Goal: Task Accomplishment & Management: Use online tool/utility

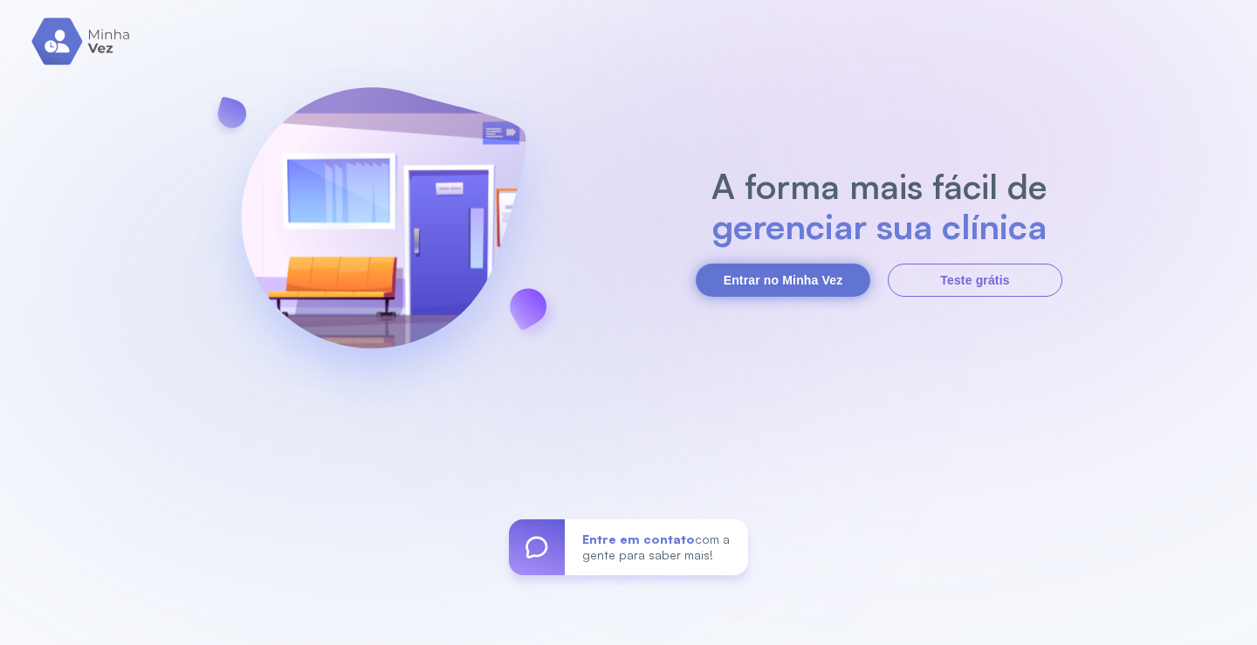
click at [747, 278] on button "Entrar no Minha Vez" at bounding box center [783, 280] width 175 height 33
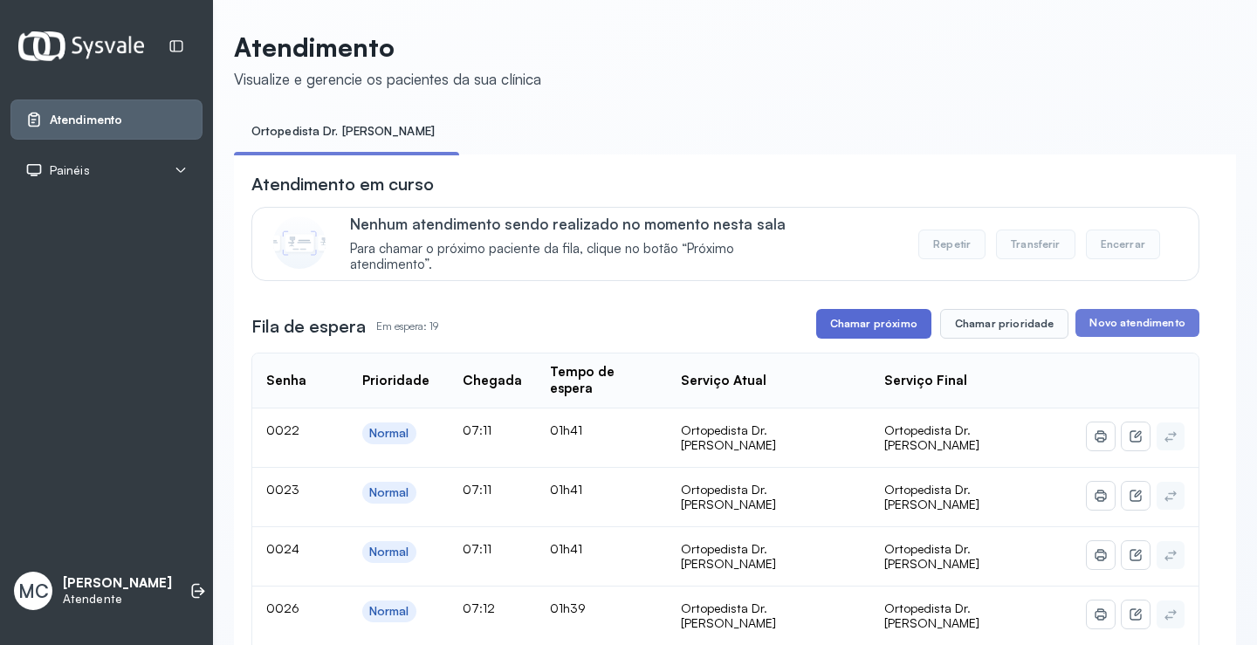
click at [906, 333] on button "Chamar próximo" at bounding box center [873, 324] width 115 height 30
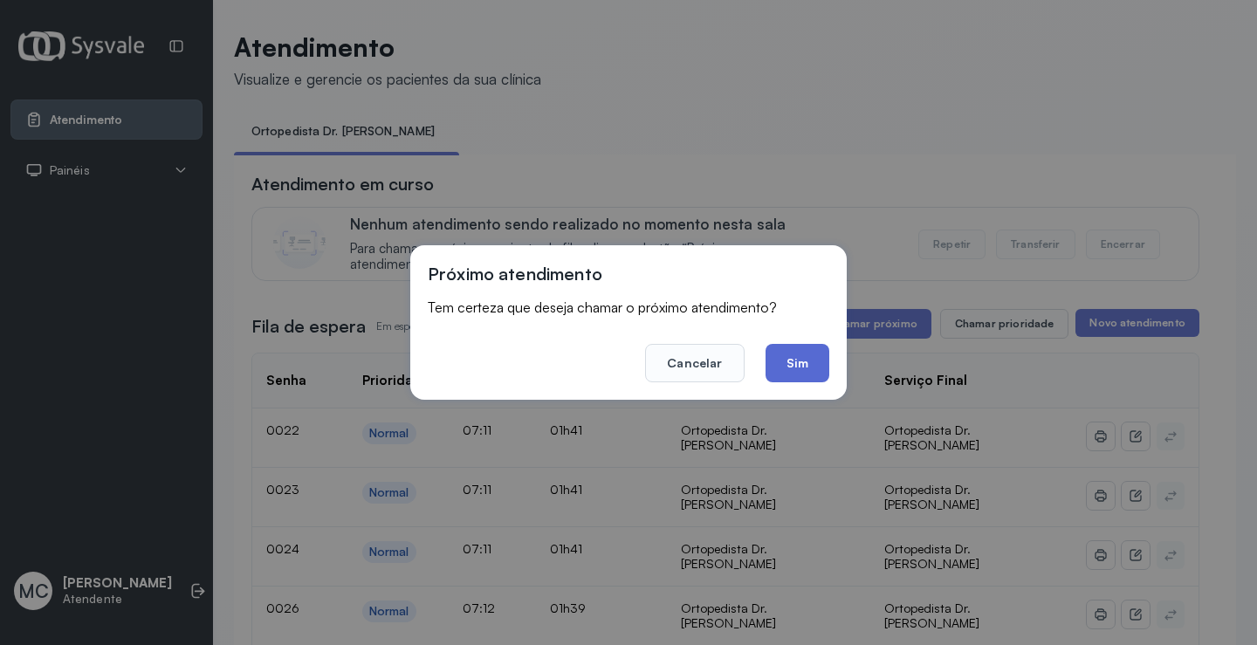
click at [798, 365] on button "Sim" at bounding box center [797, 363] width 64 height 38
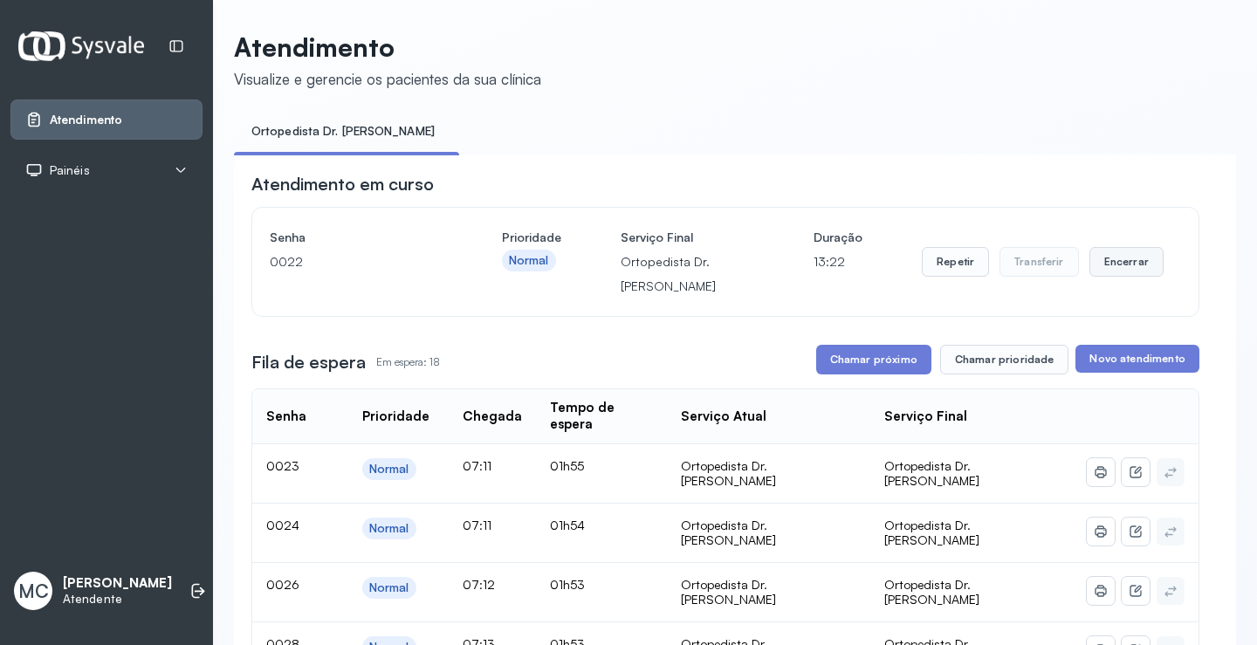
click at [1096, 261] on button "Encerrar" at bounding box center [1126, 262] width 74 height 30
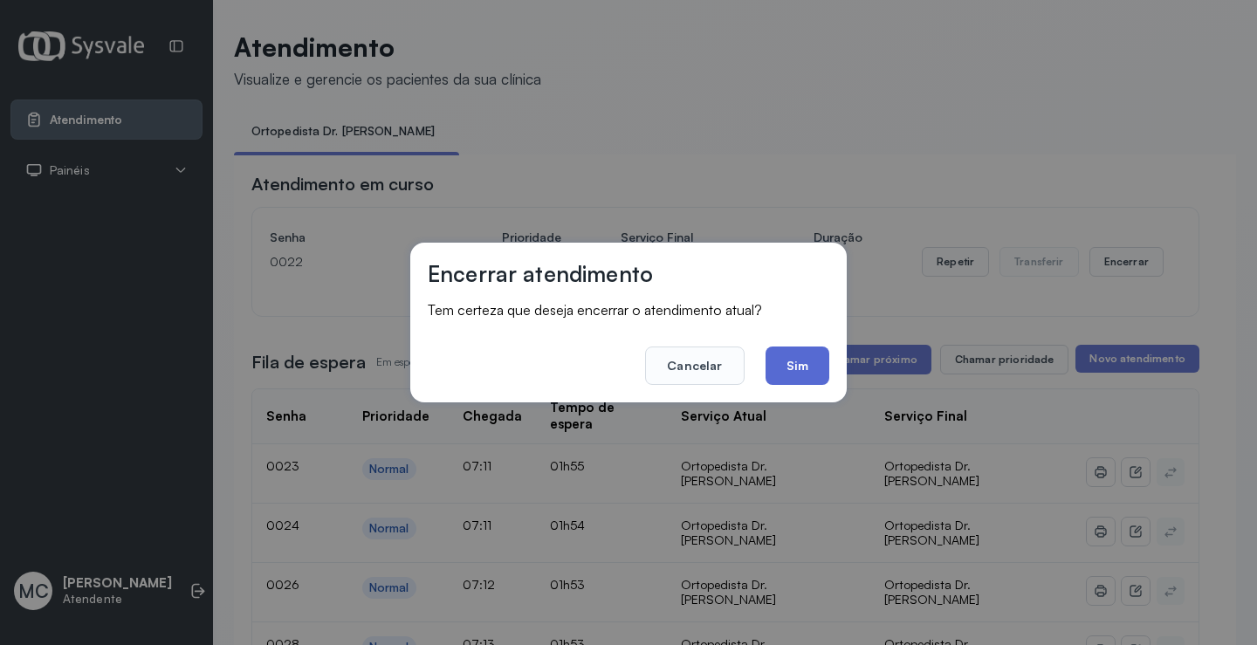
click at [792, 374] on button "Sim" at bounding box center [797, 366] width 64 height 38
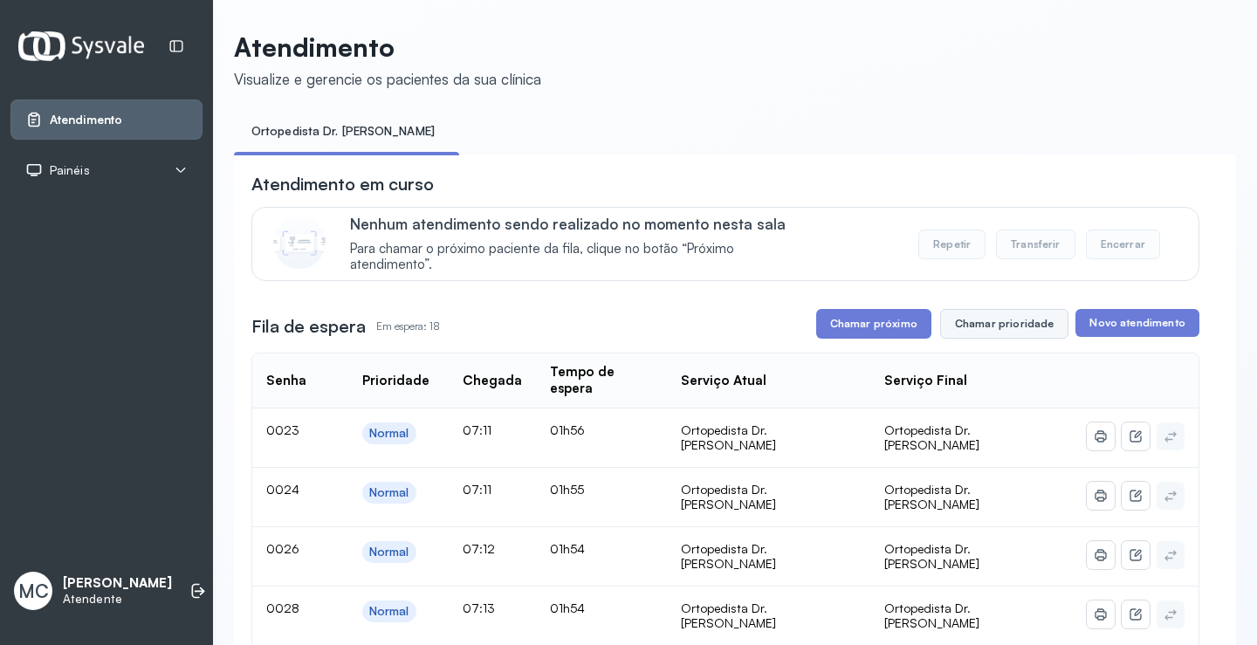
click at [995, 336] on button "Chamar prioridade" at bounding box center [1004, 324] width 129 height 30
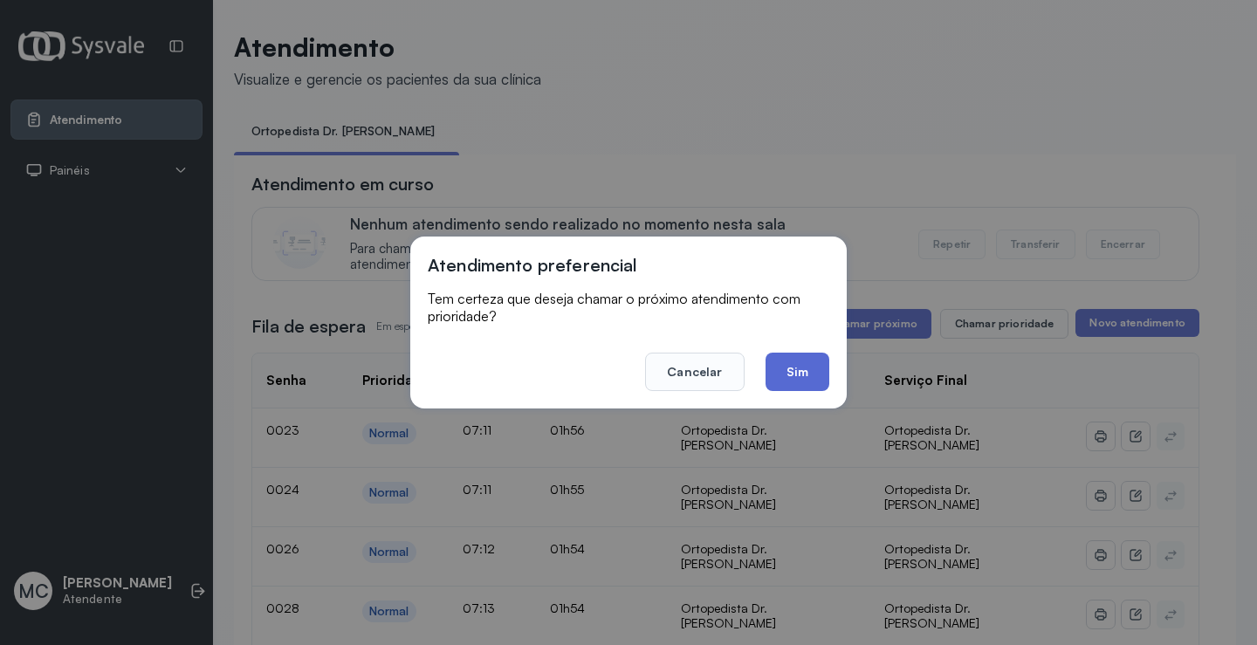
click at [806, 361] on button "Sim" at bounding box center [797, 372] width 64 height 38
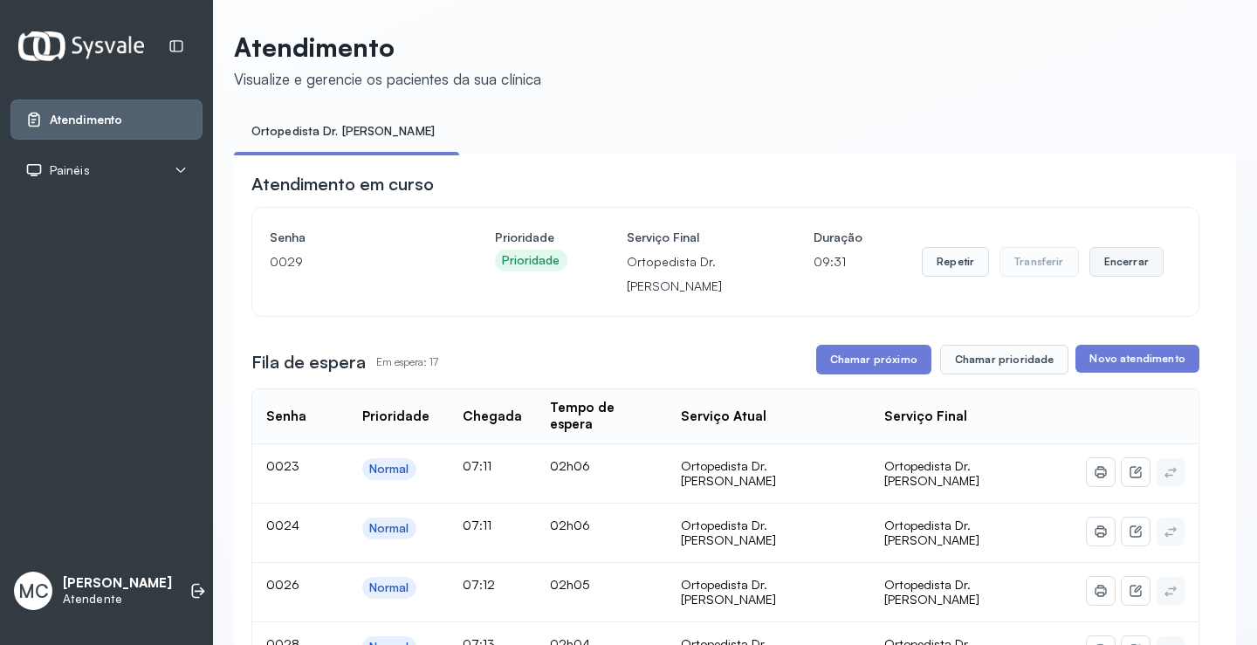
click at [1097, 267] on button "Encerrar" at bounding box center [1126, 262] width 74 height 30
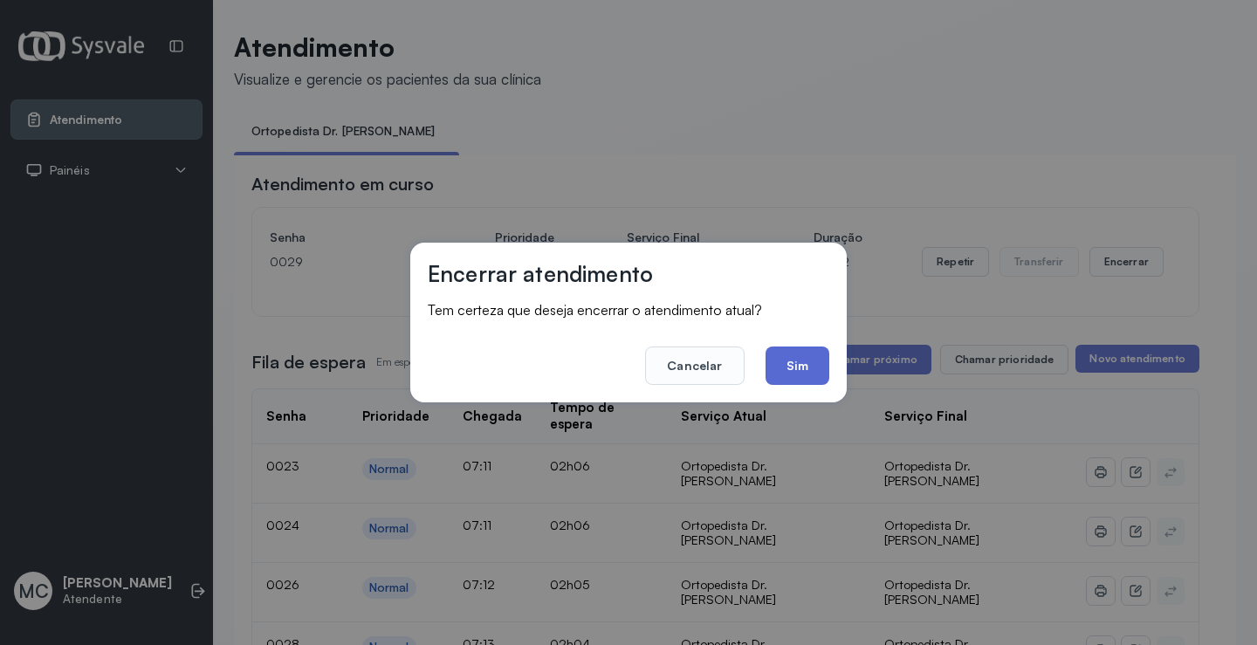
click at [812, 360] on button "Sim" at bounding box center [797, 366] width 64 height 38
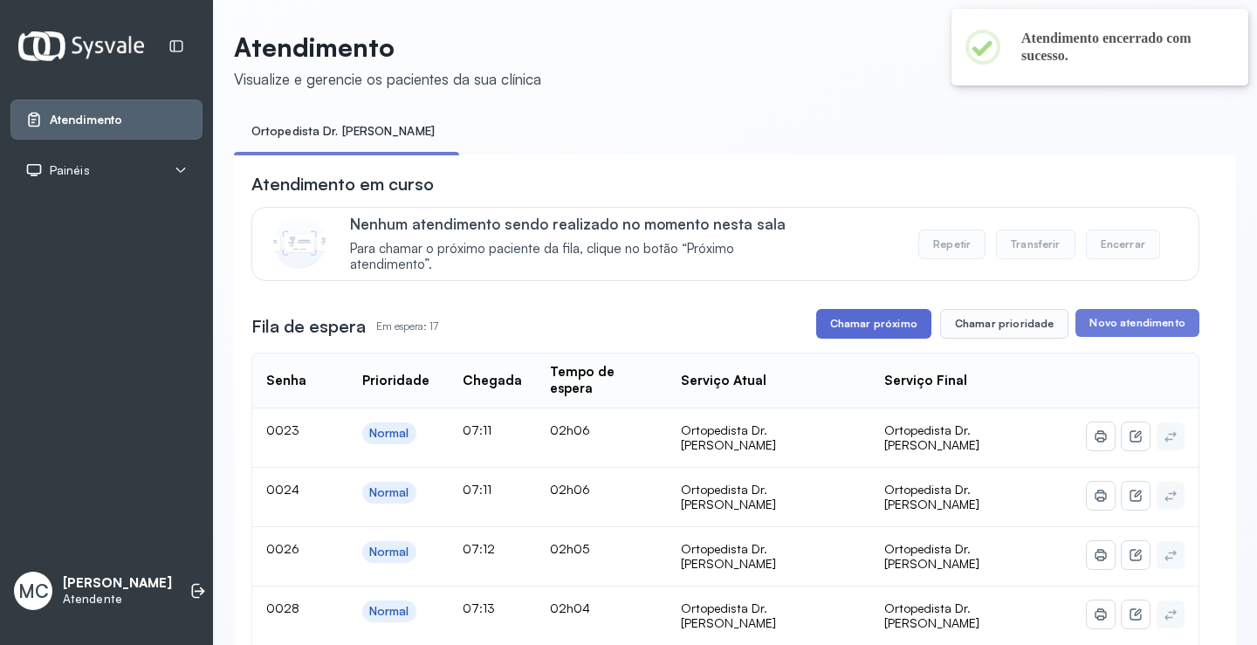
click at [858, 331] on button "Chamar próximo" at bounding box center [873, 324] width 115 height 30
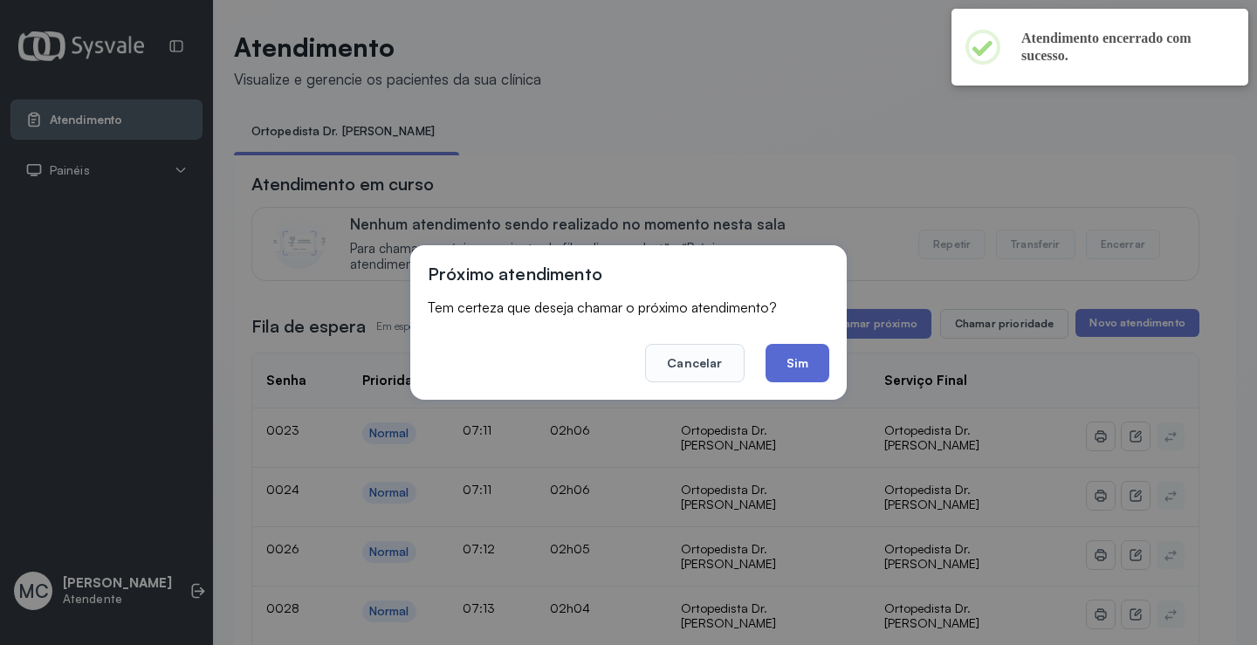
click at [797, 372] on button "Sim" at bounding box center [797, 363] width 64 height 38
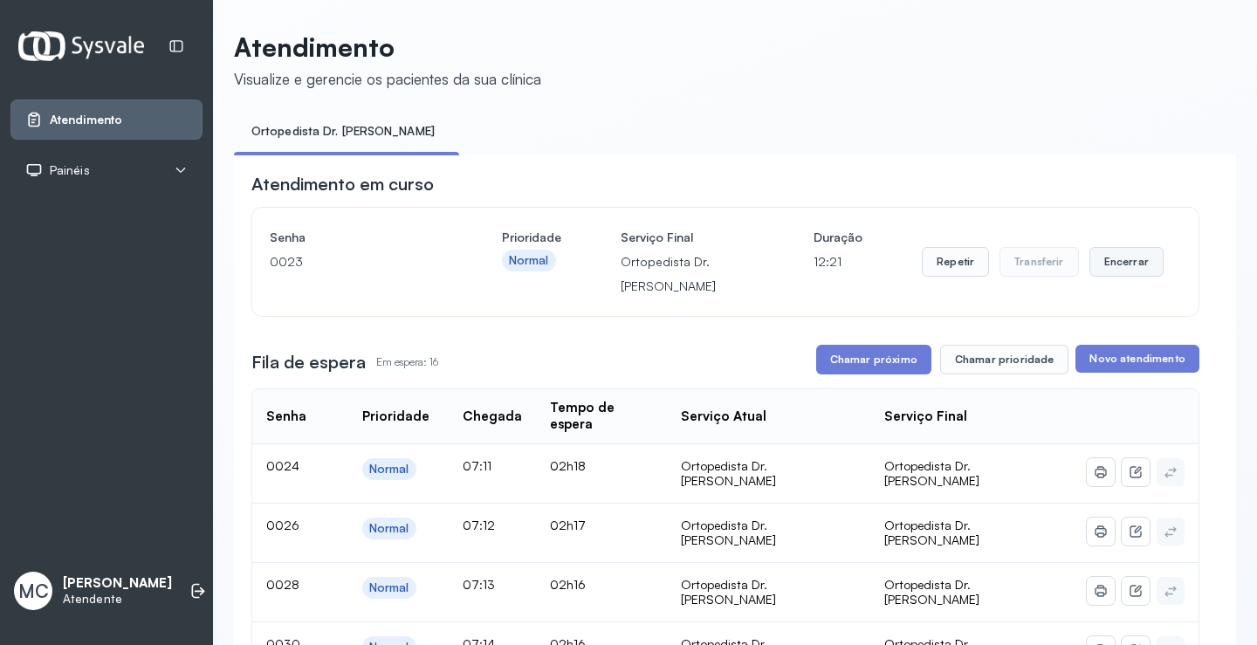
click at [1102, 275] on button "Encerrar" at bounding box center [1126, 262] width 74 height 30
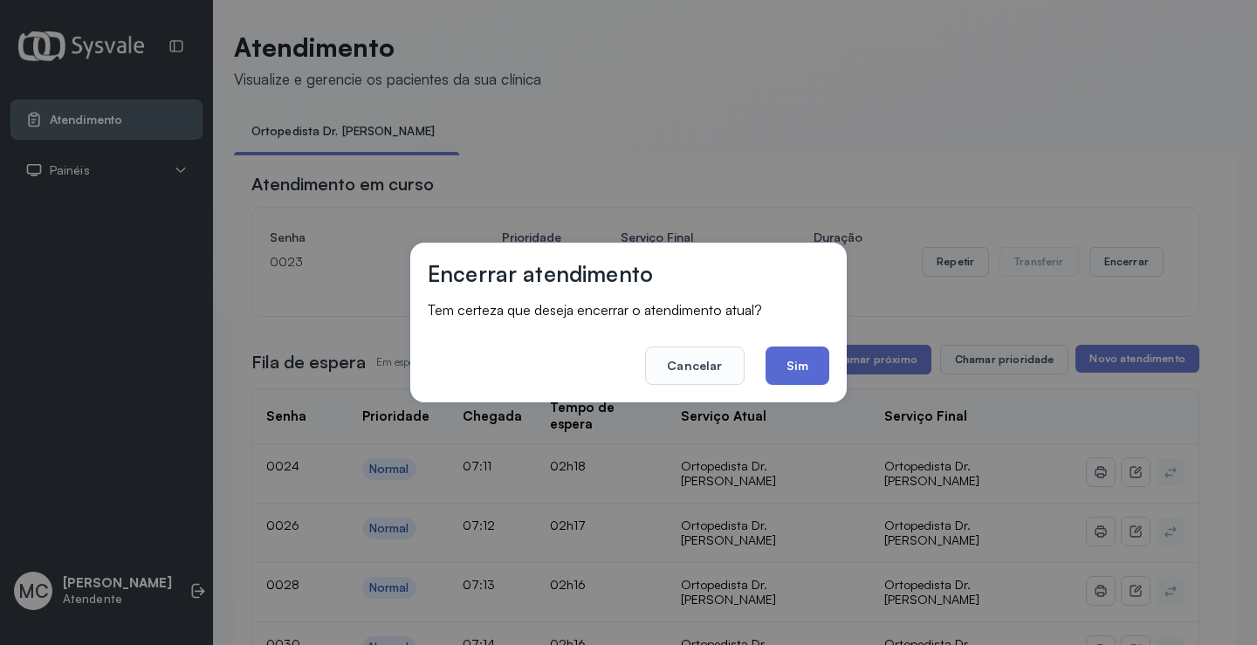
click at [793, 367] on button "Sim" at bounding box center [797, 366] width 64 height 38
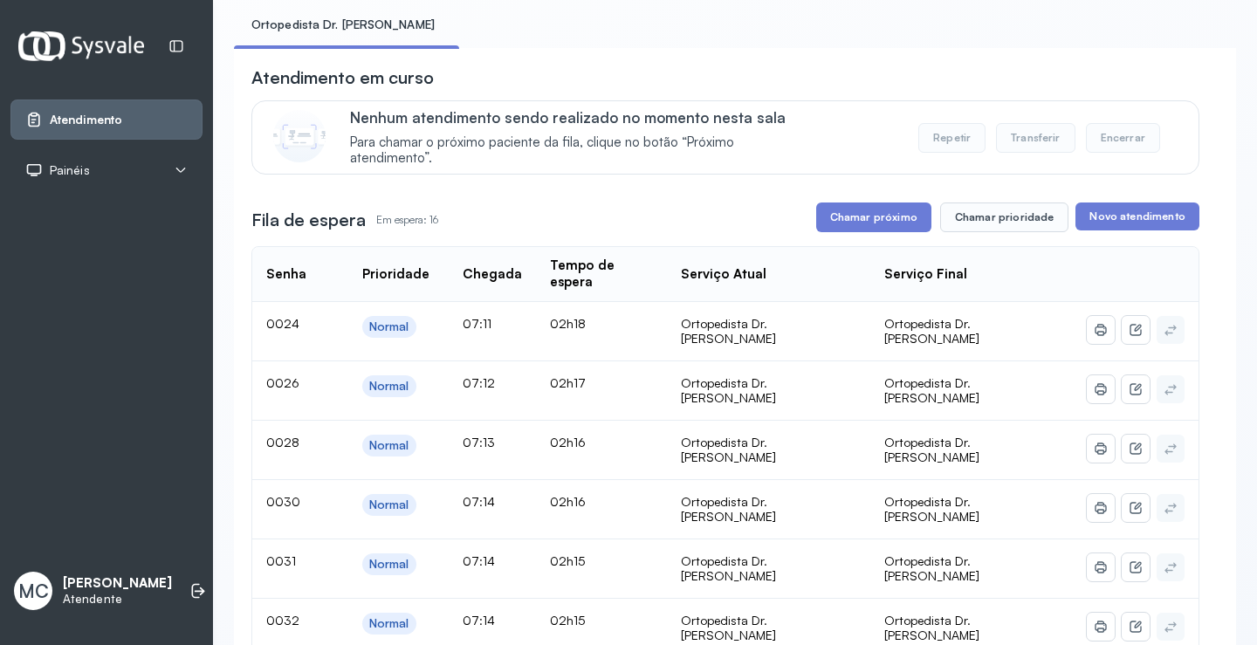
scroll to position [262, 0]
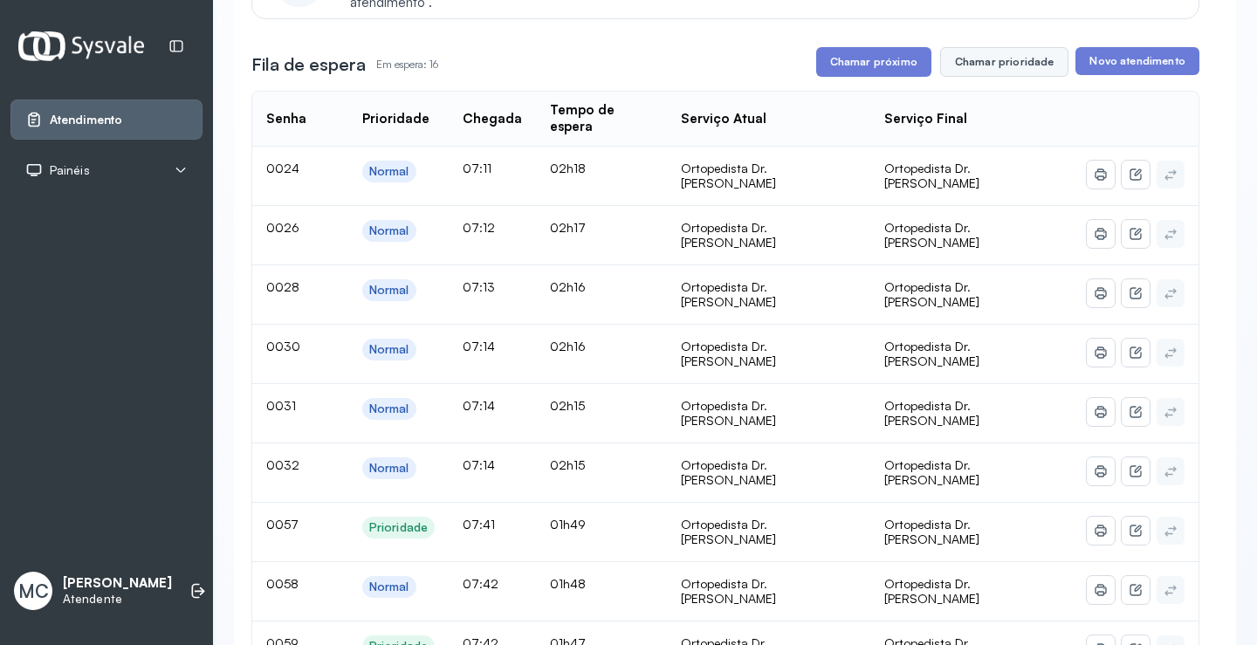
click at [978, 70] on button "Chamar prioridade" at bounding box center [1004, 62] width 129 height 30
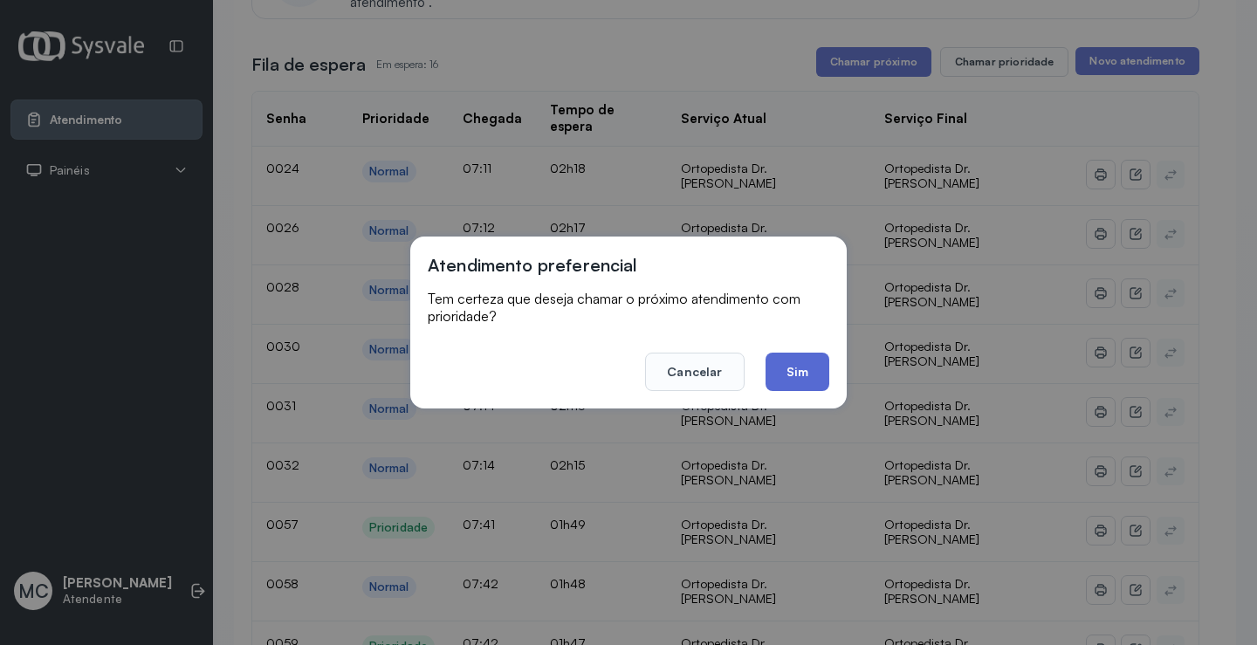
click at [803, 370] on button "Sim" at bounding box center [797, 372] width 64 height 38
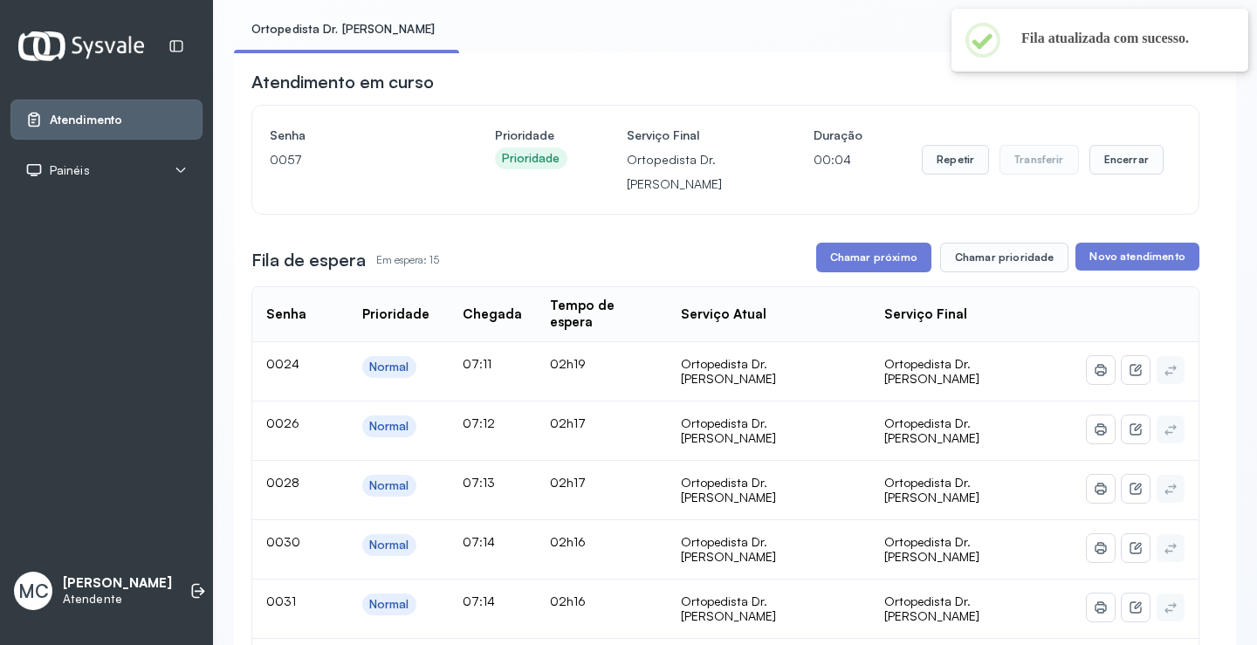
scroll to position [87, 0]
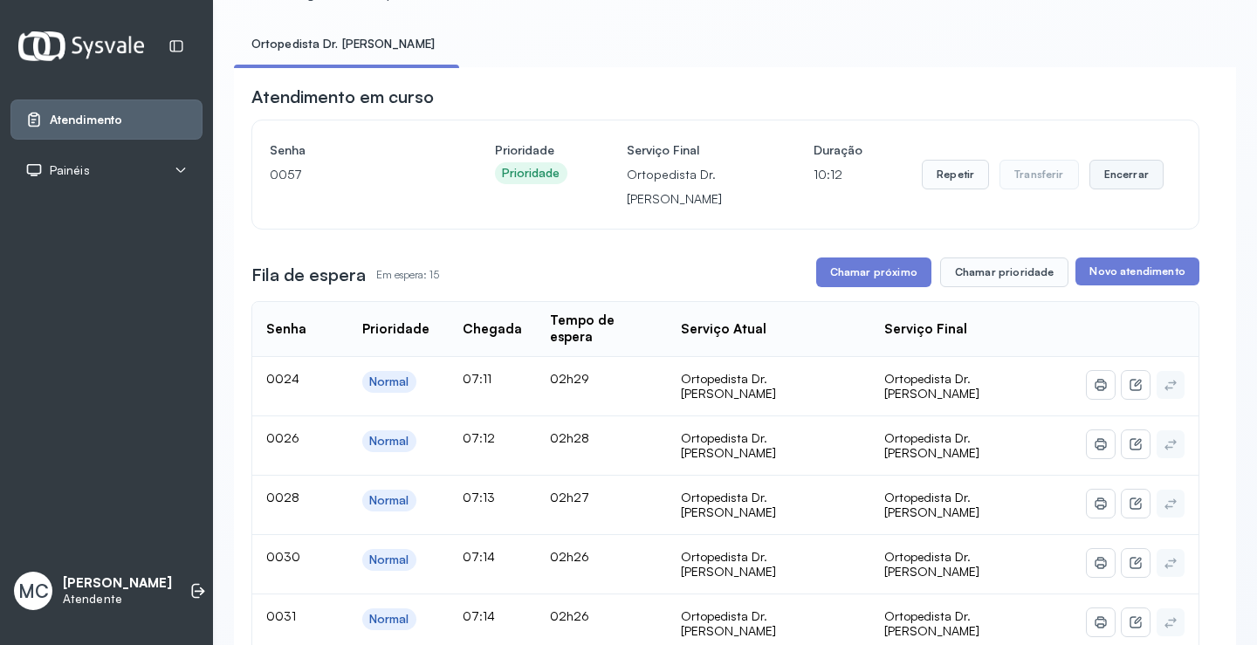
click at [1118, 169] on button "Encerrar" at bounding box center [1126, 175] width 74 height 30
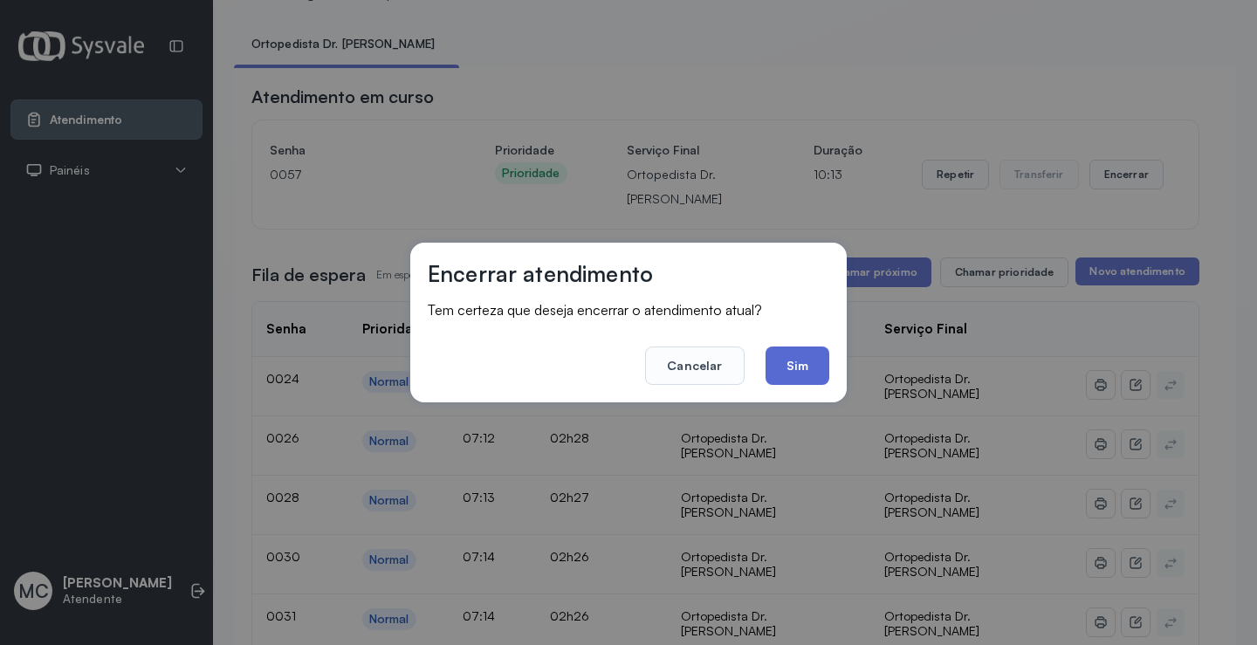
click at [792, 375] on button "Sim" at bounding box center [797, 366] width 64 height 38
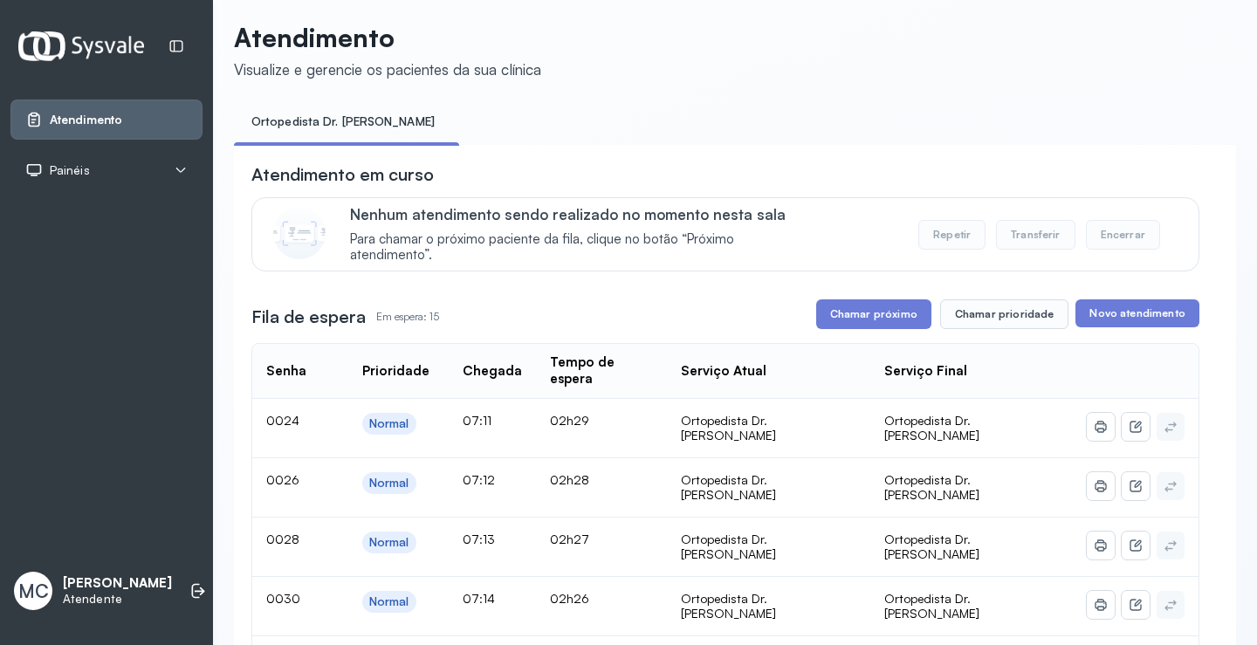
scroll to position [0, 0]
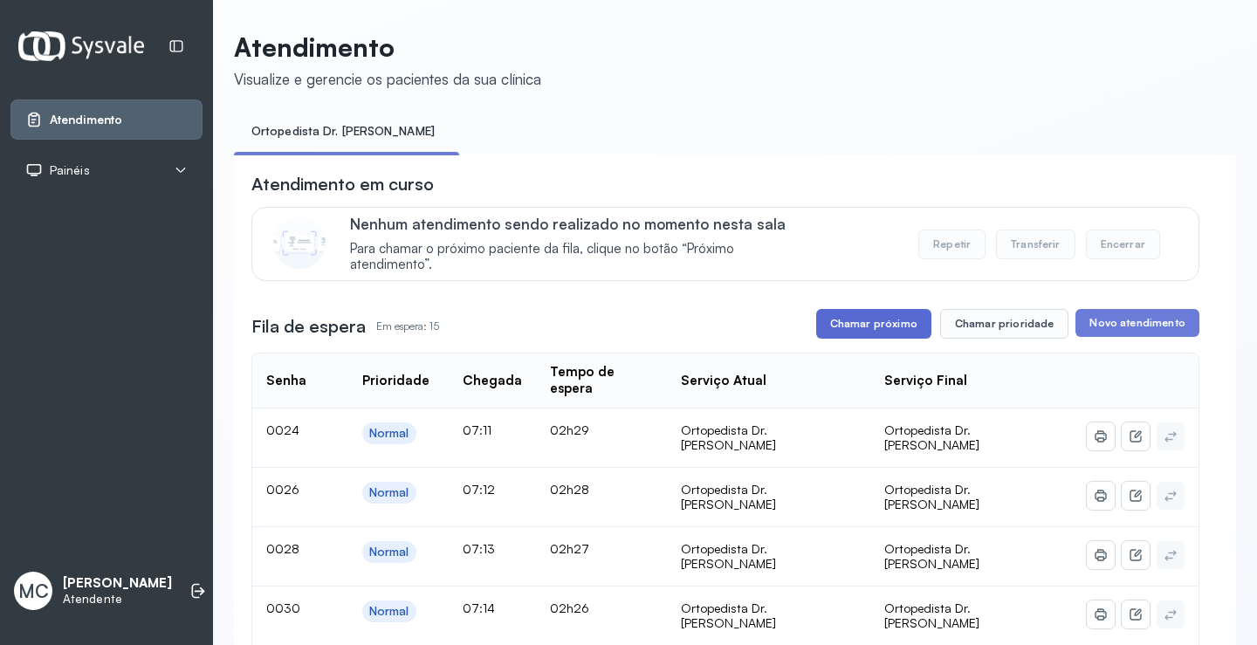
click at [853, 330] on button "Chamar próximo" at bounding box center [873, 324] width 115 height 30
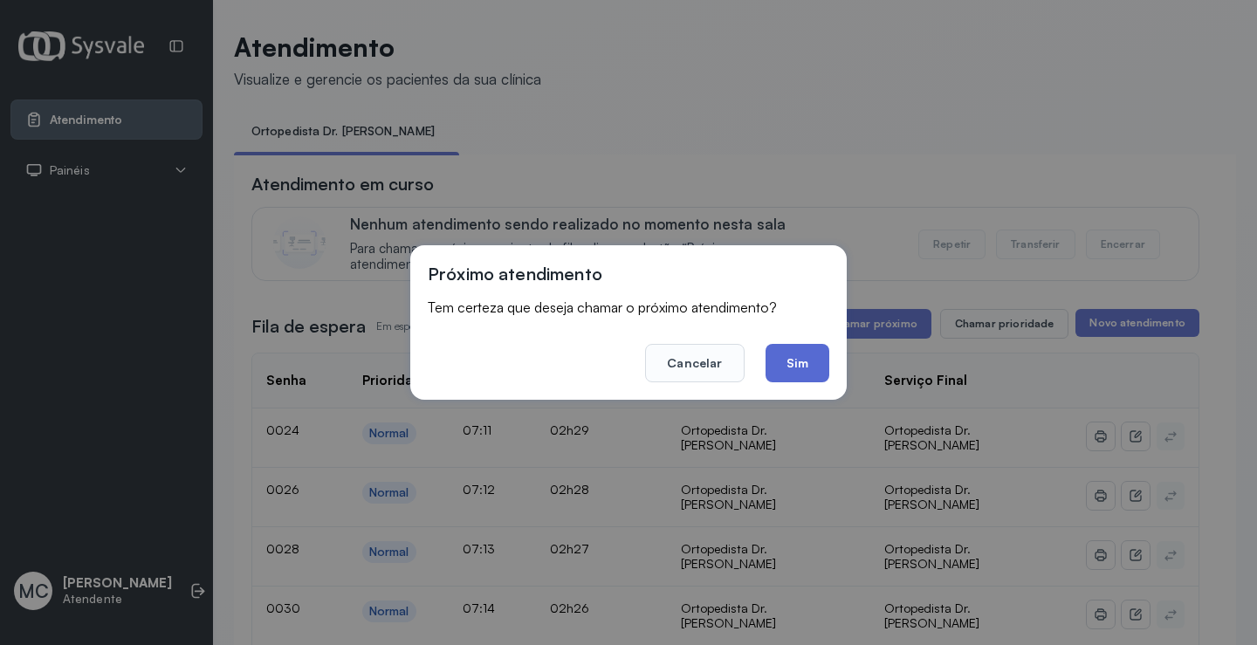
click at [813, 360] on button "Sim" at bounding box center [797, 363] width 64 height 38
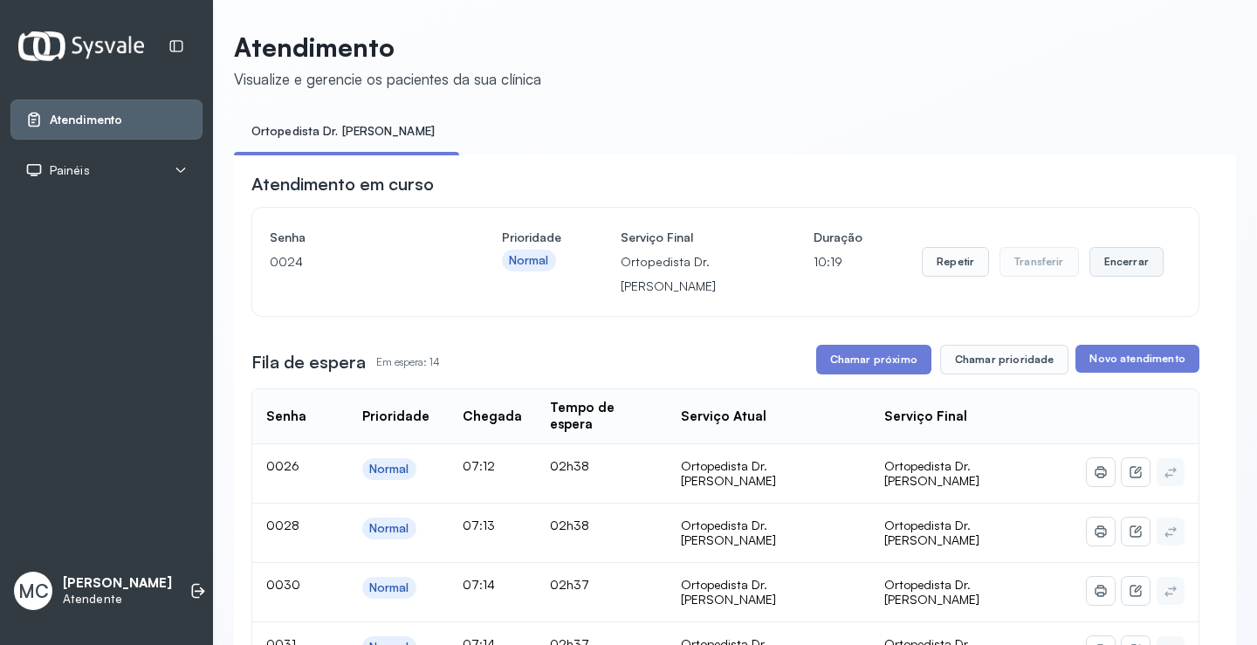
click at [1135, 275] on button "Encerrar" at bounding box center [1126, 262] width 74 height 30
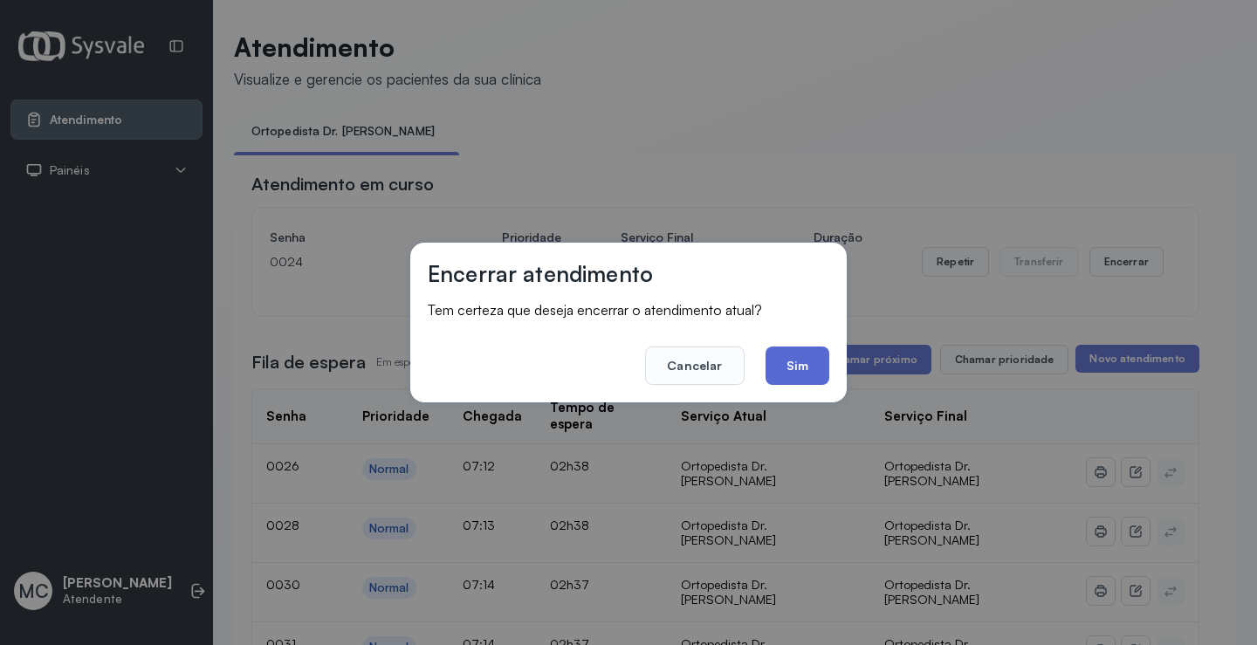
click at [807, 375] on button "Sim" at bounding box center [797, 366] width 64 height 38
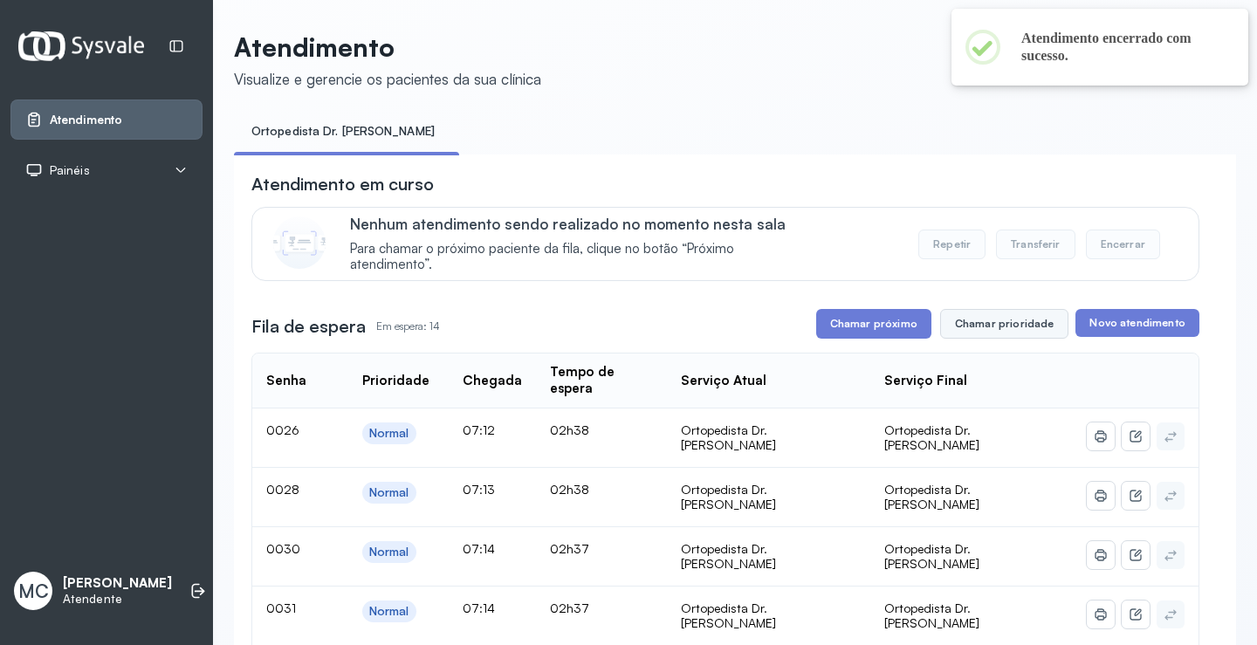
click at [1004, 323] on button "Chamar prioridade" at bounding box center [1004, 324] width 129 height 30
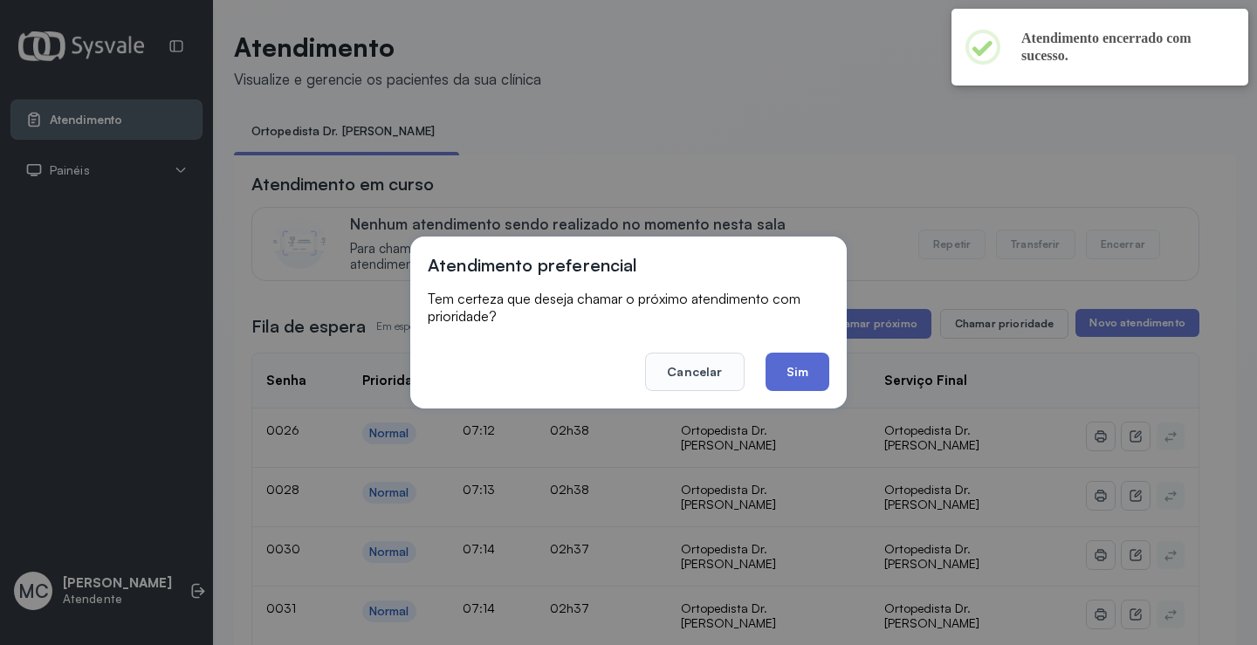
click at [786, 376] on button "Sim" at bounding box center [797, 372] width 64 height 38
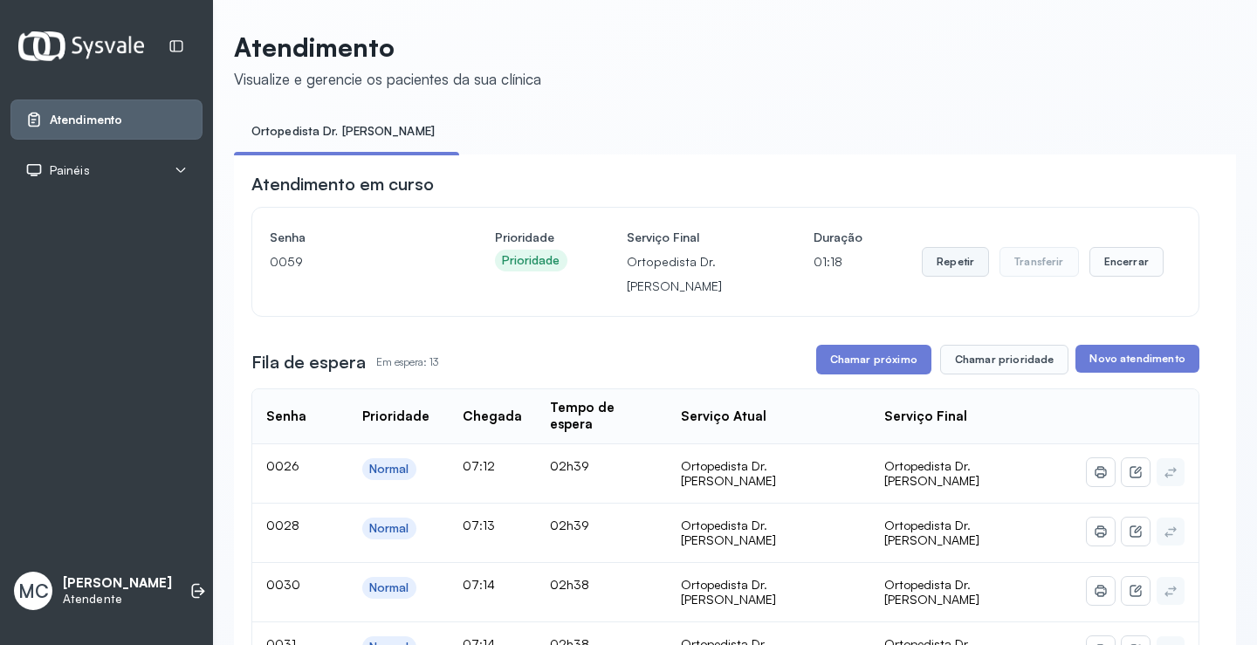
click at [937, 269] on button "Repetir" at bounding box center [955, 262] width 67 height 30
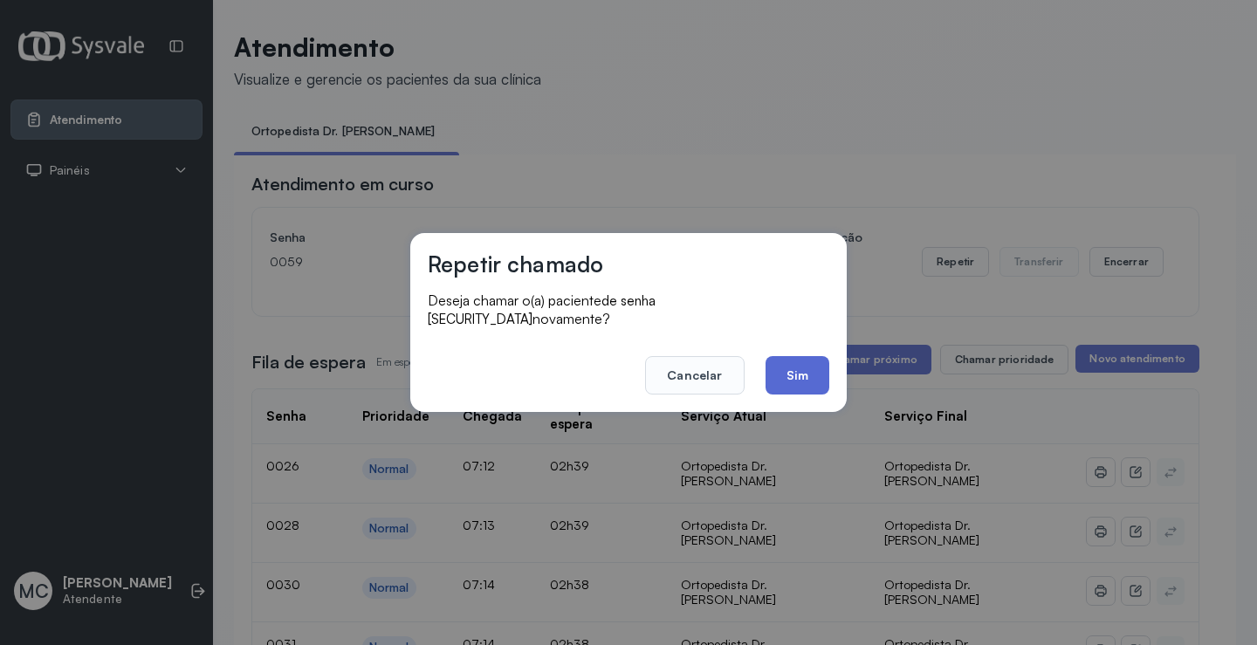
click at [809, 371] on button "Sim" at bounding box center [797, 375] width 64 height 38
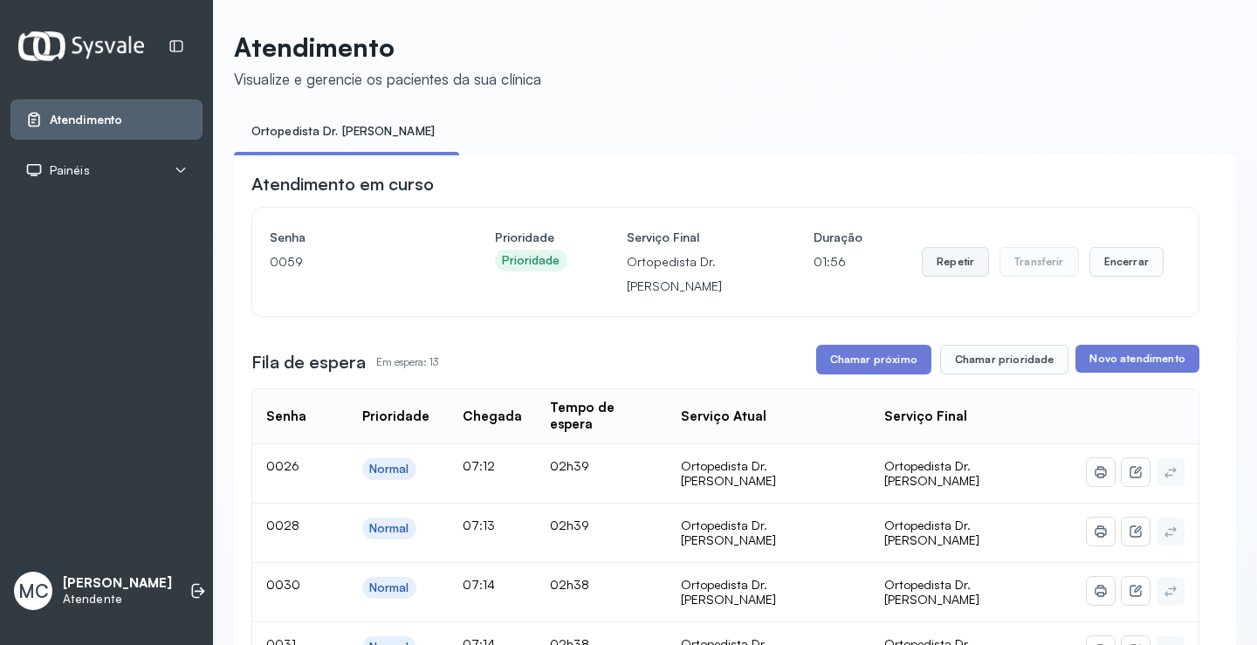
click at [946, 266] on button "Repetir" at bounding box center [955, 262] width 67 height 30
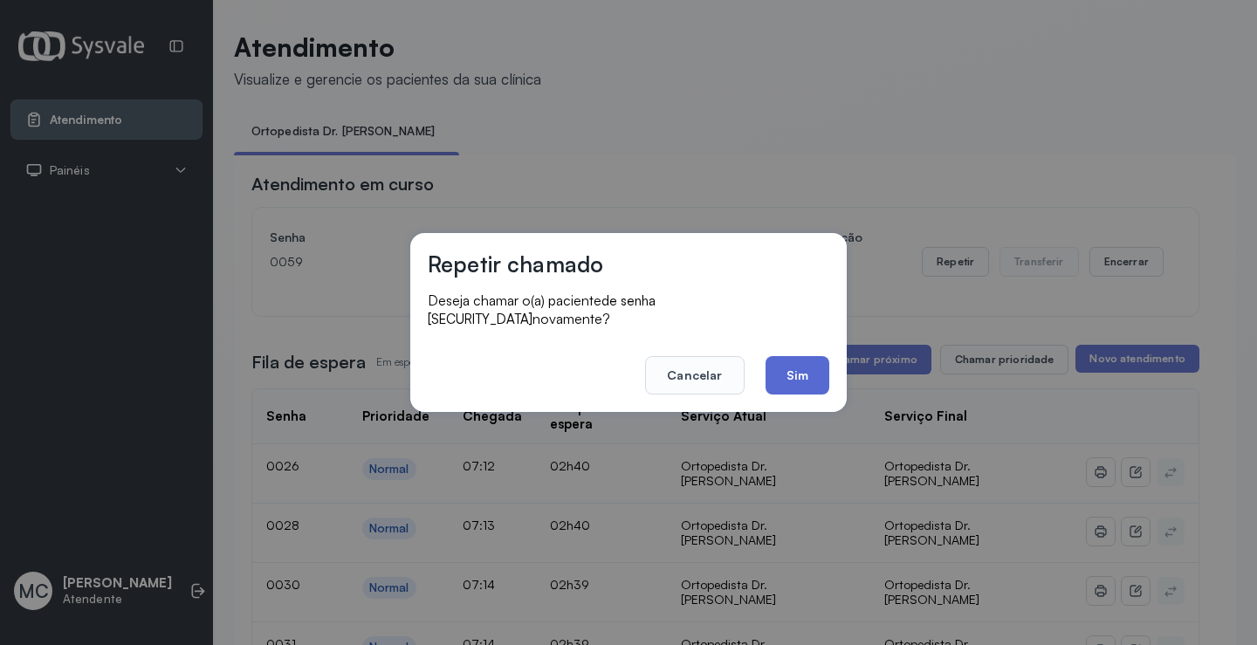
click at [814, 368] on button "Sim" at bounding box center [797, 375] width 64 height 38
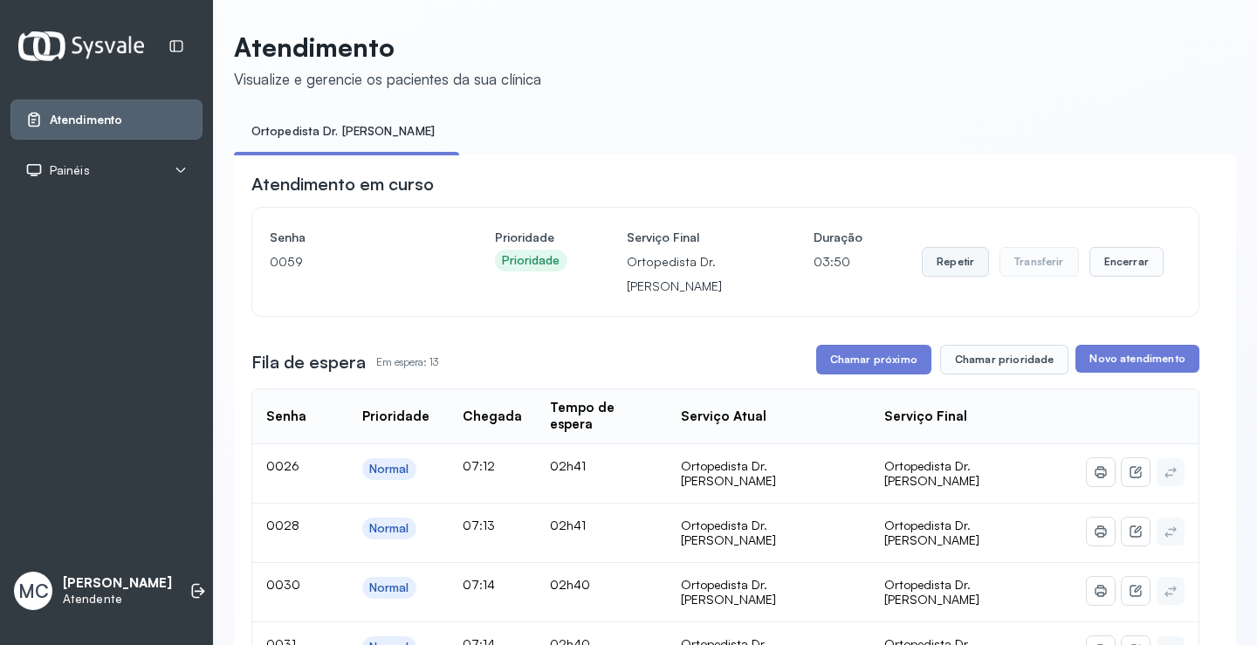
click at [944, 274] on button "Repetir" at bounding box center [955, 262] width 67 height 30
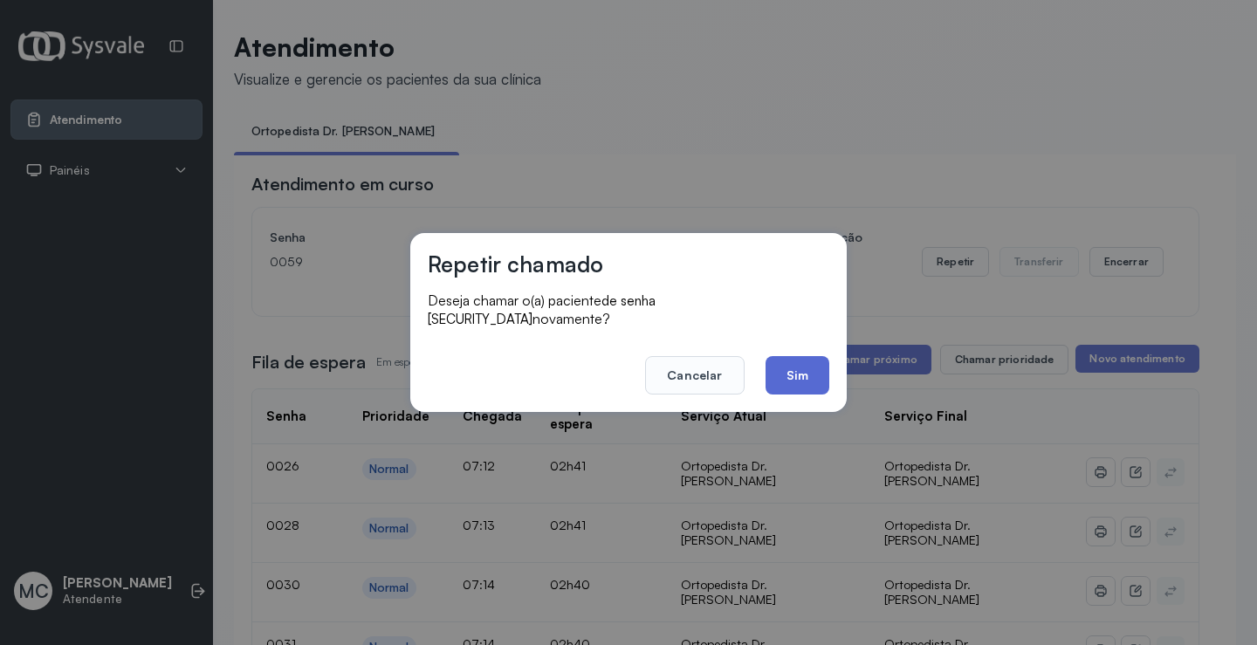
click at [793, 363] on button "Sim" at bounding box center [797, 375] width 64 height 38
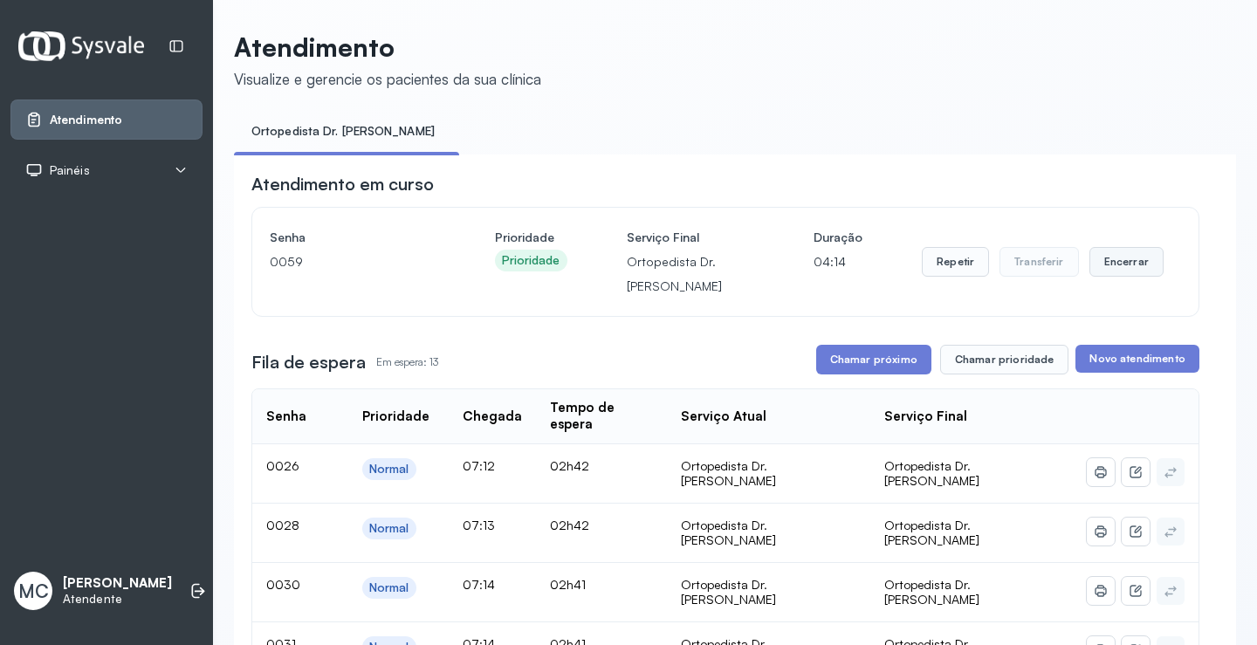
click at [1102, 264] on button "Encerrar" at bounding box center [1126, 262] width 74 height 30
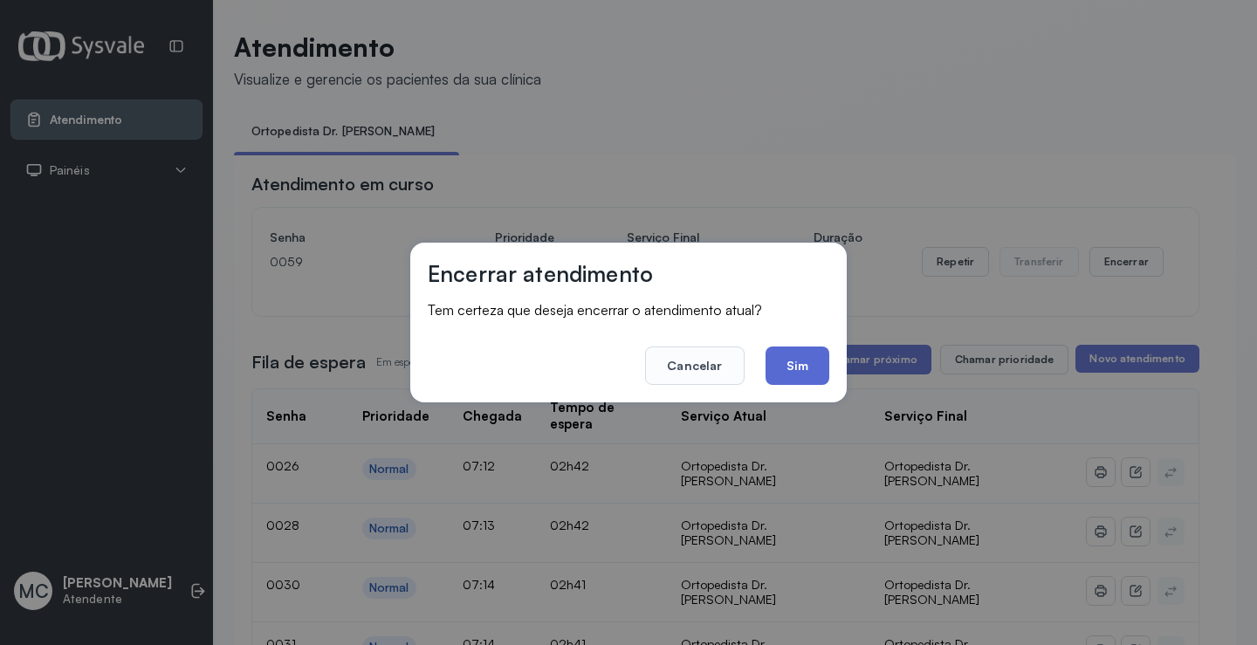
click at [819, 375] on button "Sim" at bounding box center [797, 366] width 64 height 38
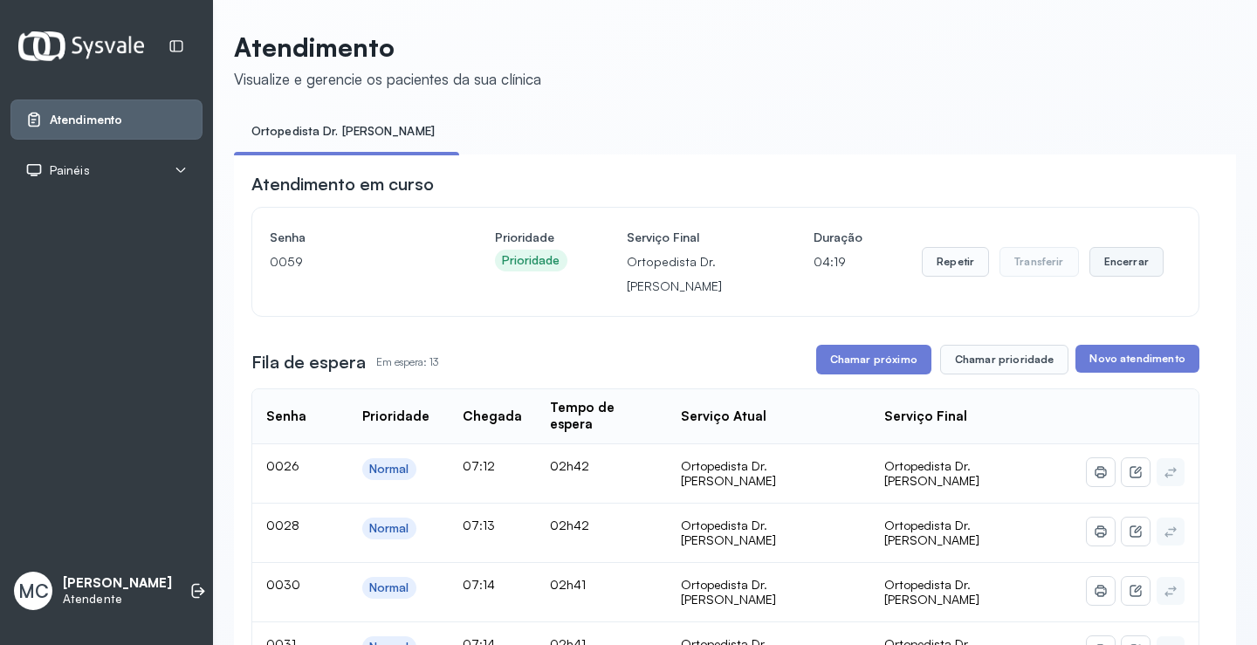
click at [1126, 272] on button "Encerrar" at bounding box center [1126, 262] width 74 height 30
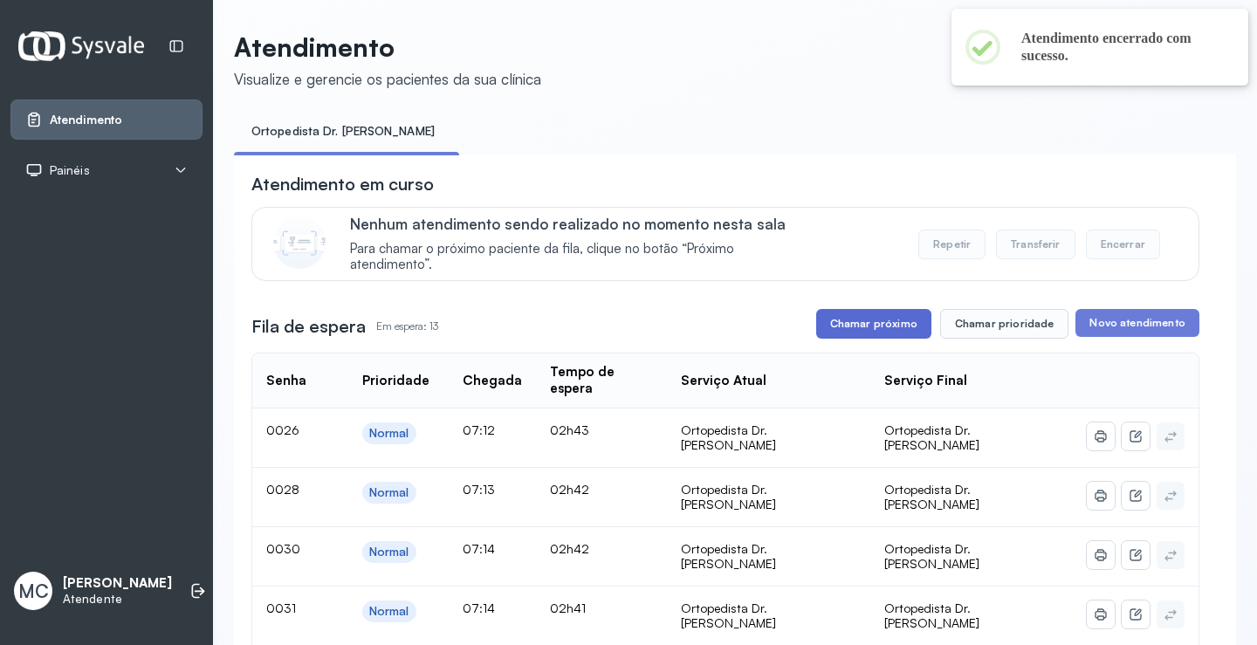
click at [895, 316] on button "Chamar próximo" at bounding box center [873, 324] width 115 height 30
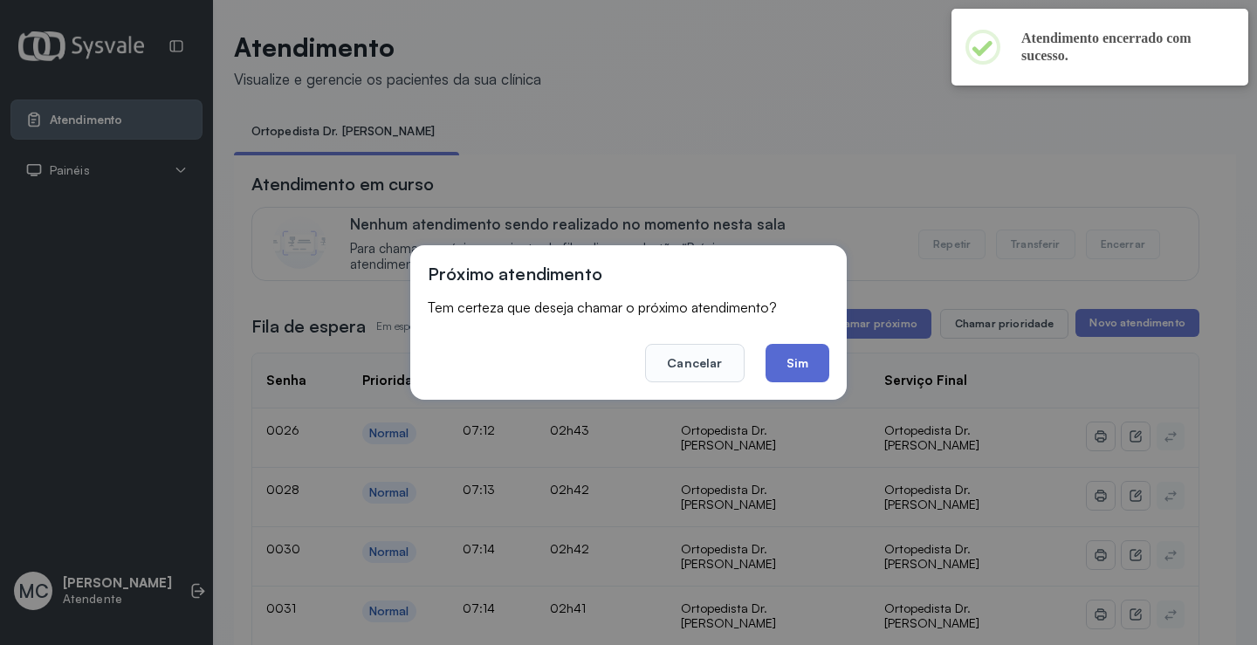
click at [779, 374] on button "Sim" at bounding box center [797, 363] width 64 height 38
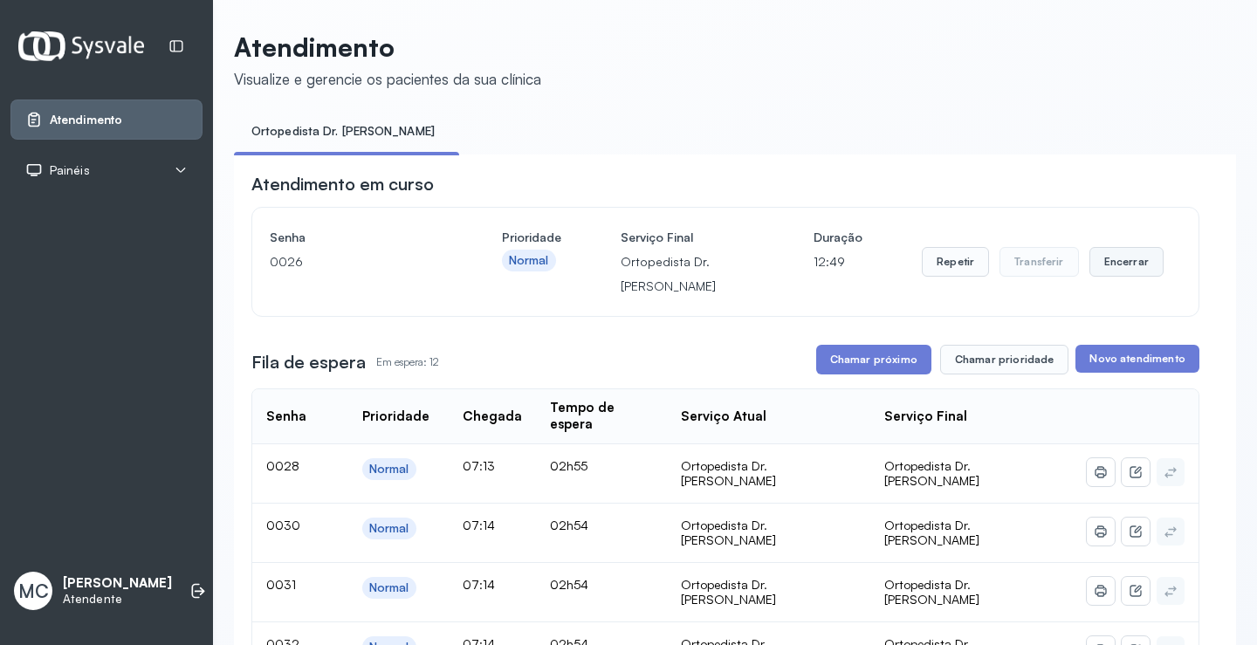
click at [1112, 277] on button "Encerrar" at bounding box center [1126, 262] width 74 height 30
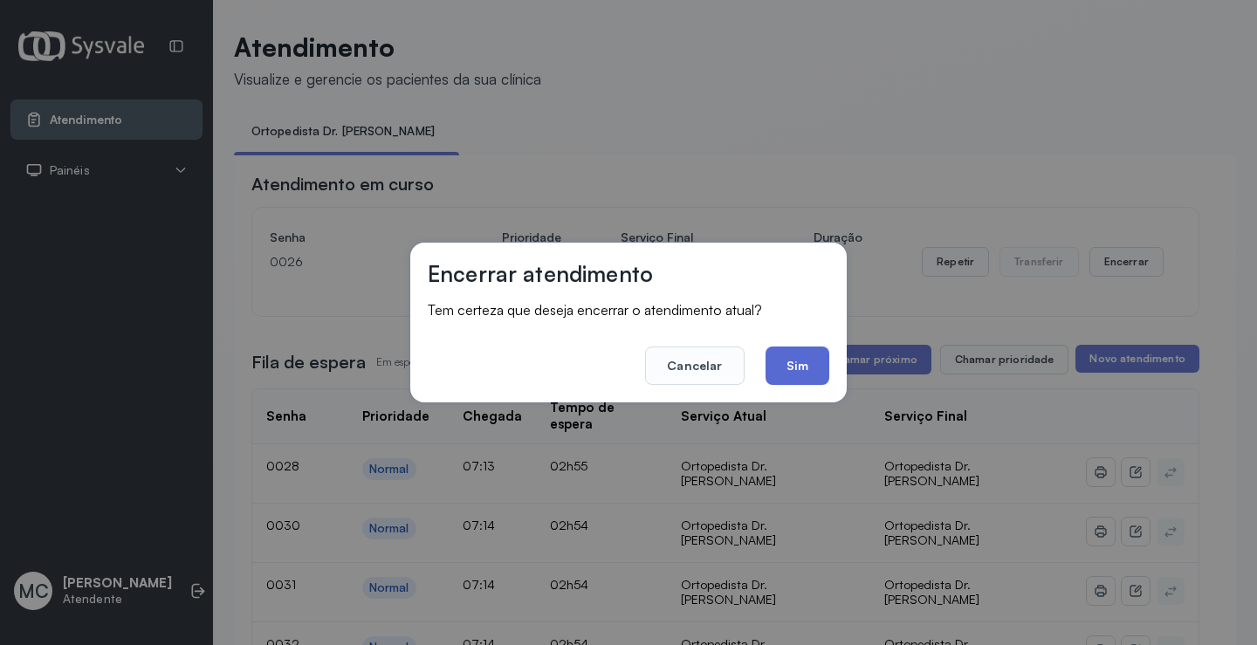
click at [787, 371] on button "Sim" at bounding box center [797, 366] width 64 height 38
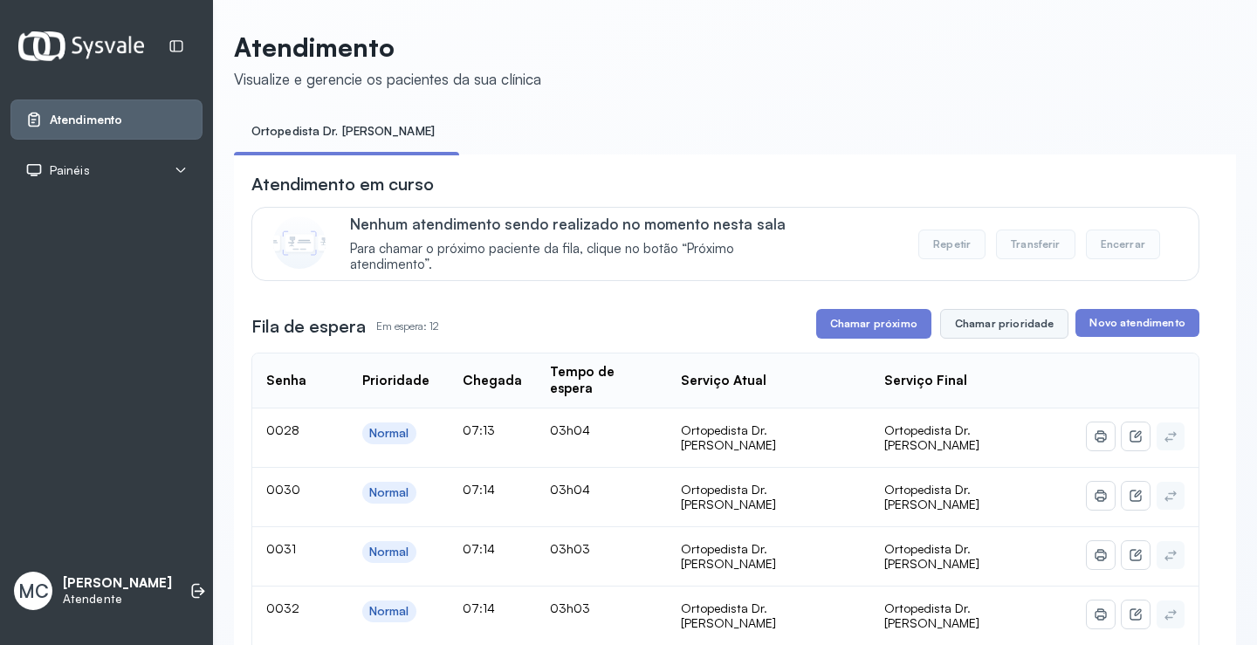
click at [1020, 335] on button "Chamar prioridade" at bounding box center [1004, 324] width 129 height 30
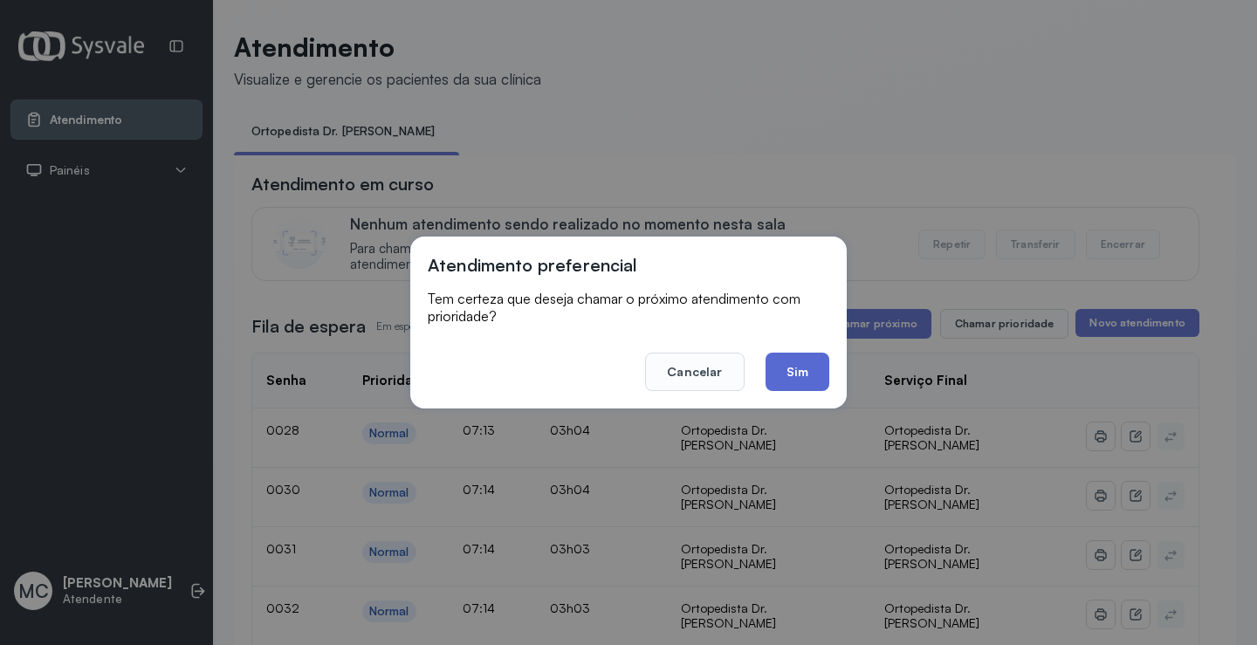
click at [823, 373] on button "Sim" at bounding box center [797, 372] width 64 height 38
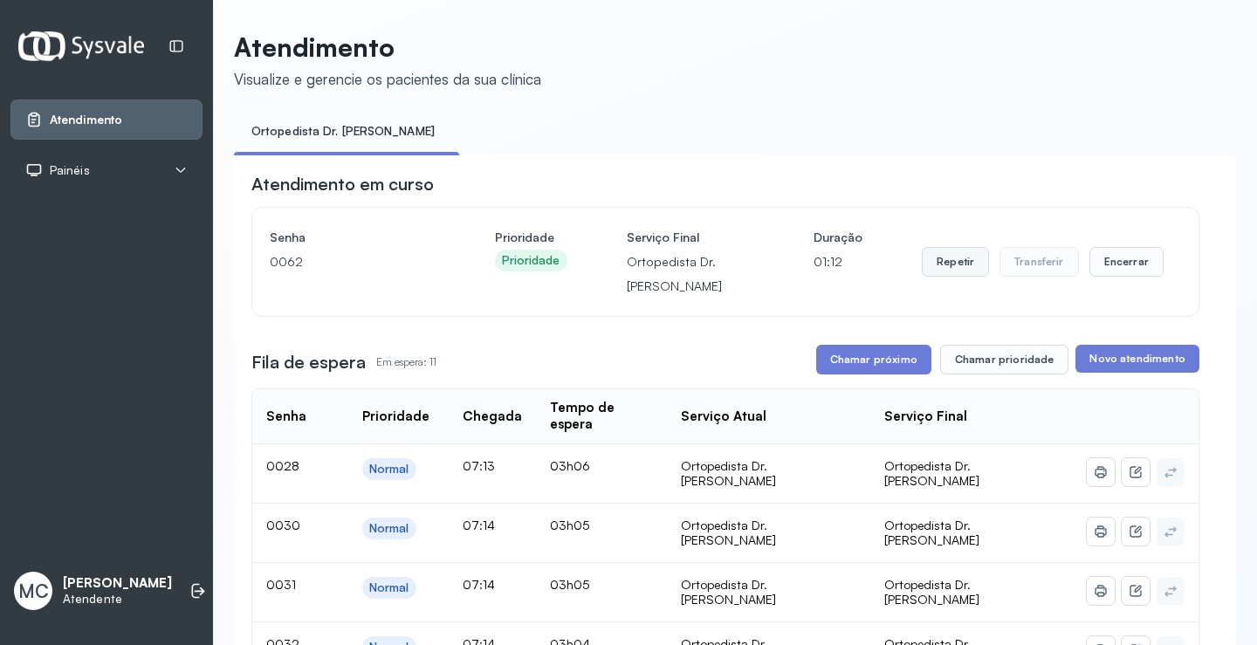
click at [933, 273] on button "Repetir" at bounding box center [955, 262] width 67 height 30
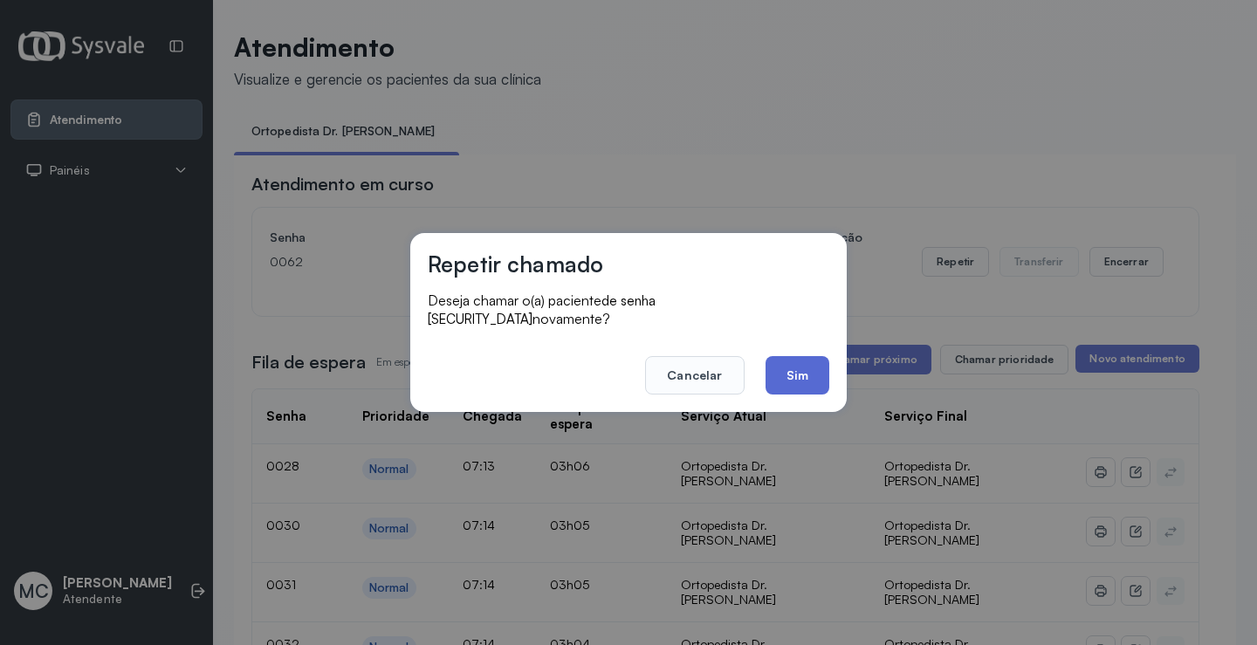
click at [801, 360] on button "Sim" at bounding box center [797, 375] width 64 height 38
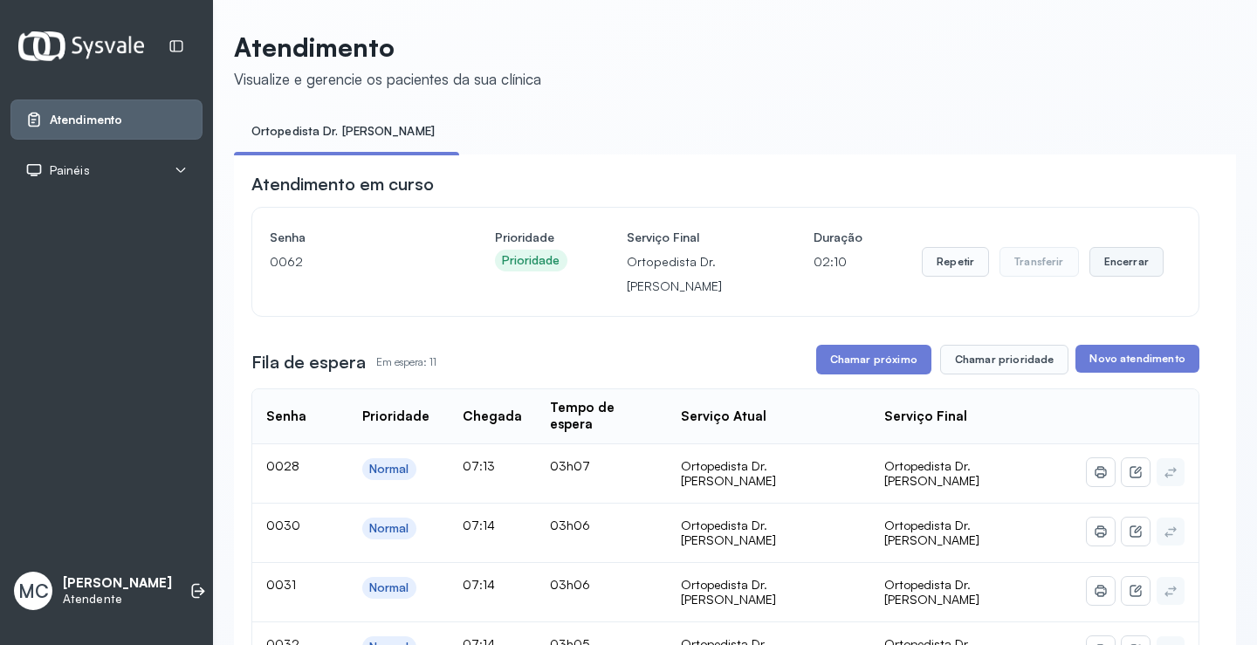
click at [1107, 255] on button "Encerrar" at bounding box center [1126, 262] width 74 height 30
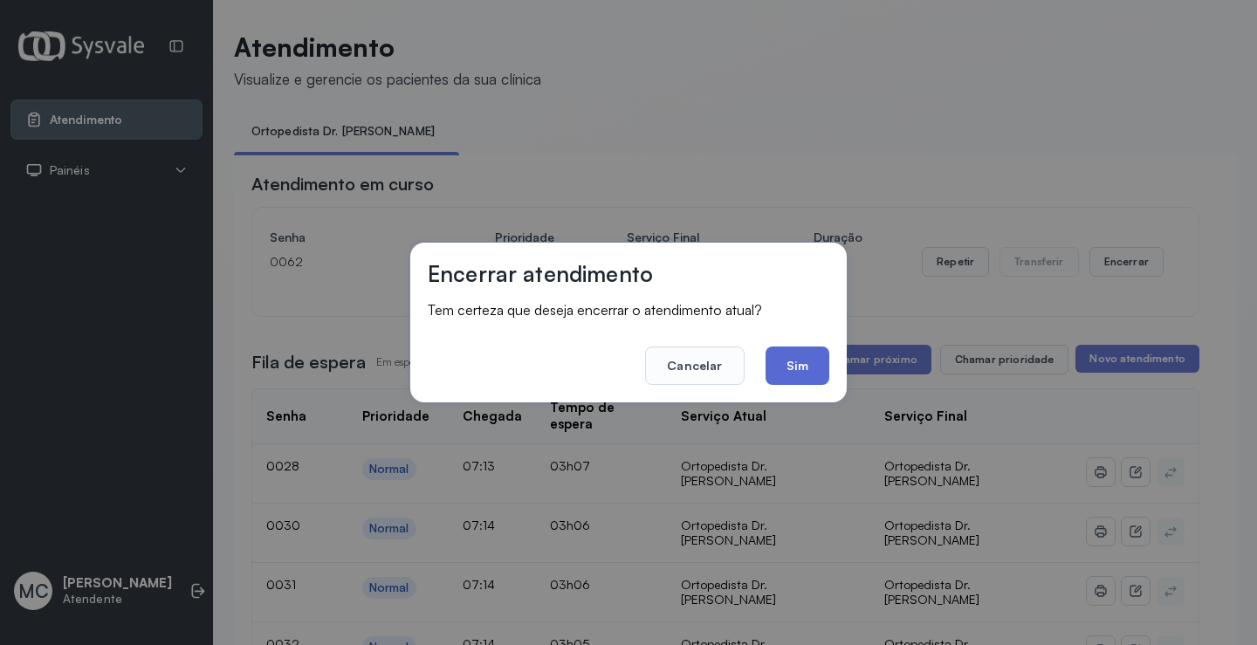
click at [785, 360] on button "Sim" at bounding box center [797, 366] width 64 height 38
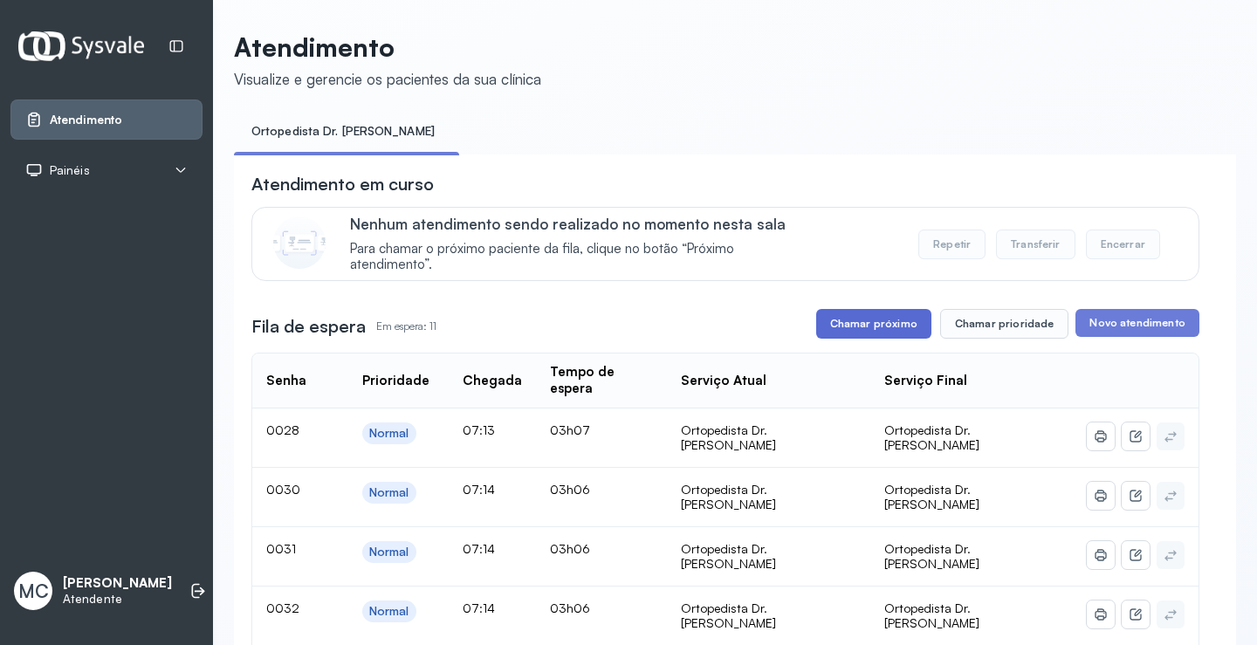
click at [850, 328] on button "Chamar próximo" at bounding box center [873, 324] width 115 height 30
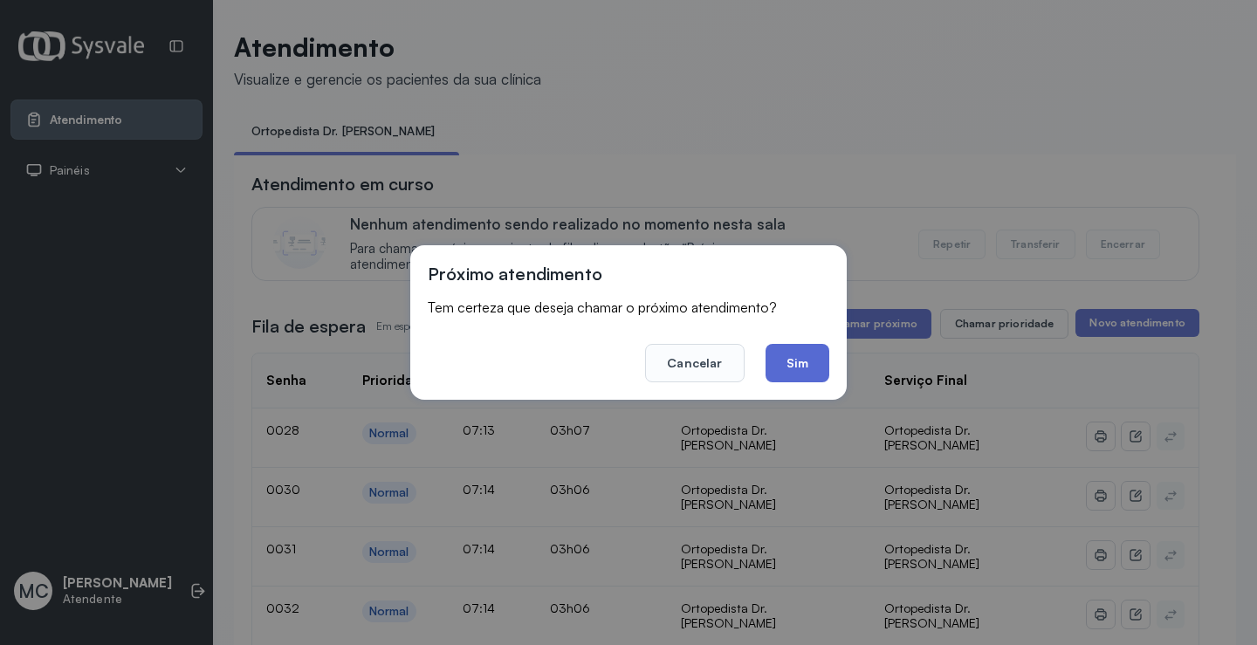
click at [800, 374] on button "Sim" at bounding box center [797, 363] width 64 height 38
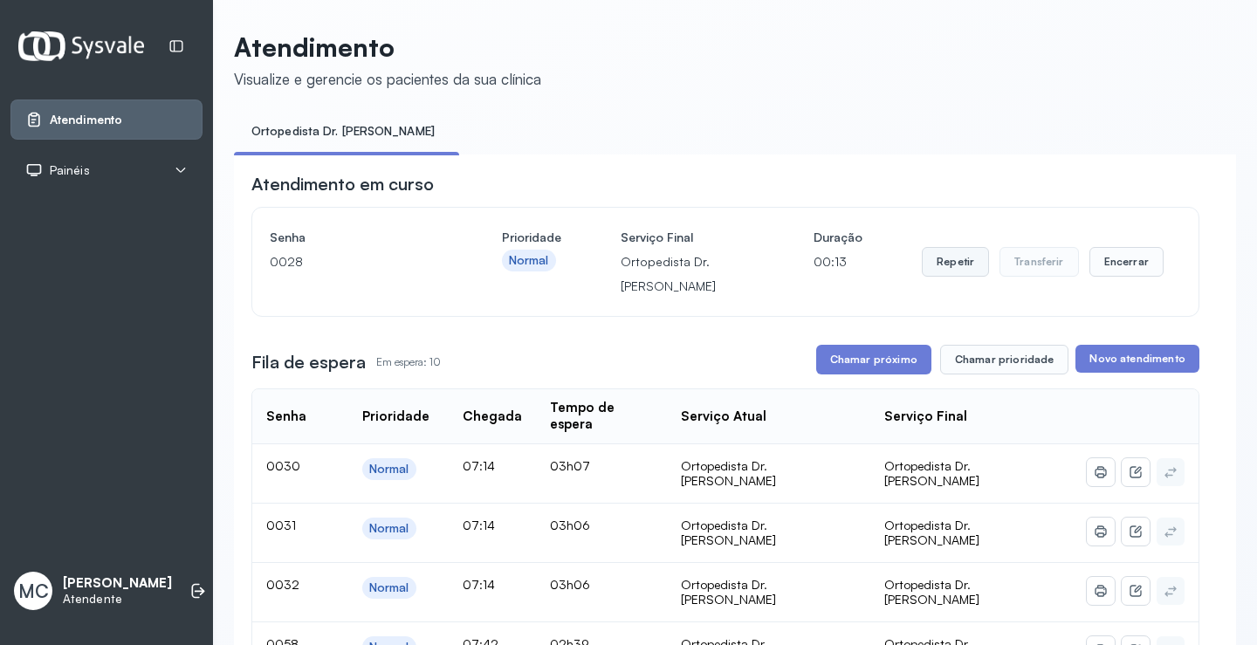
click at [951, 263] on button "Repetir" at bounding box center [955, 262] width 67 height 30
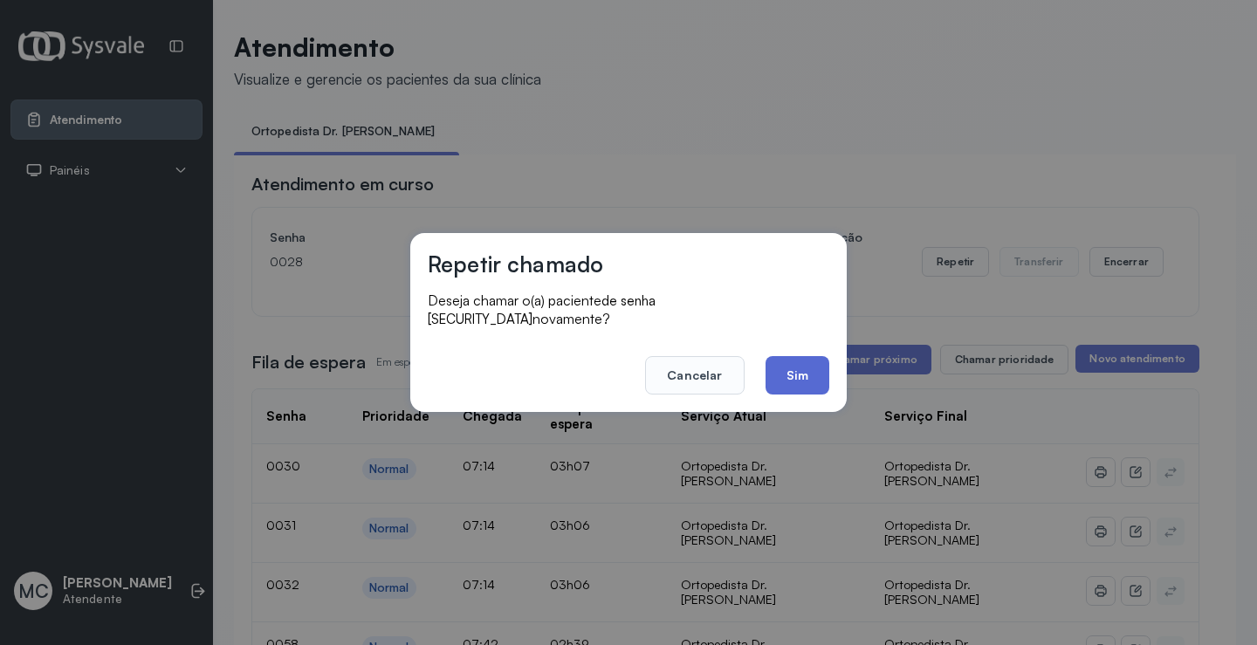
click at [815, 365] on button "Sim" at bounding box center [797, 375] width 64 height 38
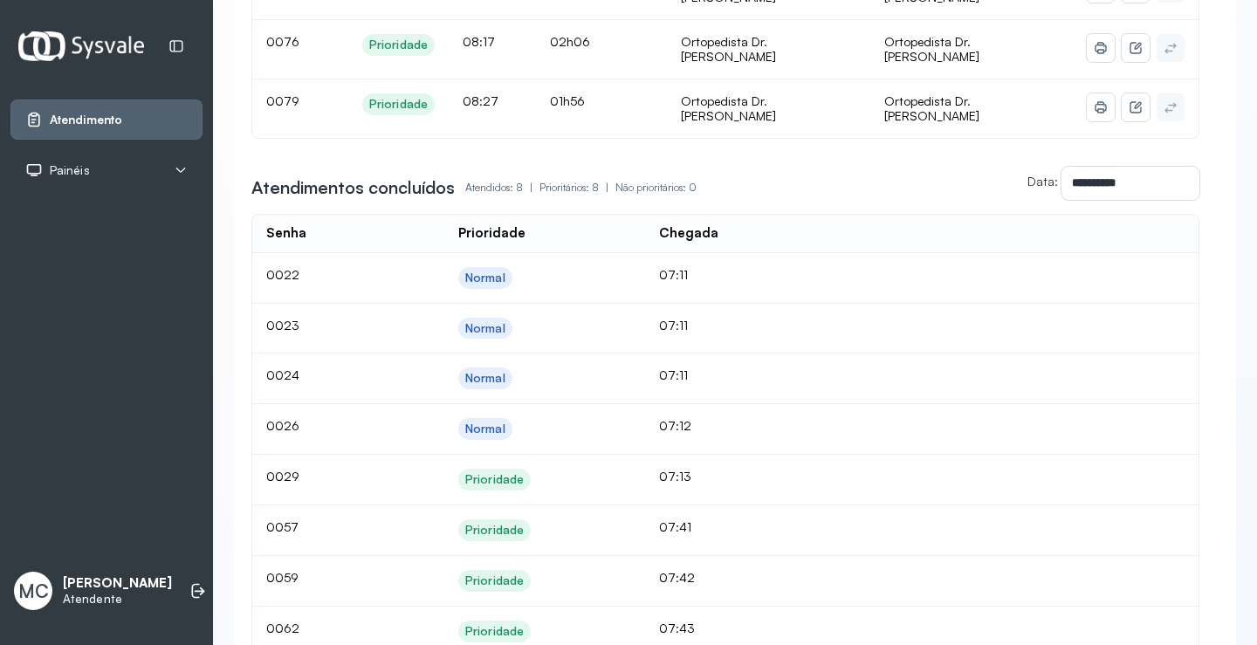
scroll to position [1047, 0]
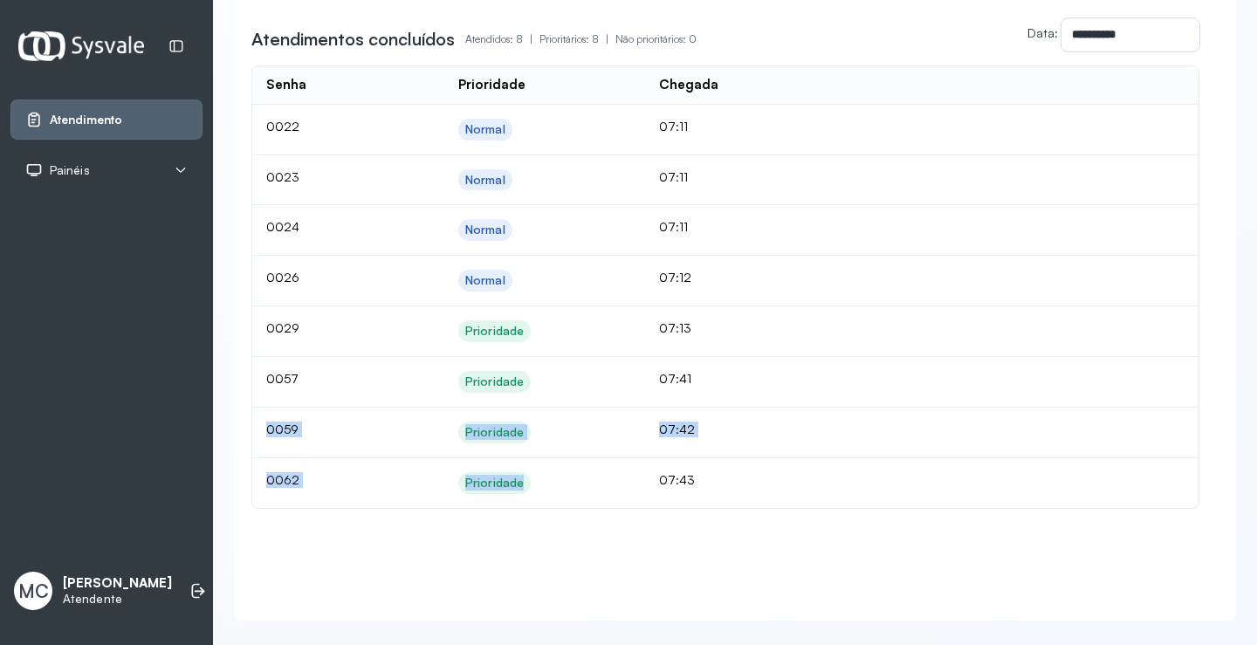
drag, startPoint x: 523, startPoint y: 453, endPoint x: 267, endPoint y: 388, distance: 264.0
click at [267, 388] on table "Senha Prioridade Chegada 0022 Normal 07:11 0023 Normal 07:11 0024 Normal 07:11 …" at bounding box center [725, 286] width 948 height 443
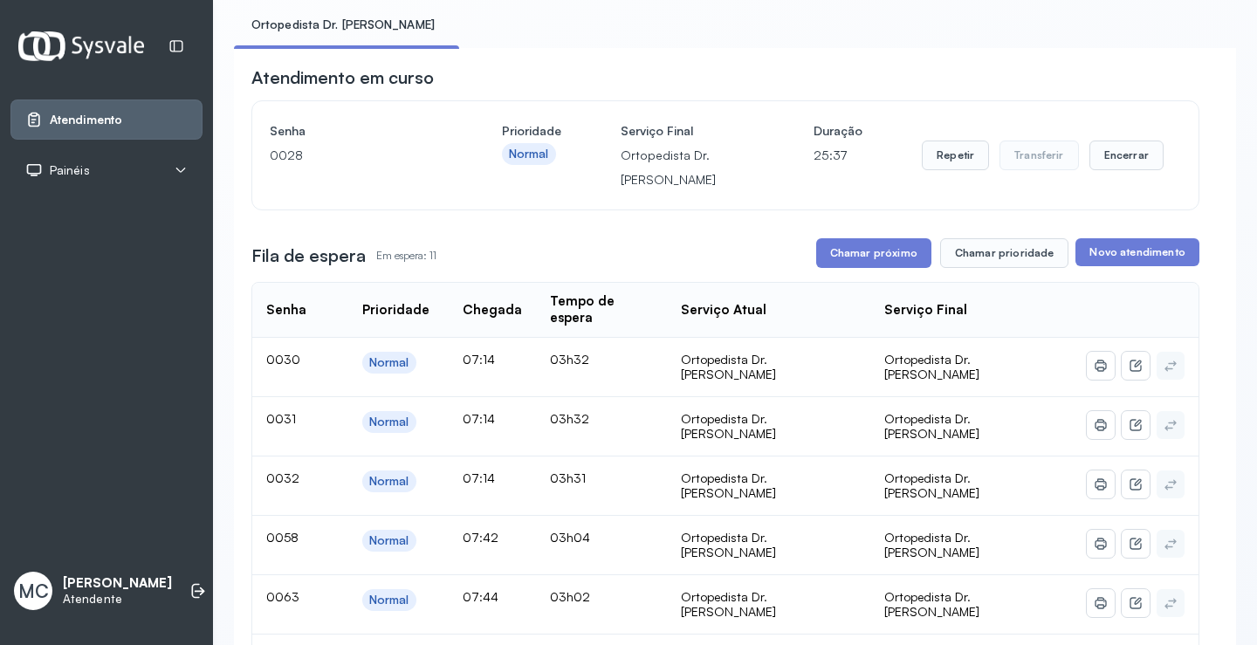
scroll to position [87, 0]
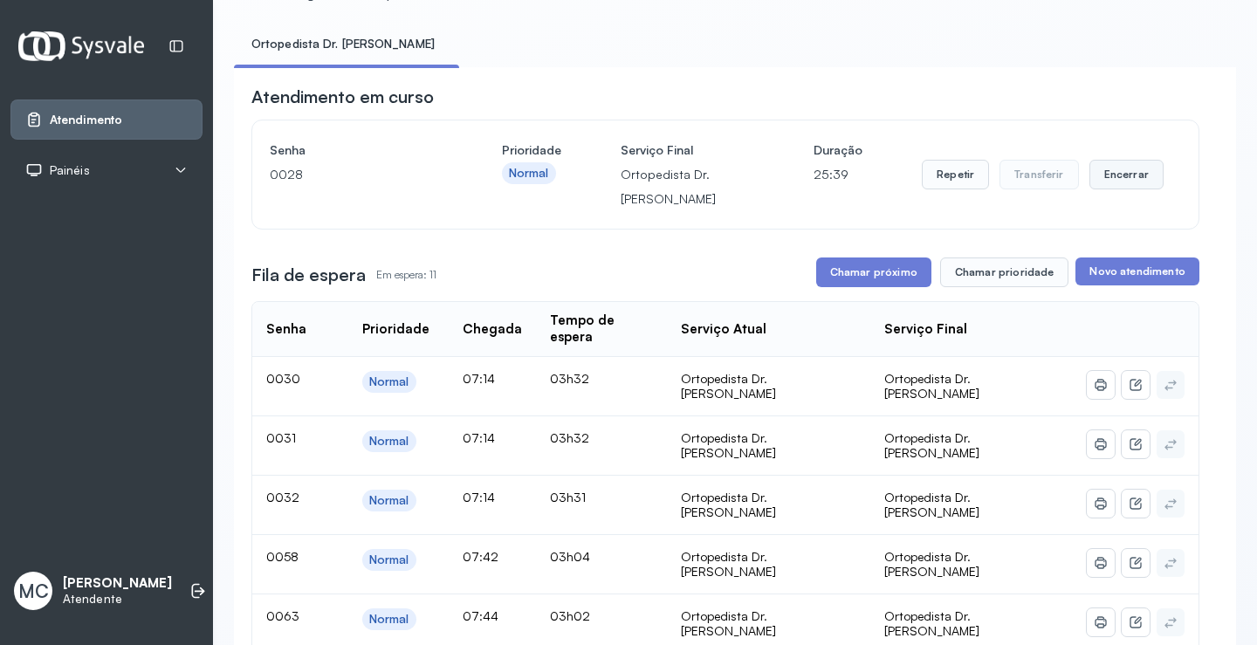
click at [1099, 174] on button "Encerrar" at bounding box center [1126, 175] width 74 height 30
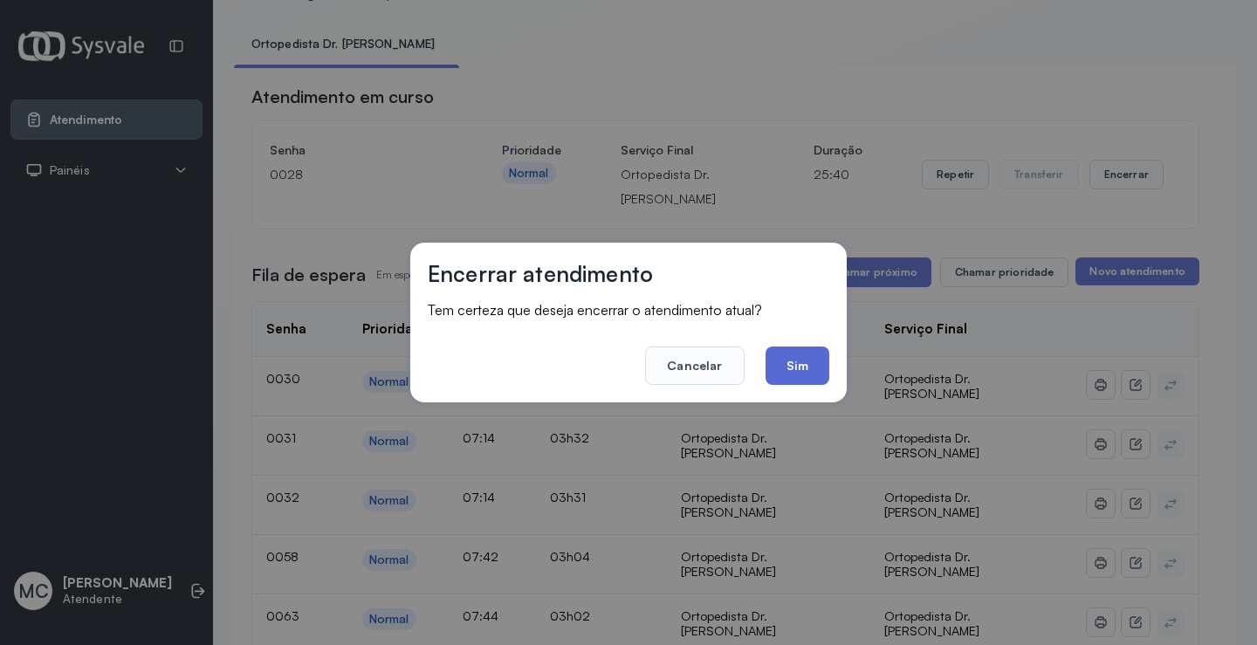
click at [805, 374] on button "Sim" at bounding box center [797, 366] width 64 height 38
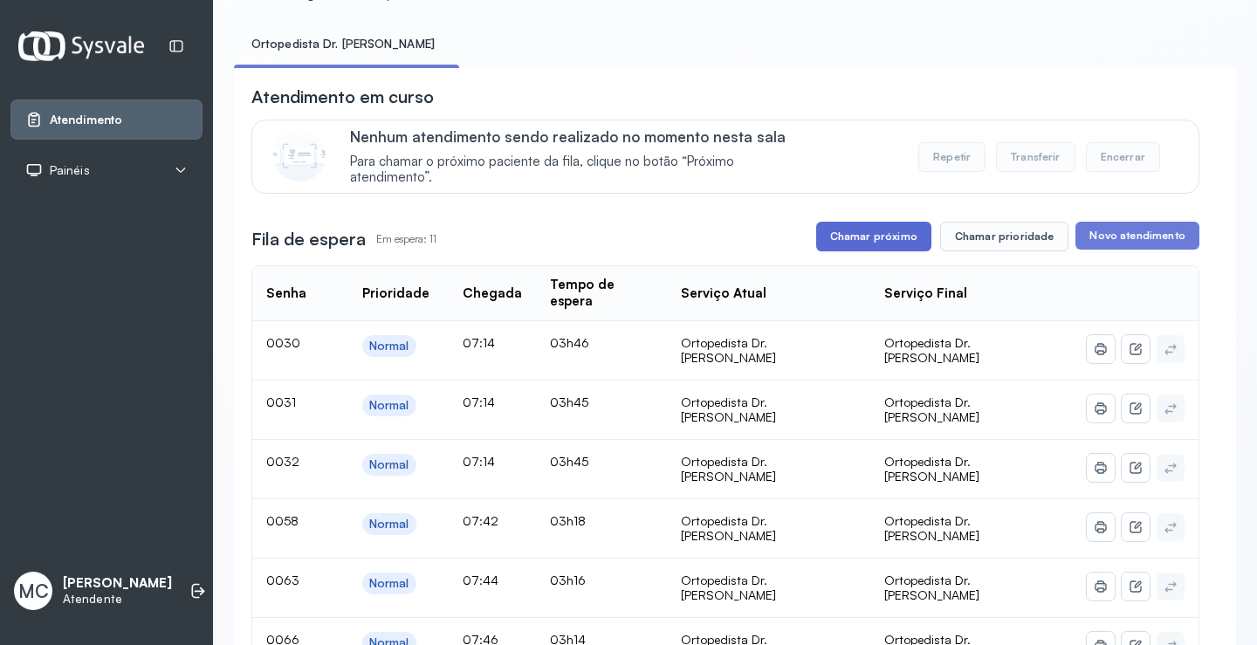
click at [840, 244] on button "Chamar próximo" at bounding box center [873, 237] width 115 height 30
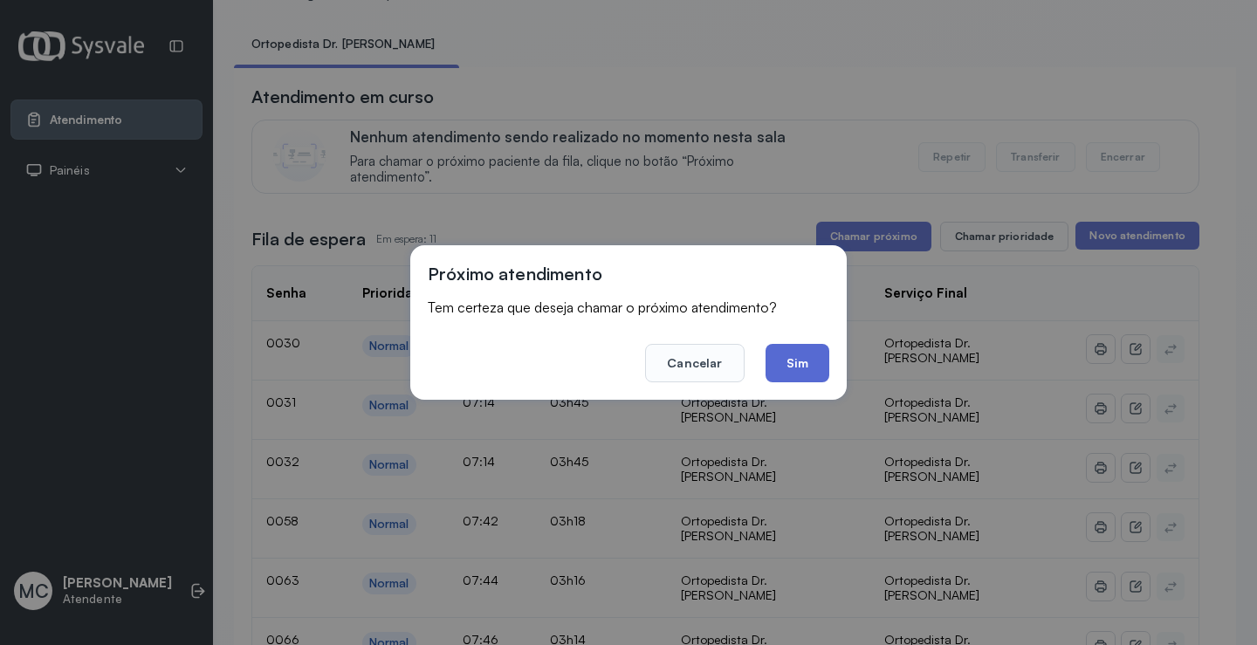
click at [810, 354] on button "Sim" at bounding box center [797, 363] width 64 height 38
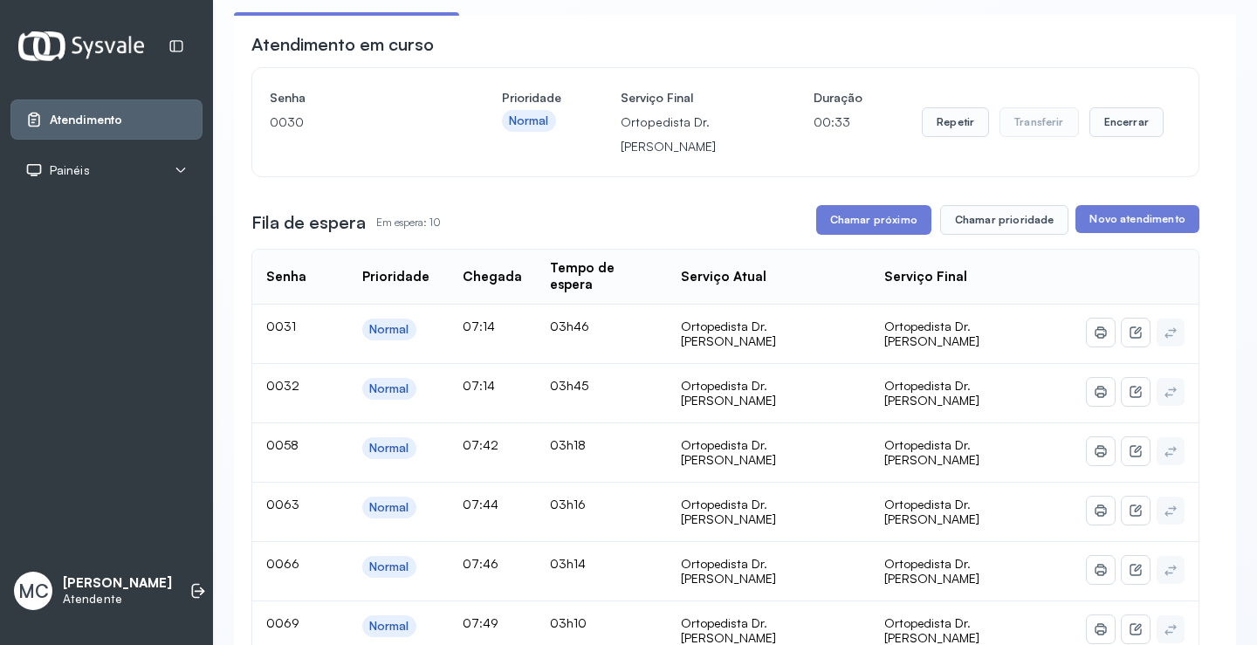
scroll to position [0, 0]
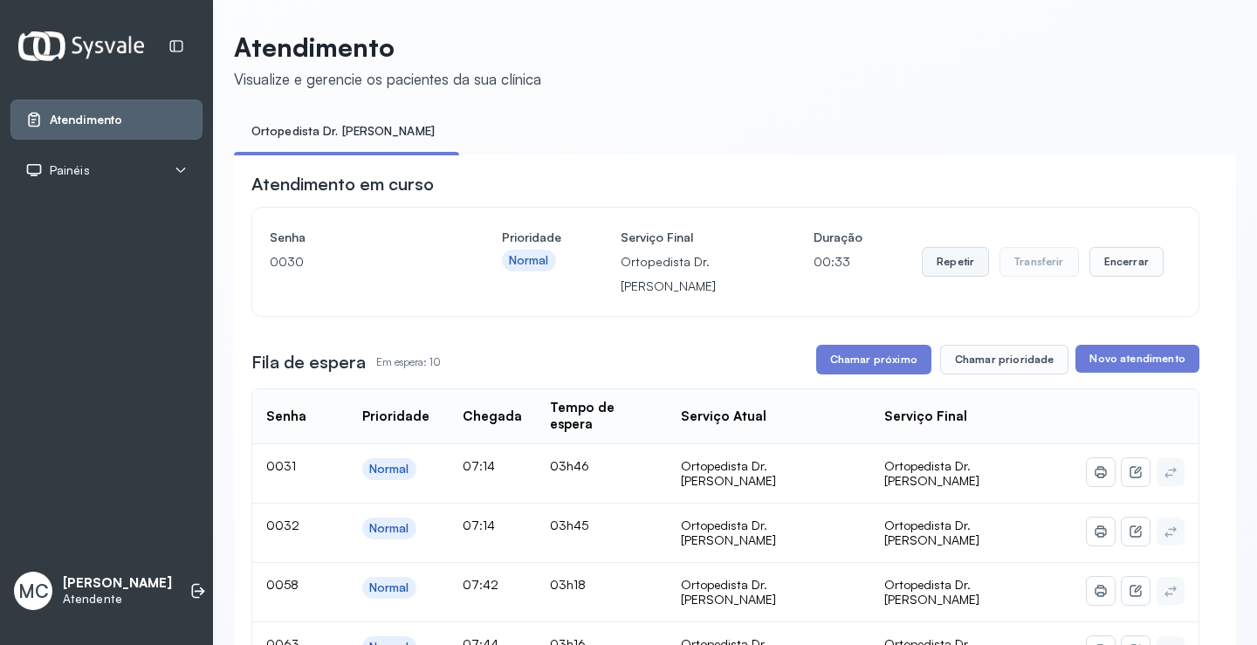
click at [939, 268] on button "Repetir" at bounding box center [955, 262] width 67 height 30
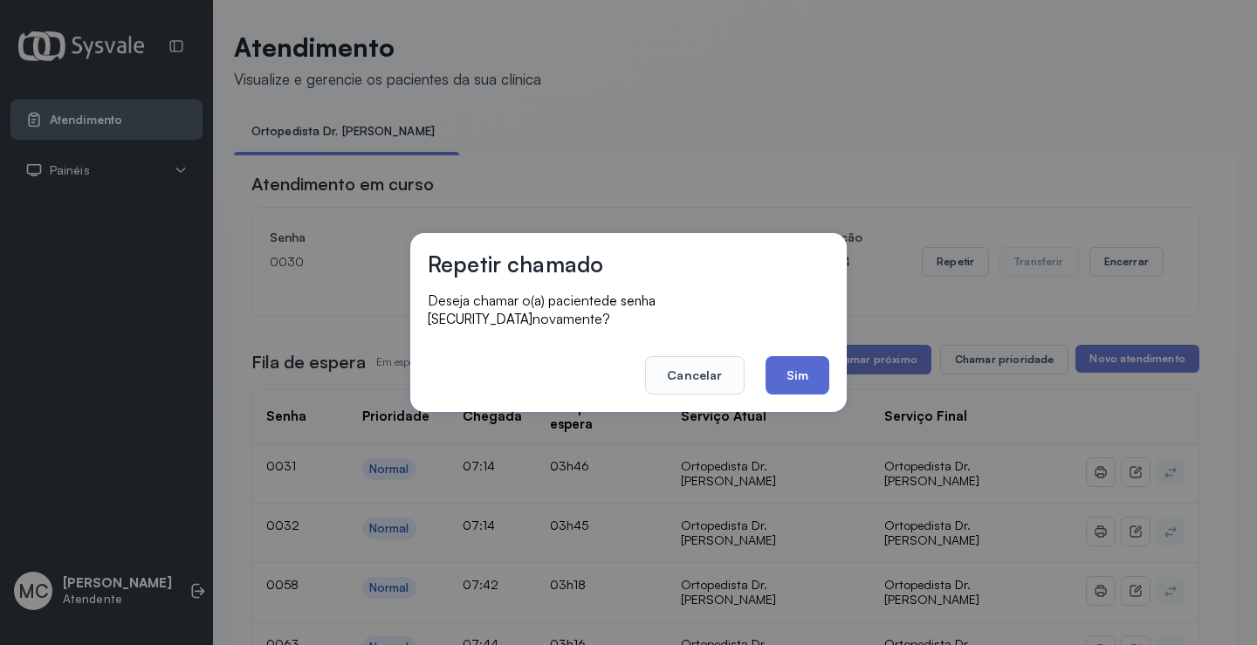
click at [800, 374] on button "Sim" at bounding box center [797, 375] width 64 height 38
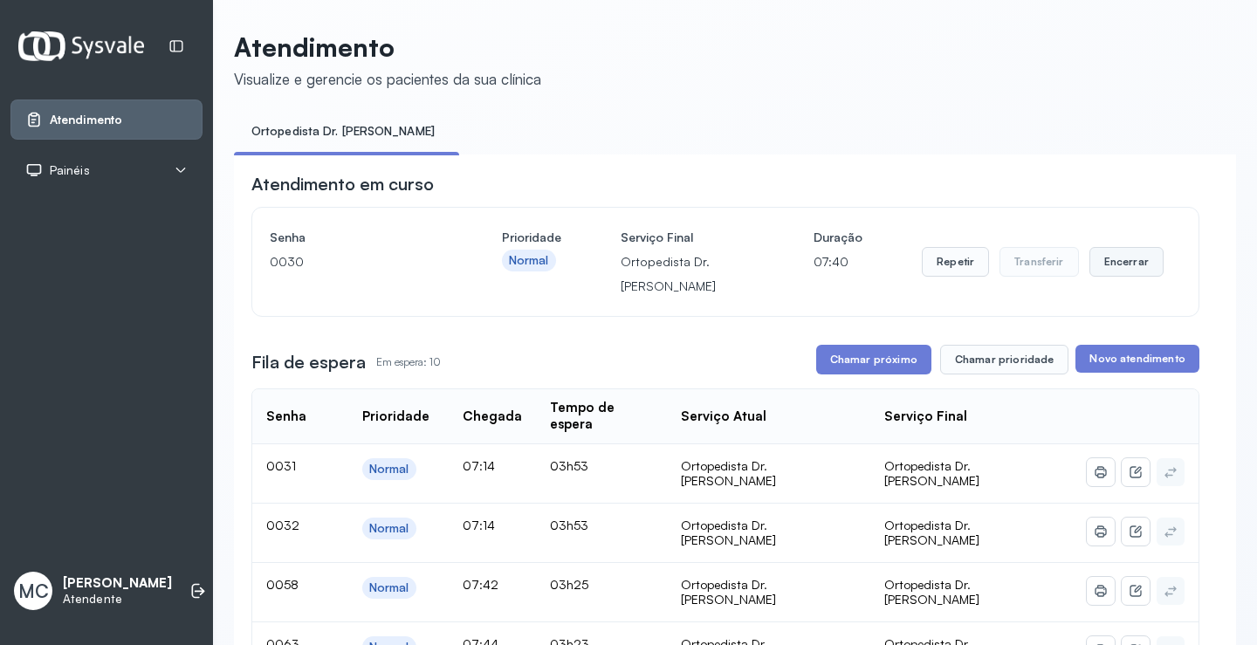
click at [1119, 260] on button "Encerrar" at bounding box center [1126, 262] width 74 height 30
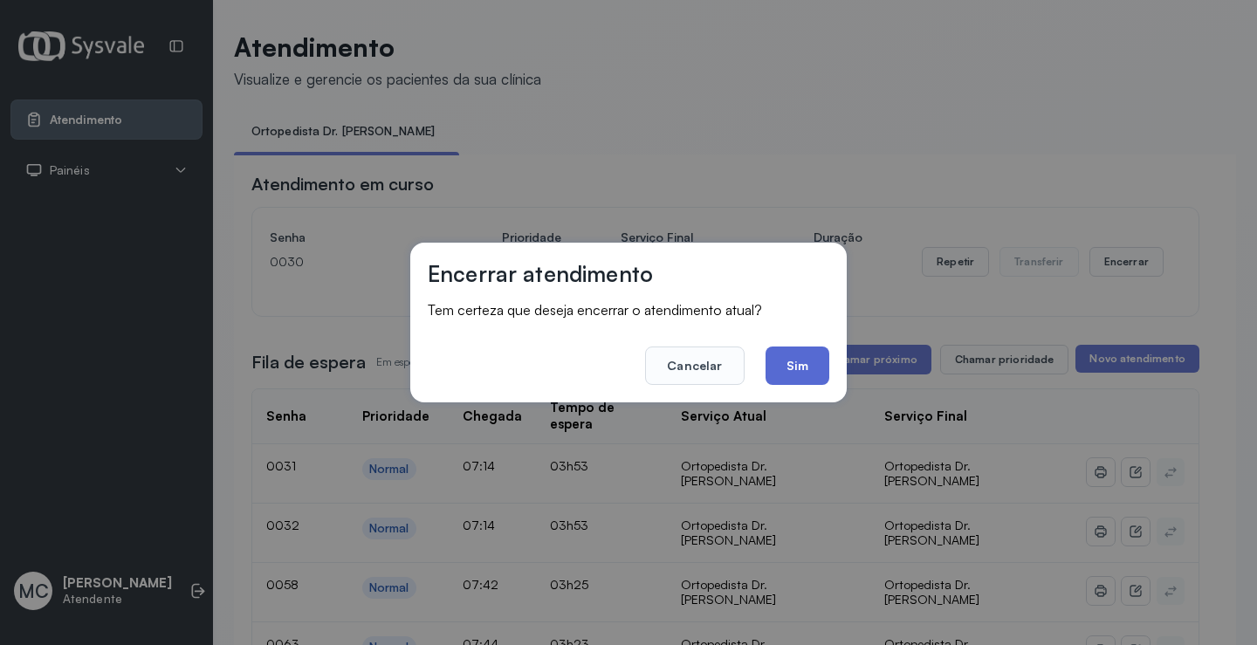
click at [800, 360] on button "Sim" at bounding box center [797, 366] width 64 height 38
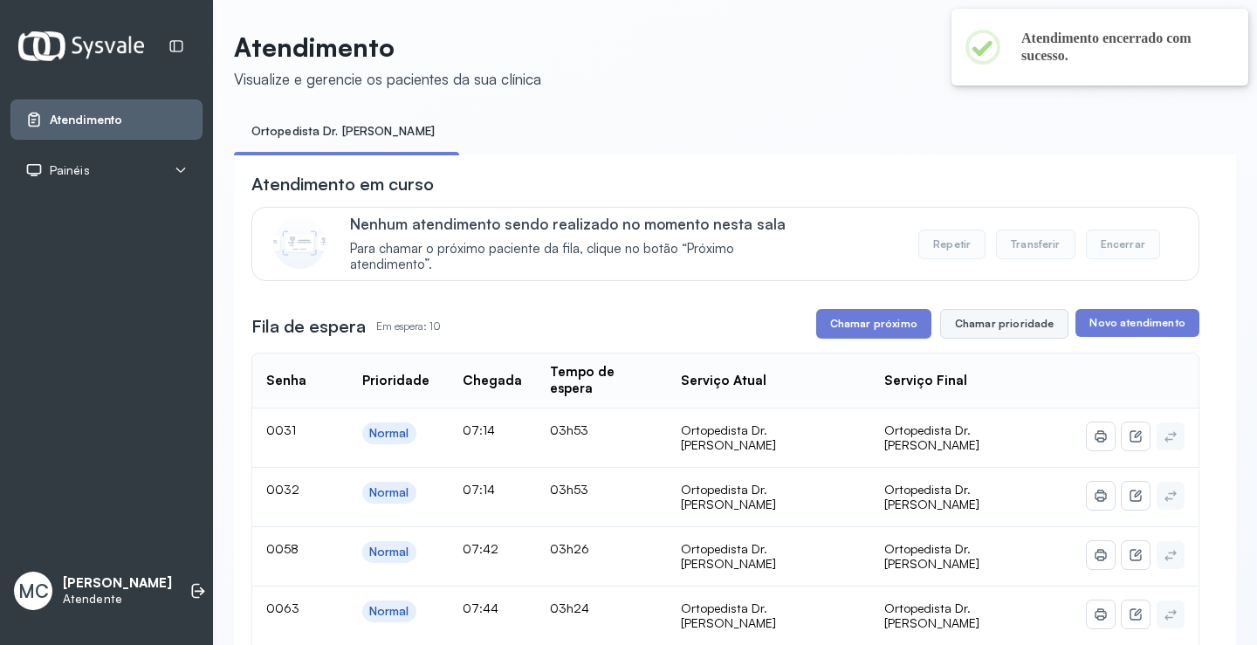
click at [978, 324] on button "Chamar prioridade" at bounding box center [1004, 324] width 129 height 30
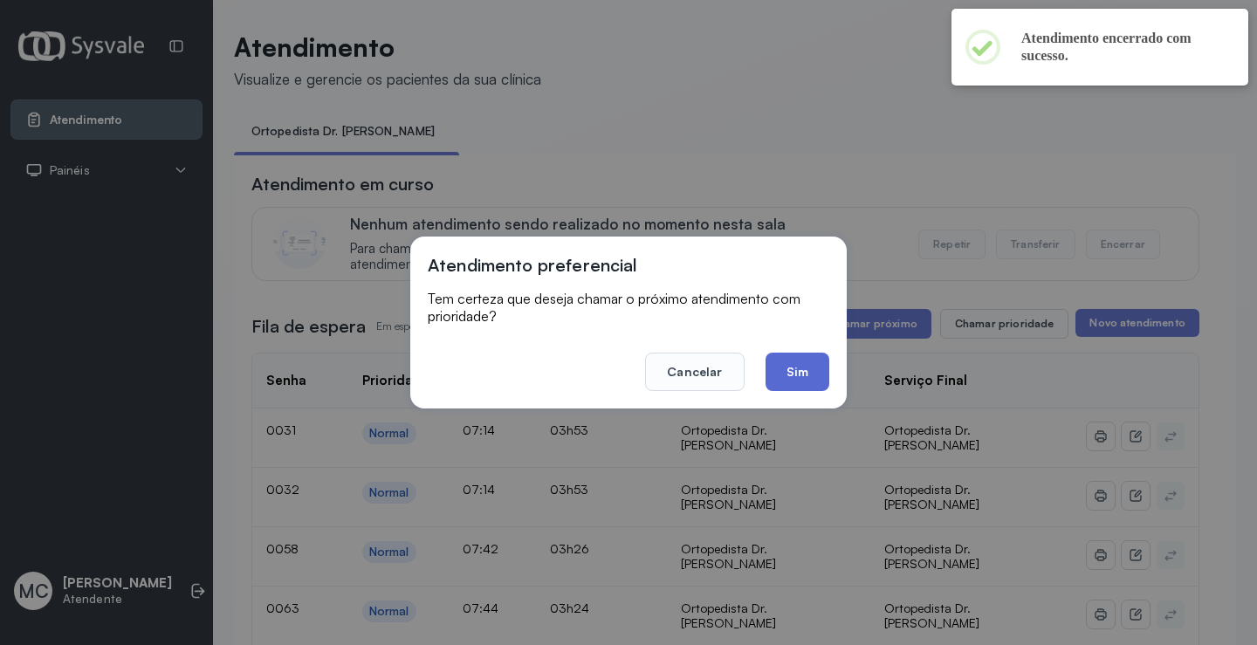
click at [811, 365] on button "Sim" at bounding box center [797, 372] width 64 height 38
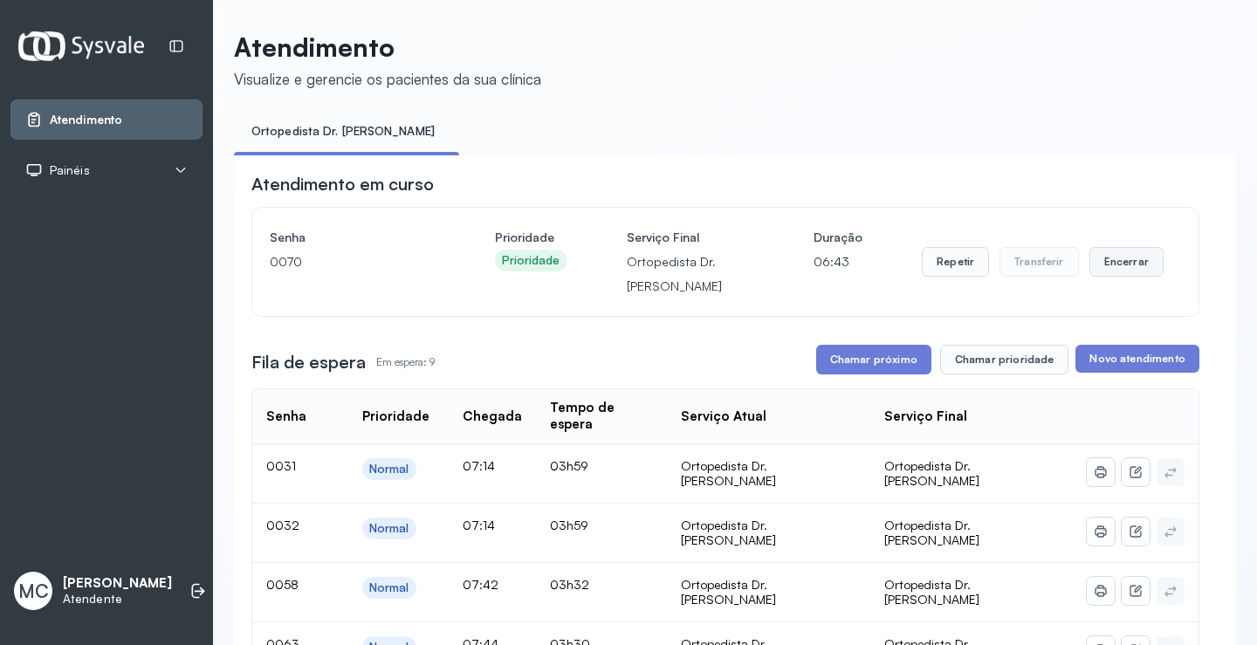
click at [1123, 277] on button "Encerrar" at bounding box center [1126, 262] width 74 height 30
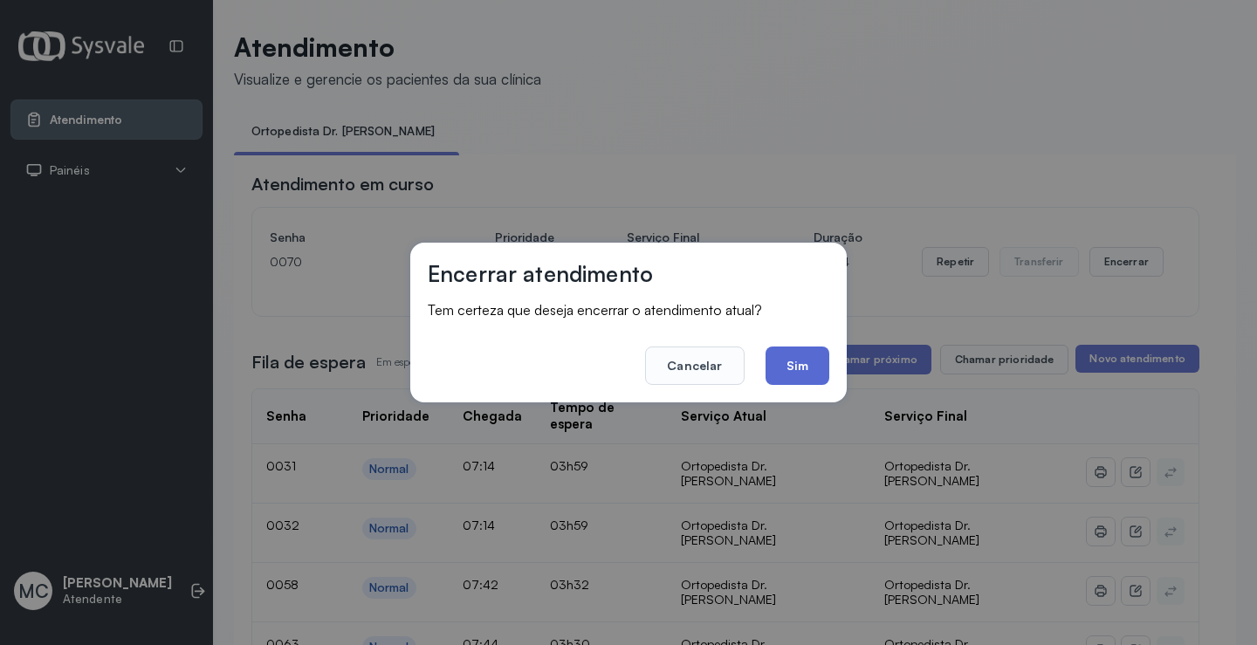
click at [814, 359] on button "Sim" at bounding box center [797, 366] width 64 height 38
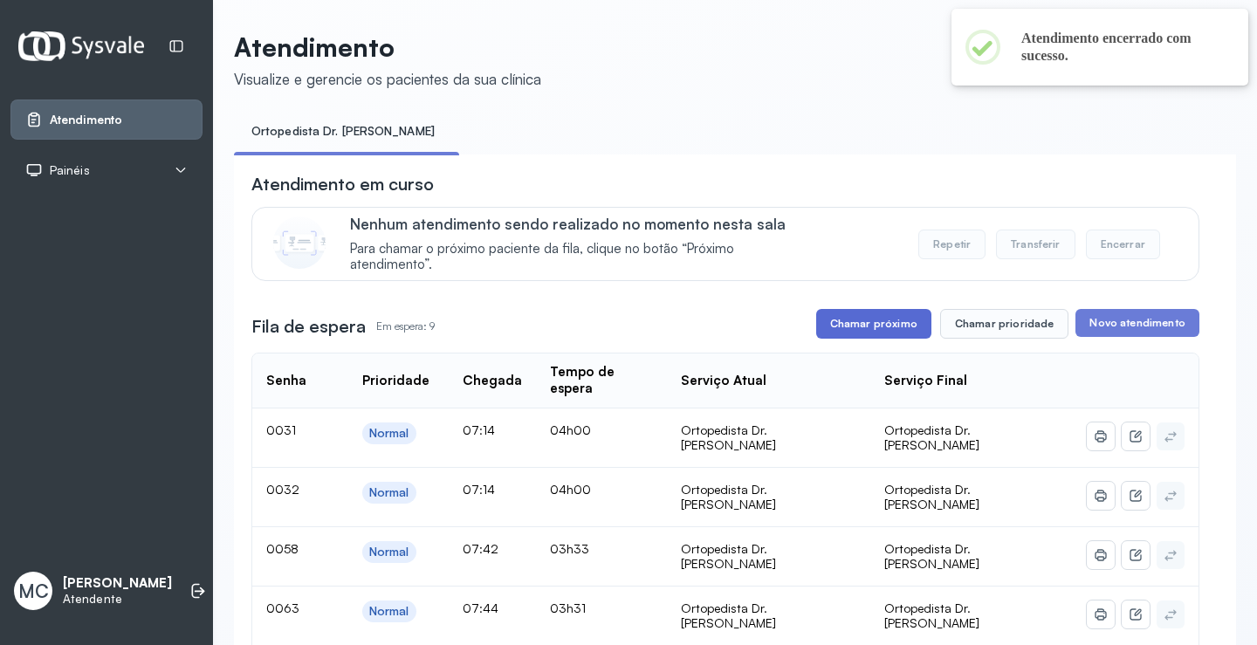
click at [866, 330] on button "Chamar próximo" at bounding box center [873, 324] width 115 height 30
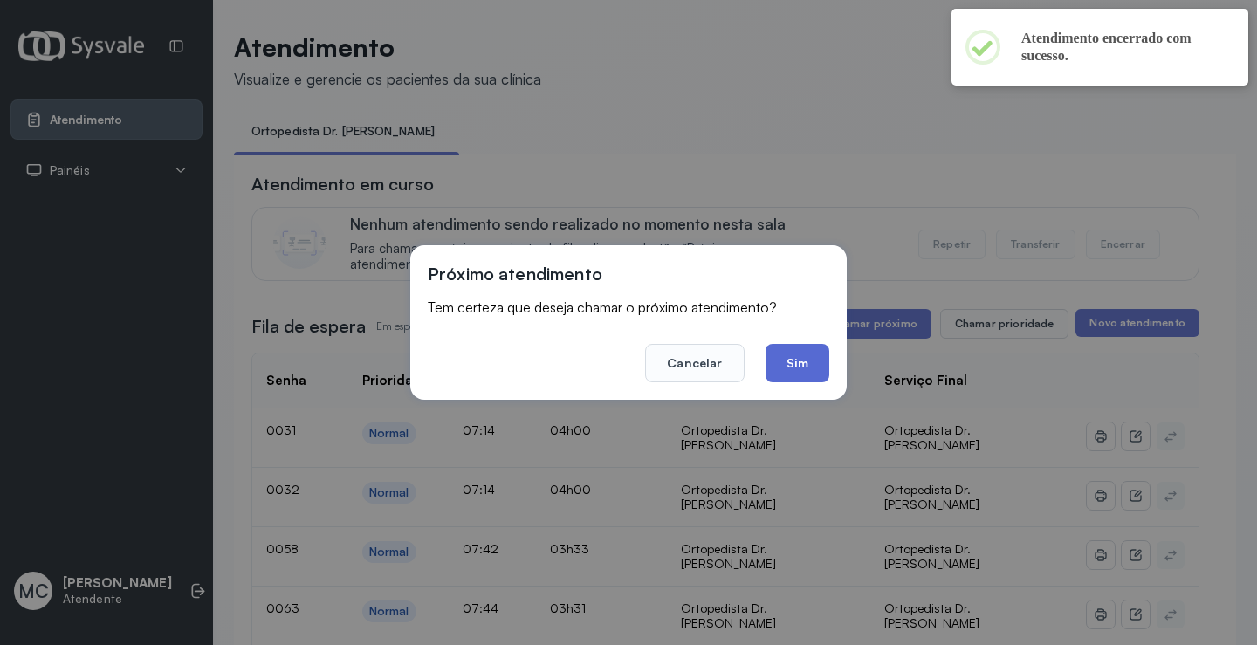
click at [807, 366] on button "Sim" at bounding box center [797, 363] width 64 height 38
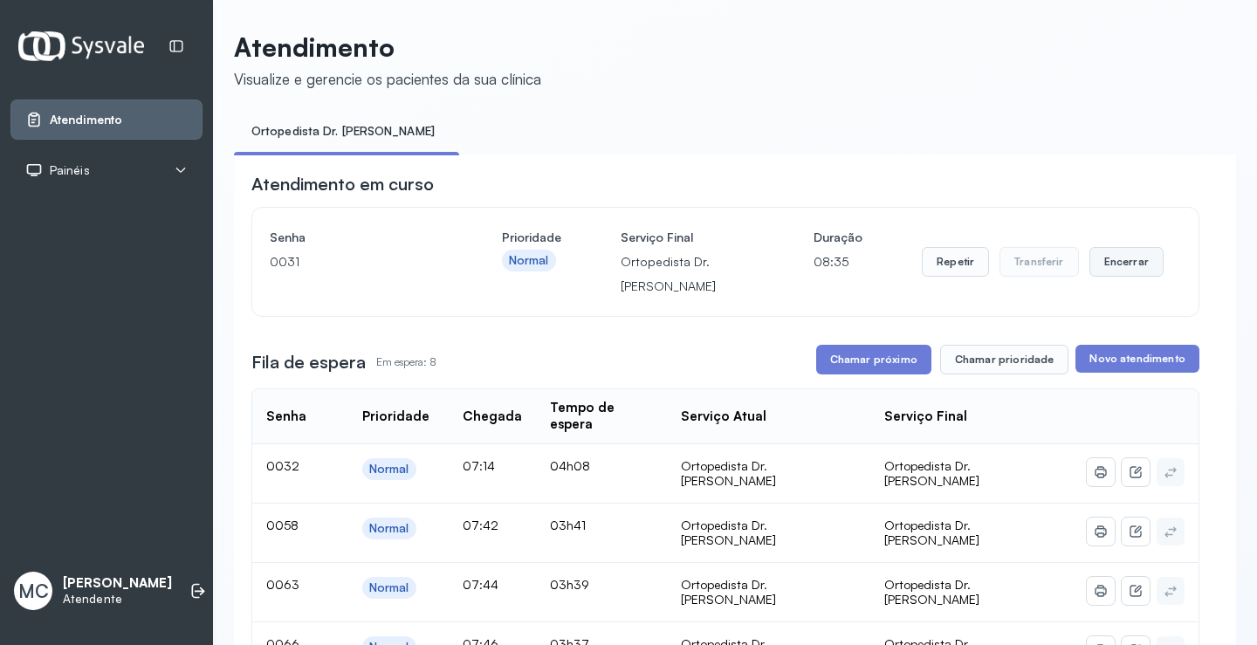
click at [1122, 276] on button "Encerrar" at bounding box center [1126, 262] width 74 height 30
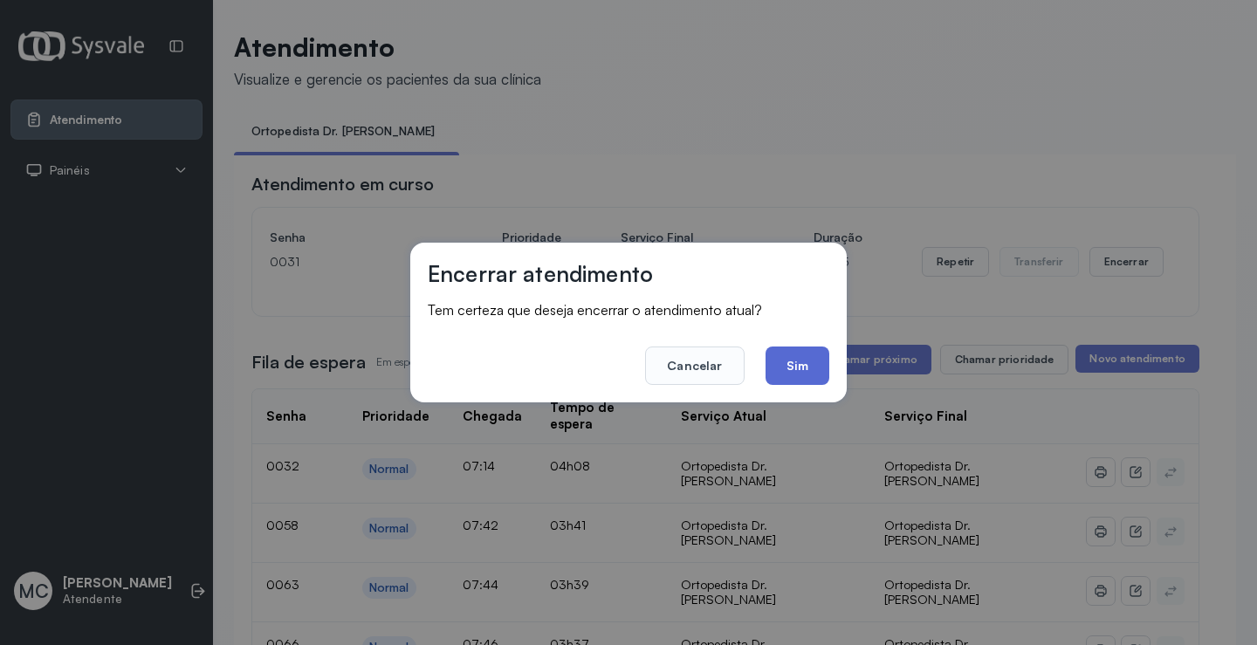
click at [791, 358] on button "Sim" at bounding box center [797, 366] width 64 height 38
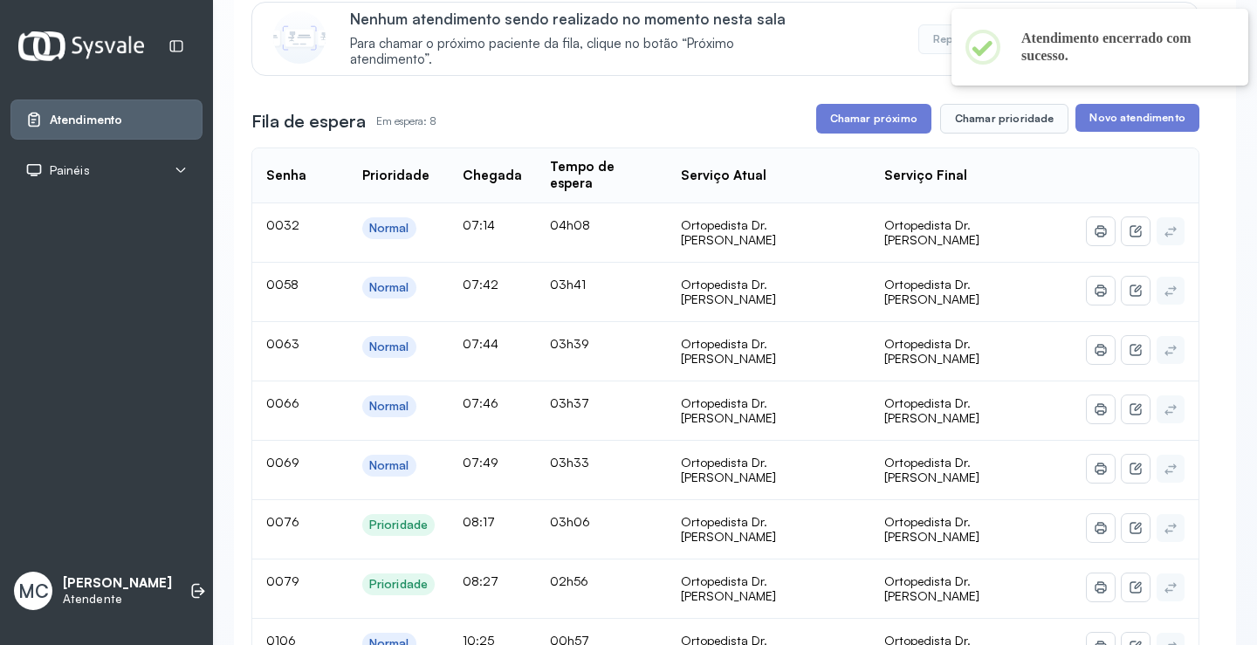
scroll to position [175, 0]
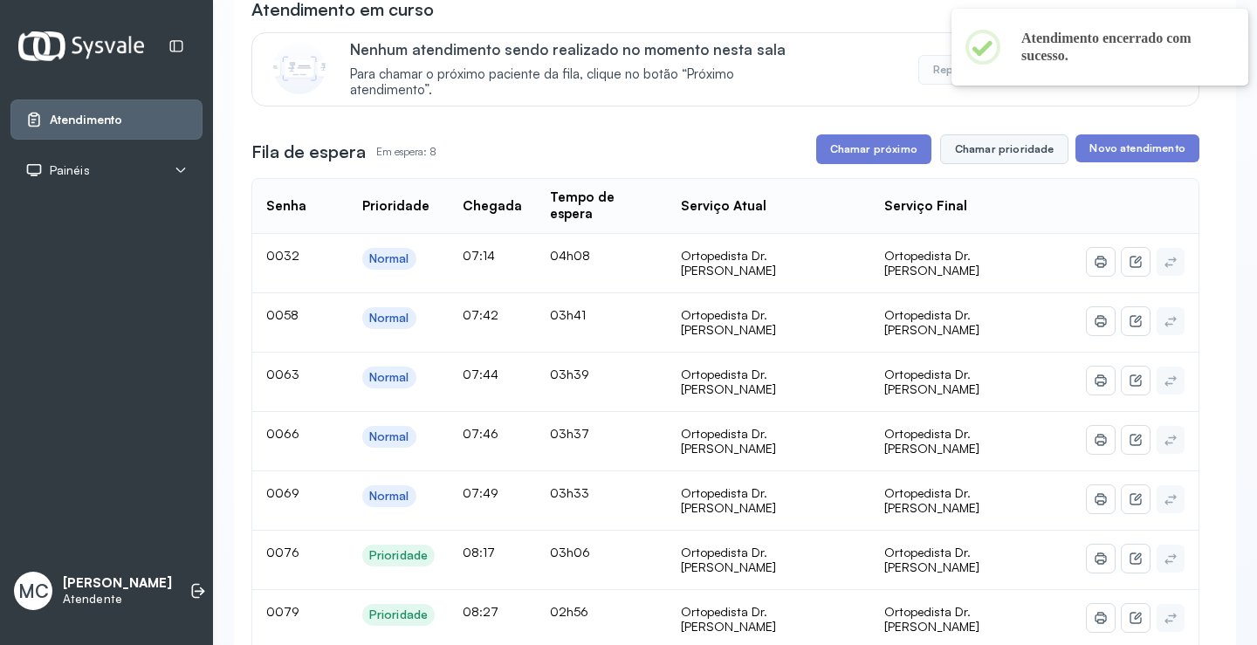
click at [966, 153] on button "Chamar prioridade" at bounding box center [1004, 149] width 129 height 30
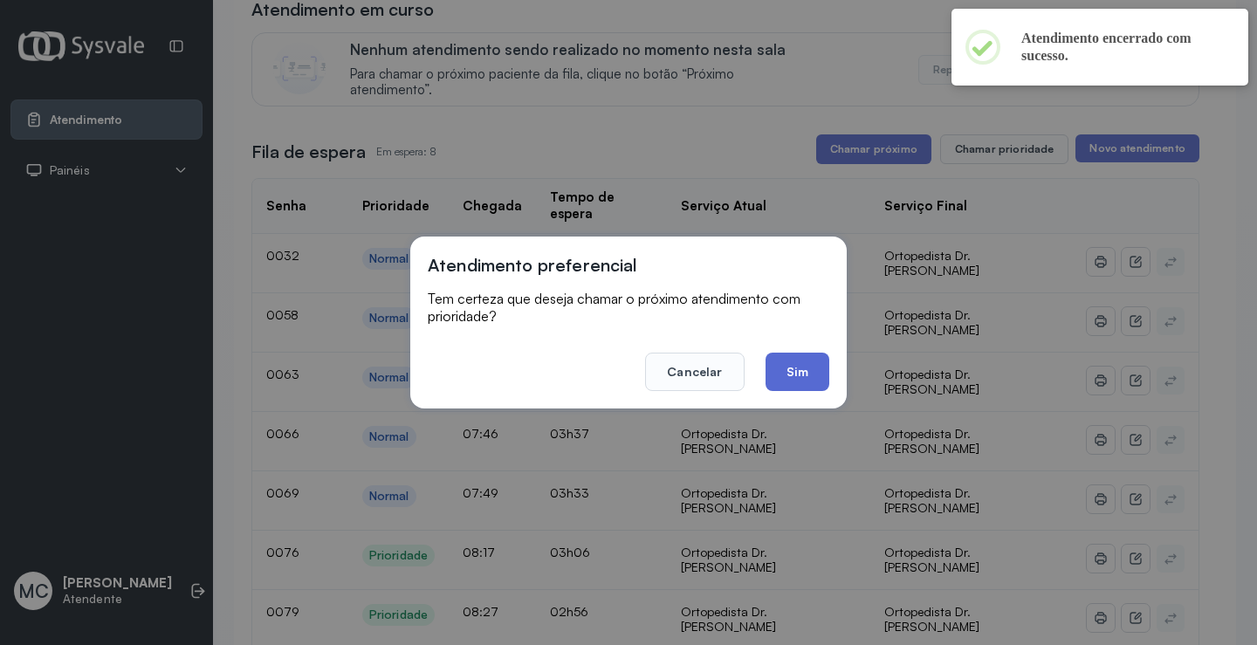
click at [783, 383] on button "Sim" at bounding box center [797, 372] width 64 height 38
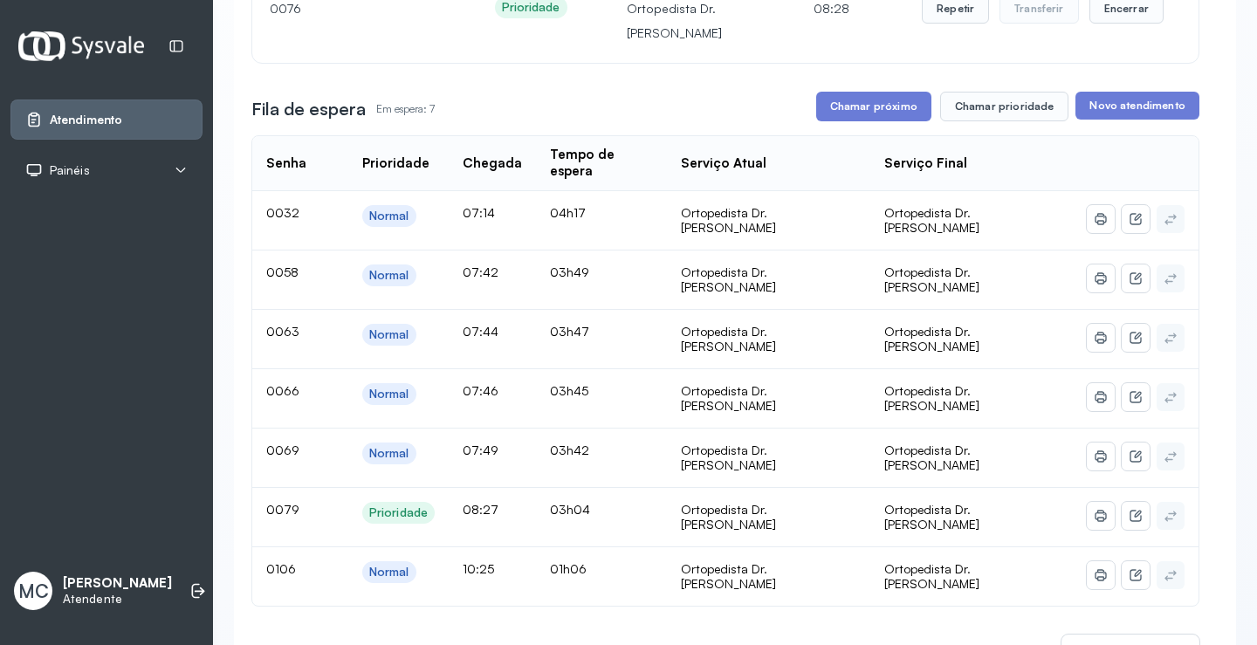
scroll to position [0, 0]
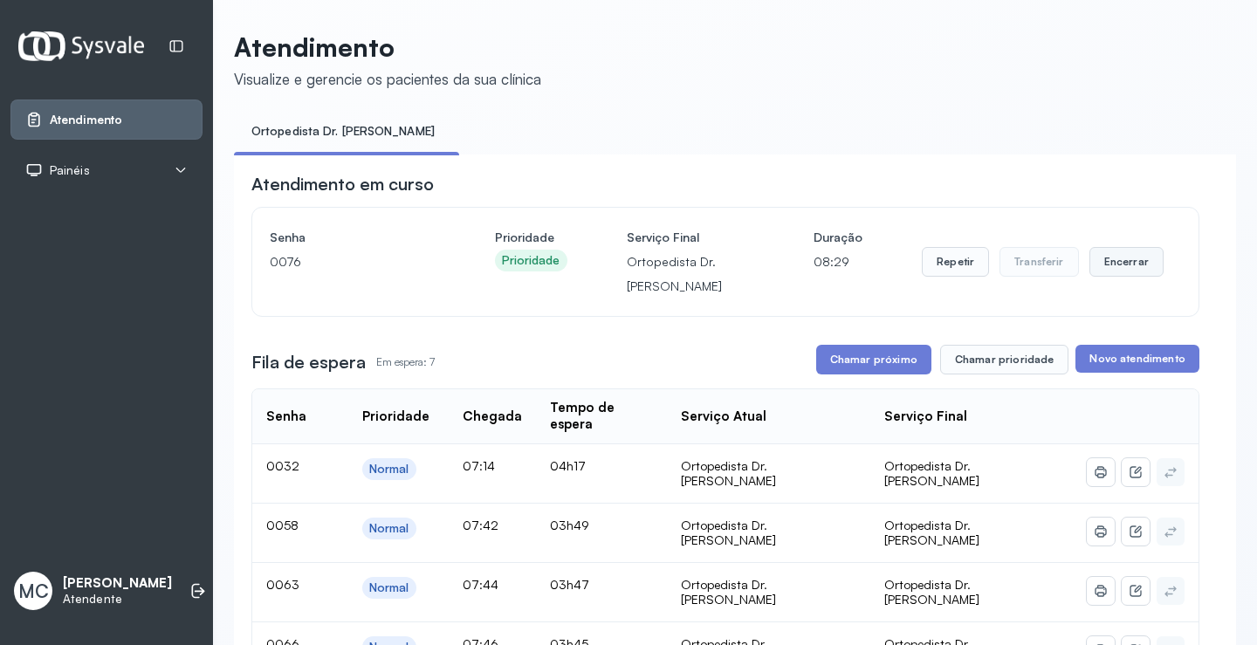
click at [1119, 269] on button "Encerrar" at bounding box center [1126, 262] width 74 height 30
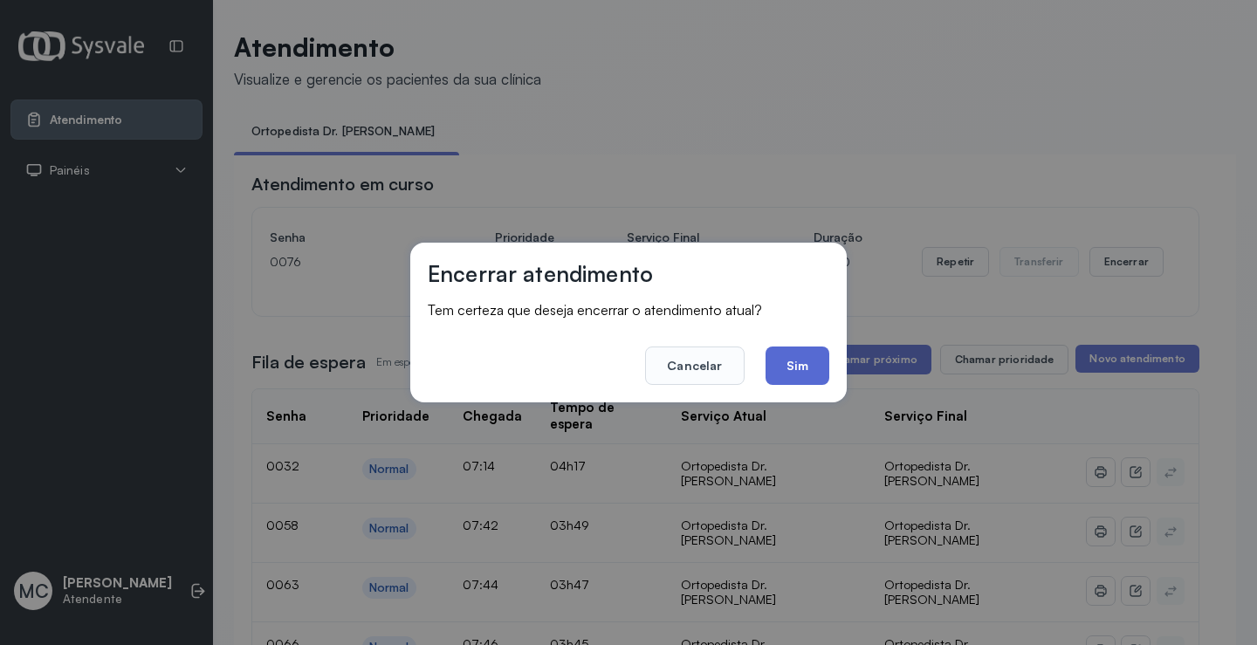
click at [782, 369] on button "Sim" at bounding box center [797, 366] width 64 height 38
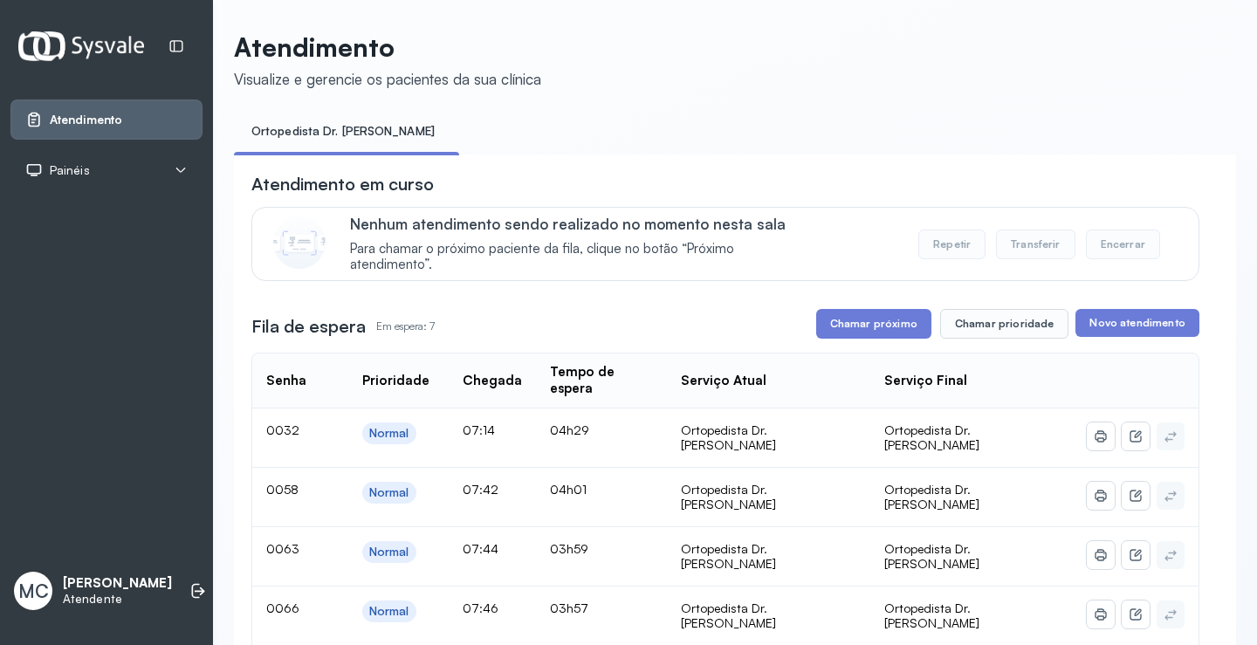
scroll to position [175, 0]
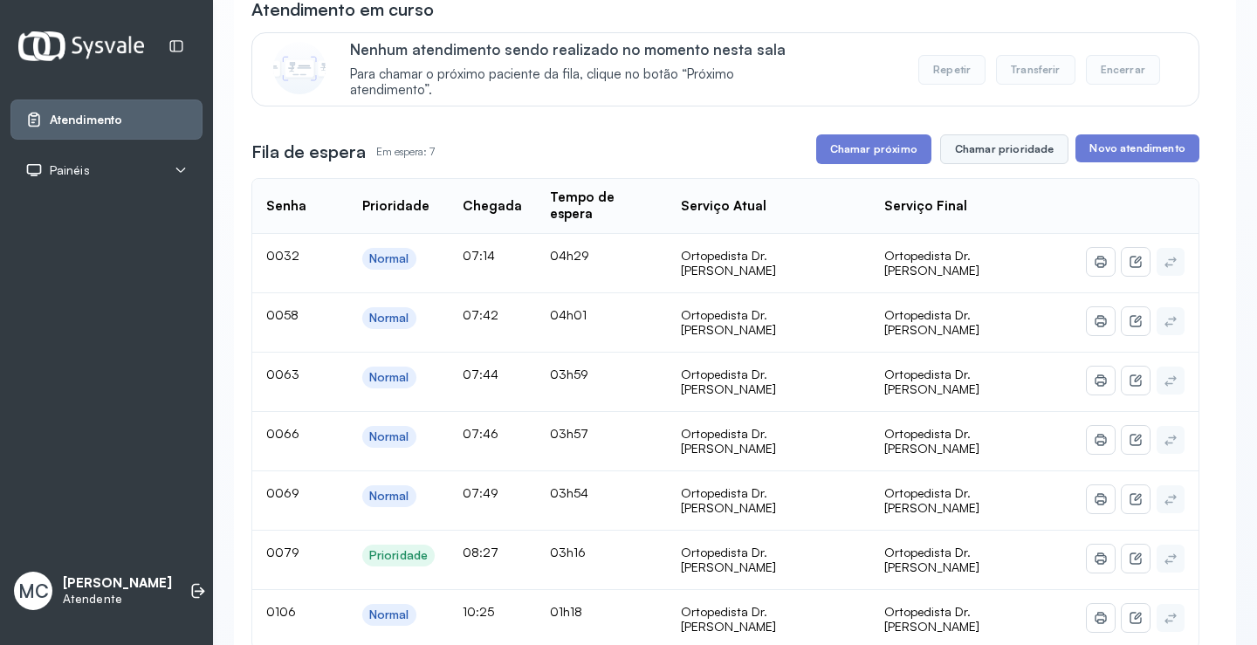
click at [999, 154] on button "Chamar prioridade" at bounding box center [1004, 149] width 129 height 30
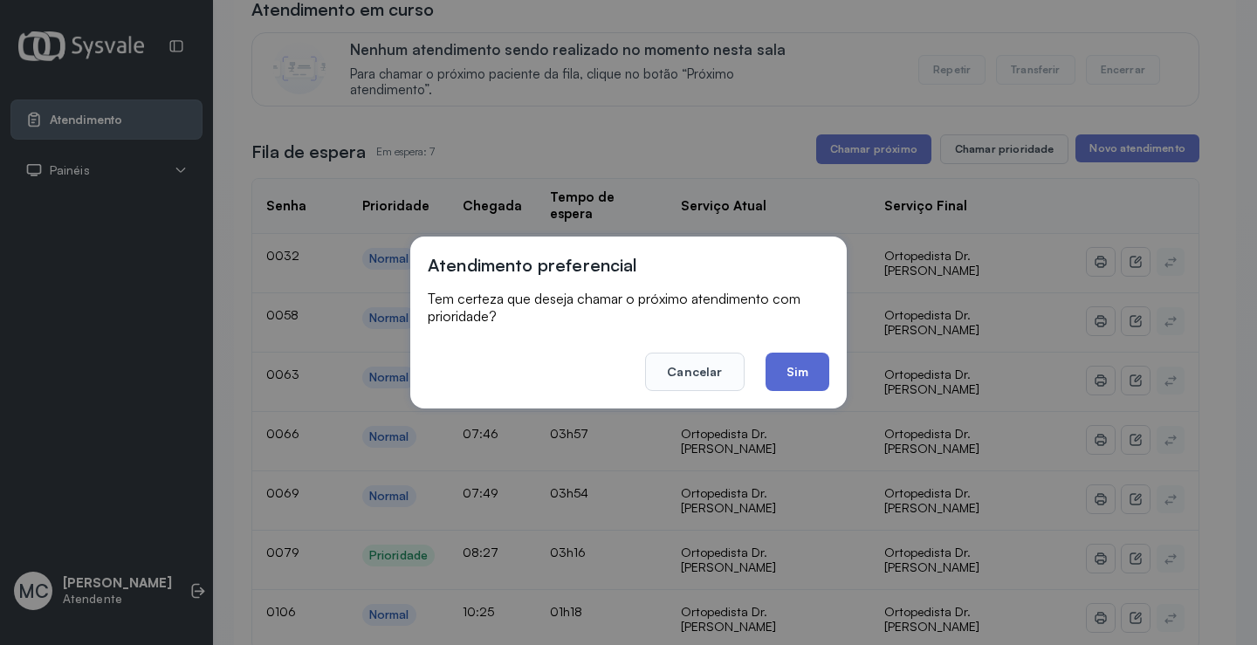
click at [775, 381] on button "Sim" at bounding box center [797, 372] width 64 height 38
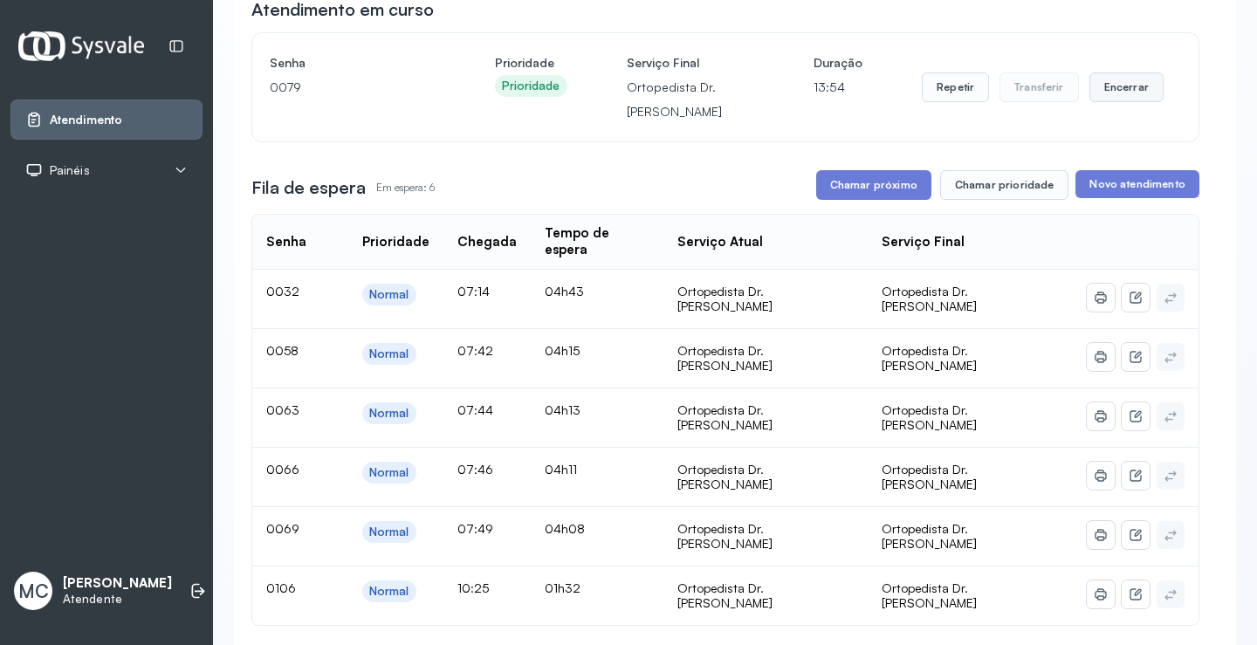
click at [1115, 86] on button "Encerrar" at bounding box center [1126, 87] width 74 height 30
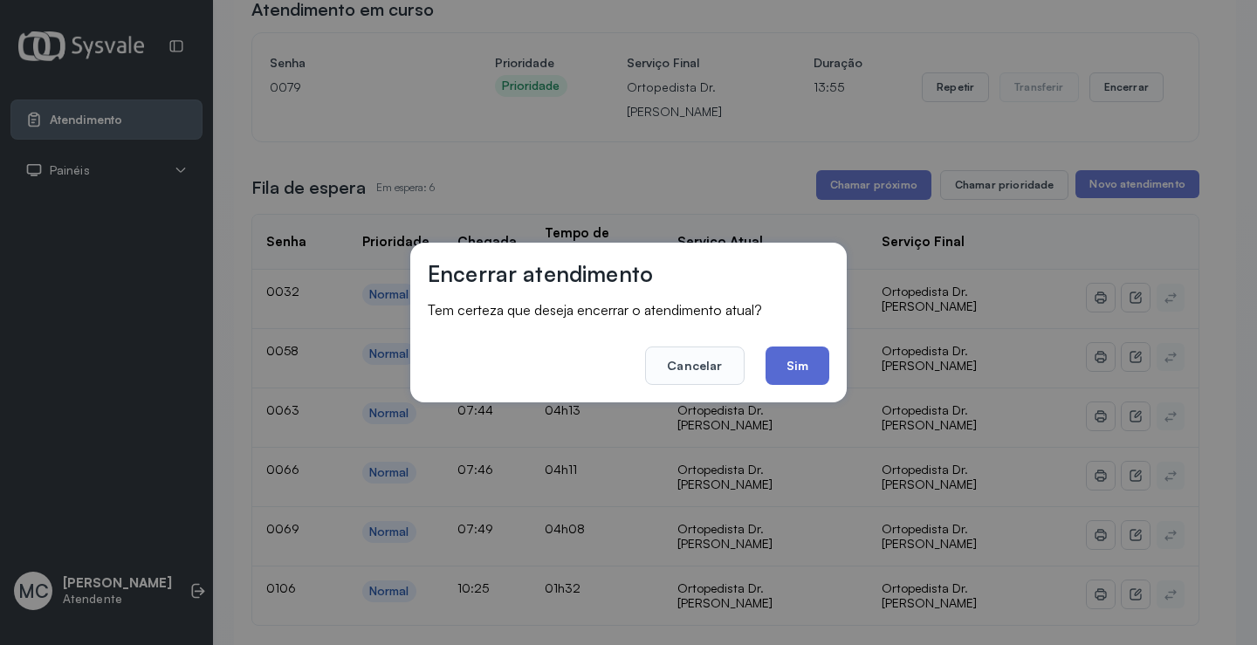
click at [785, 372] on button "Sim" at bounding box center [797, 366] width 64 height 38
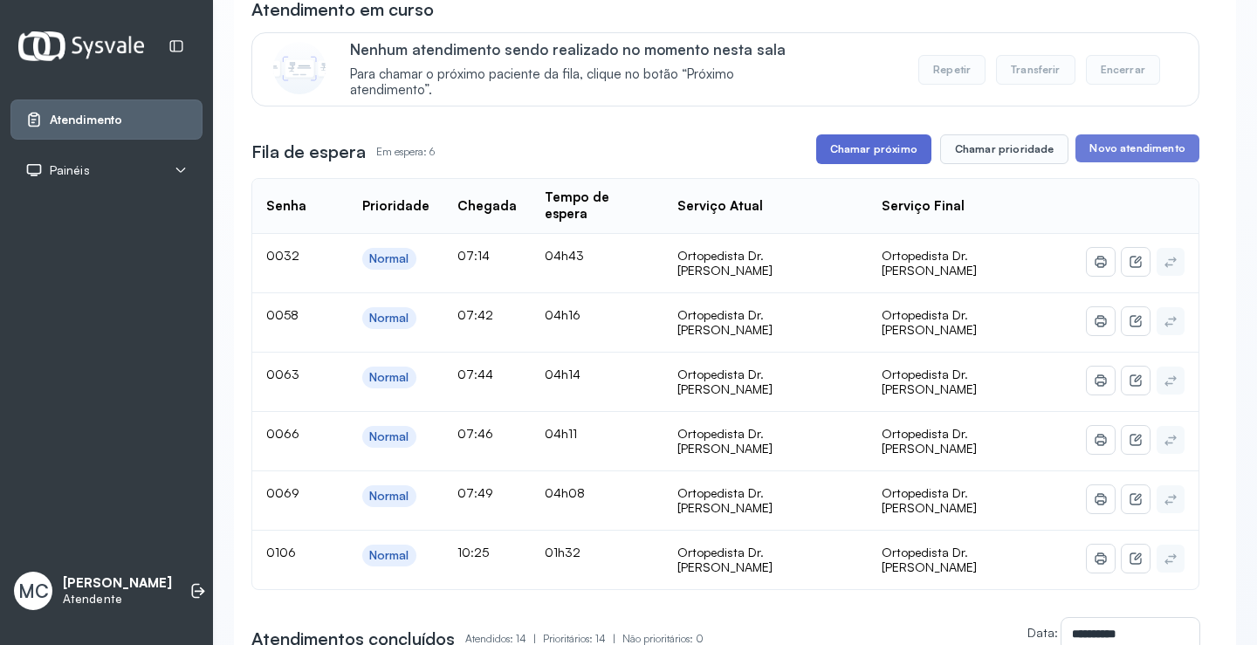
click at [883, 163] on button "Chamar próximo" at bounding box center [873, 149] width 115 height 30
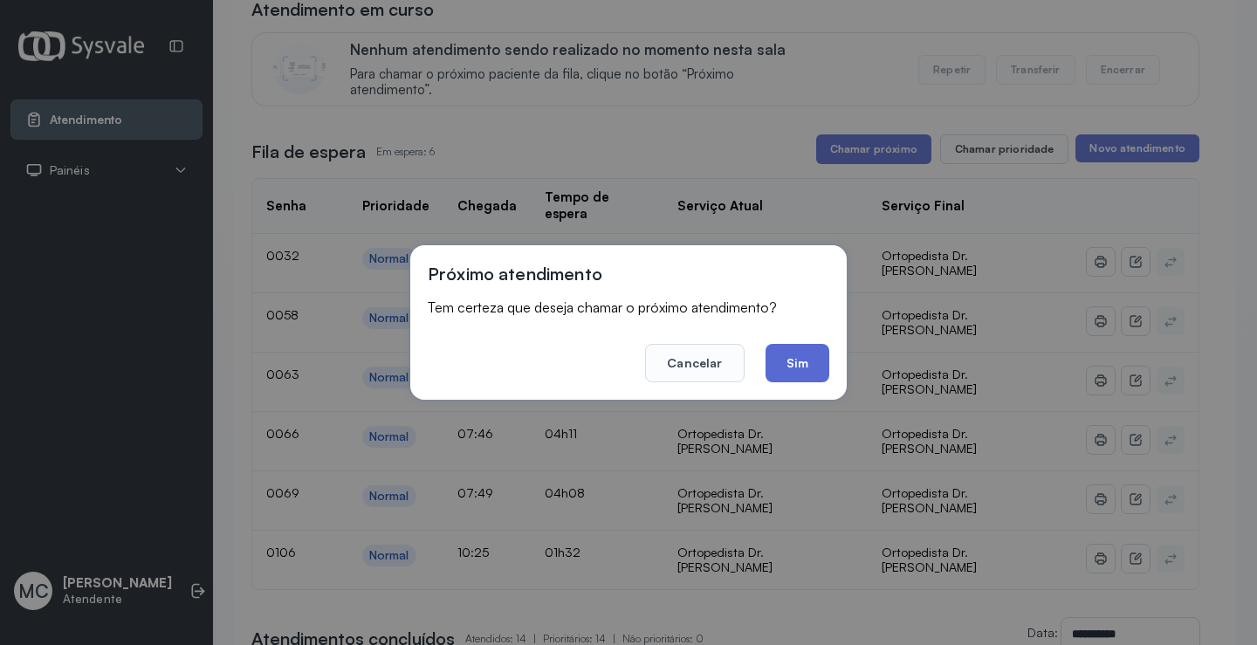
click at [806, 353] on button "Sim" at bounding box center [797, 363] width 64 height 38
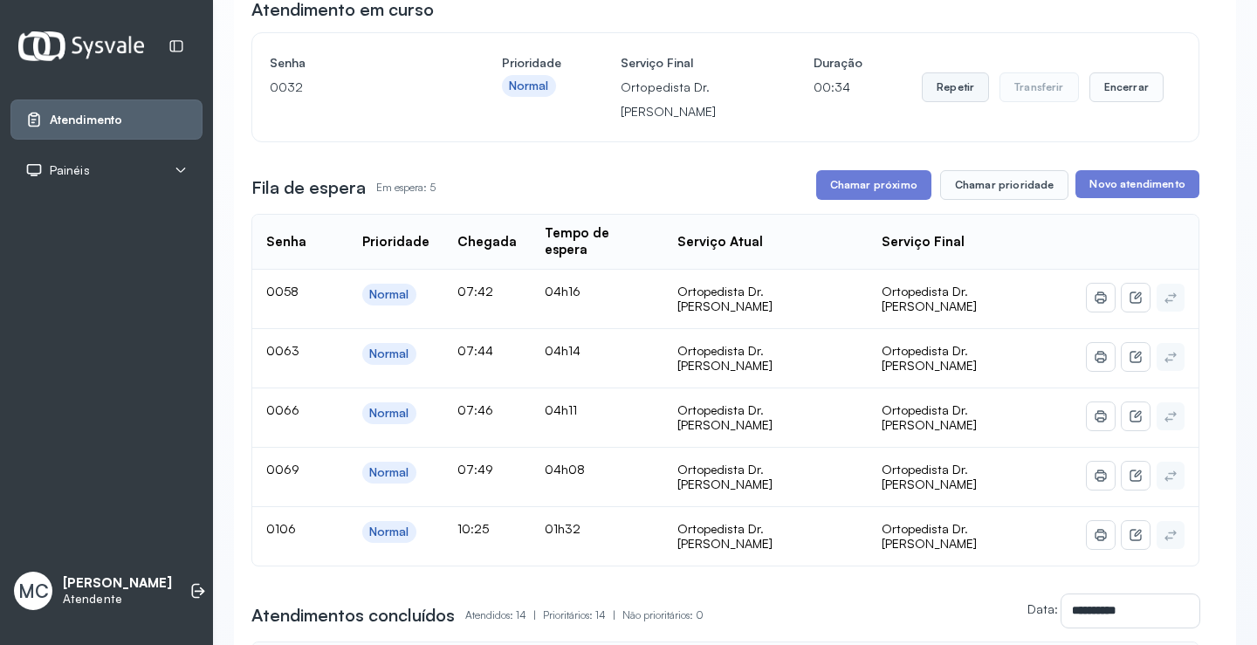
click at [934, 88] on button "Repetir" at bounding box center [955, 87] width 67 height 30
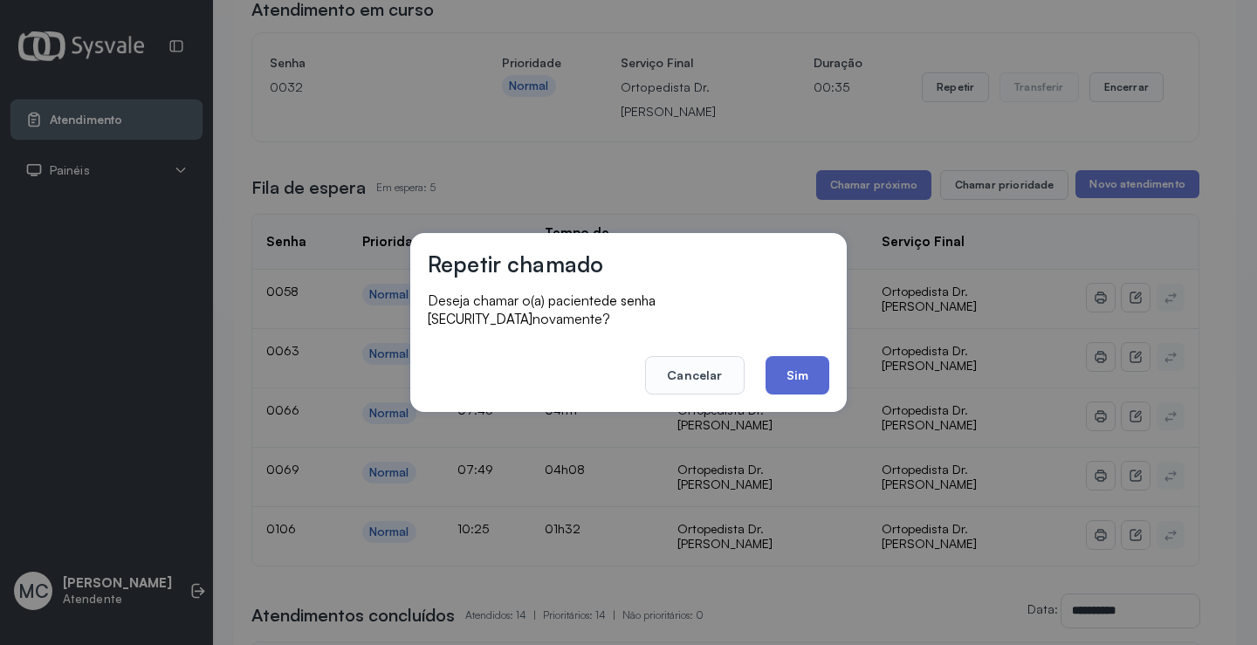
click at [811, 363] on button "Sim" at bounding box center [797, 375] width 64 height 38
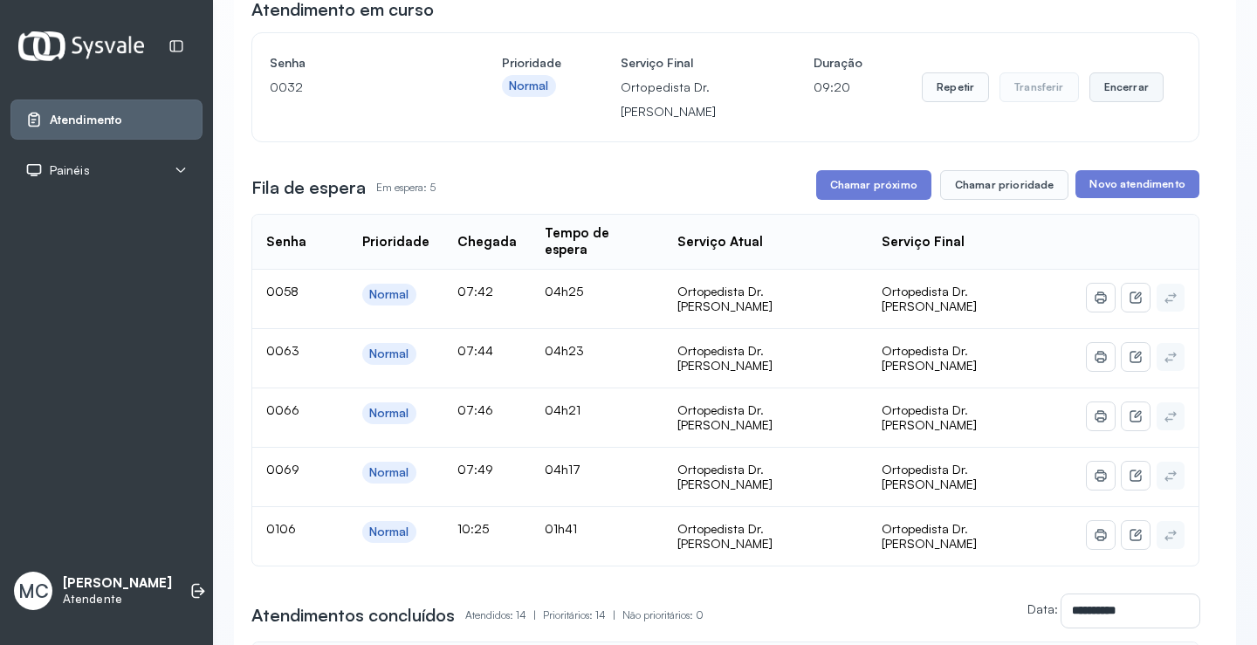
click at [1129, 96] on button "Encerrar" at bounding box center [1126, 87] width 74 height 30
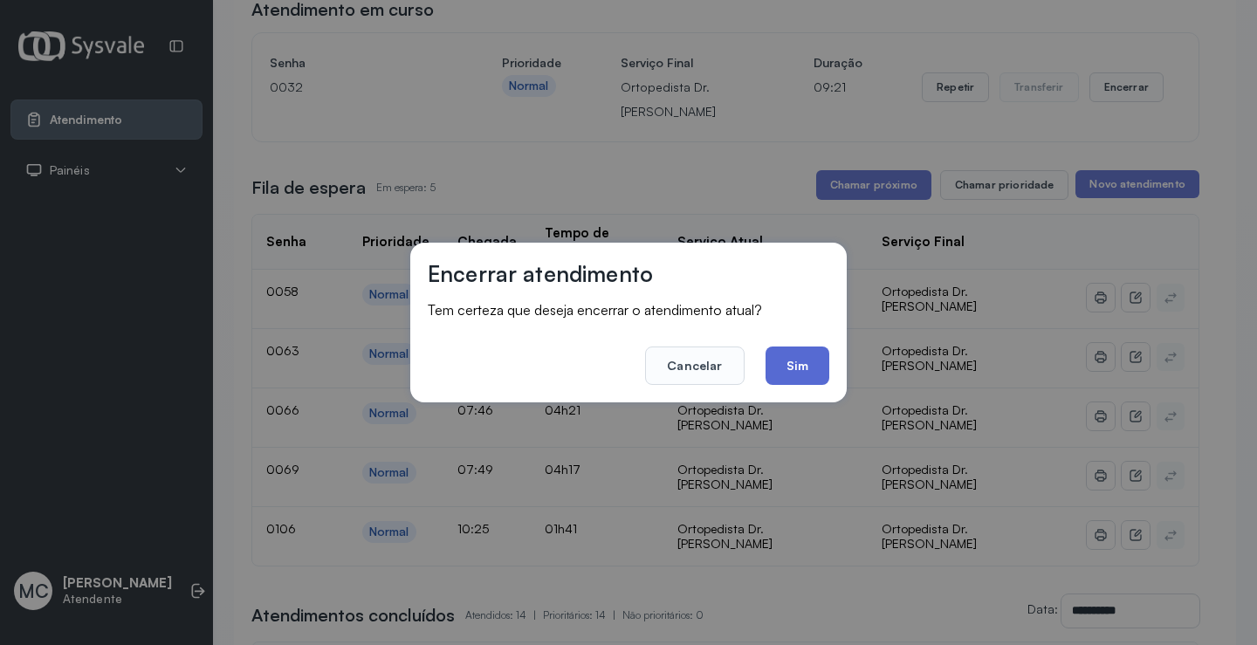
click at [800, 377] on button "Sim" at bounding box center [797, 366] width 64 height 38
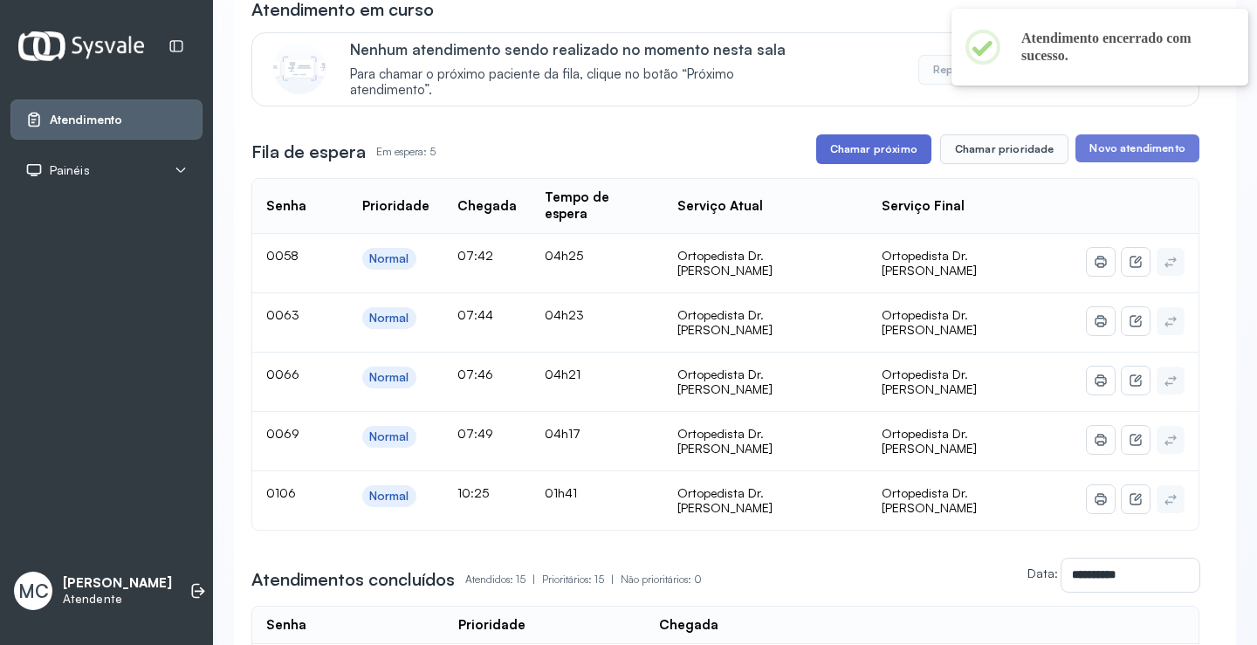
click at [876, 156] on button "Chamar próximo" at bounding box center [873, 149] width 115 height 30
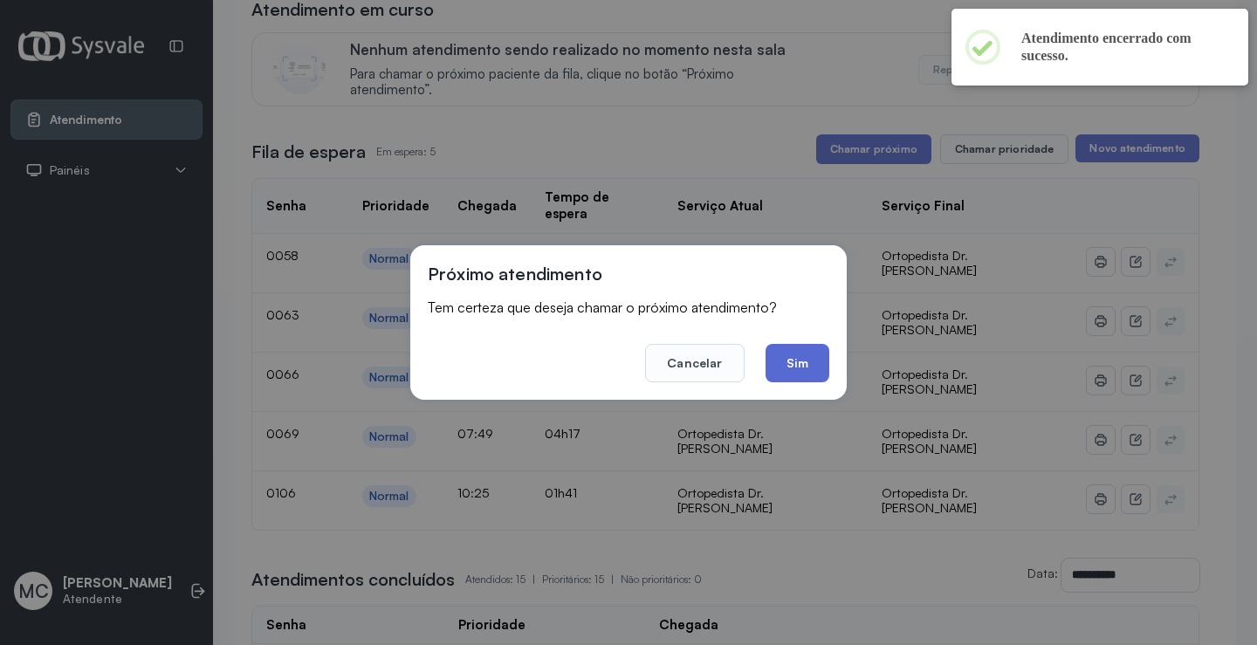
click at [786, 374] on button "Sim" at bounding box center [797, 363] width 64 height 38
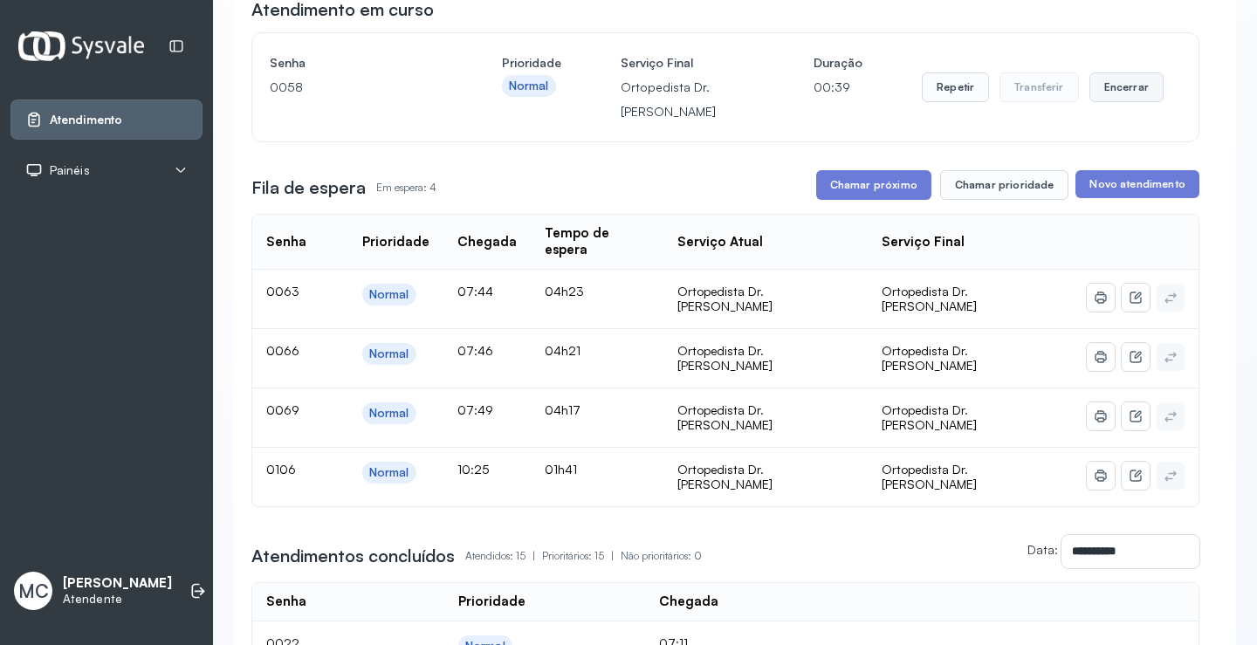
click at [1131, 83] on button "Encerrar" at bounding box center [1126, 87] width 74 height 30
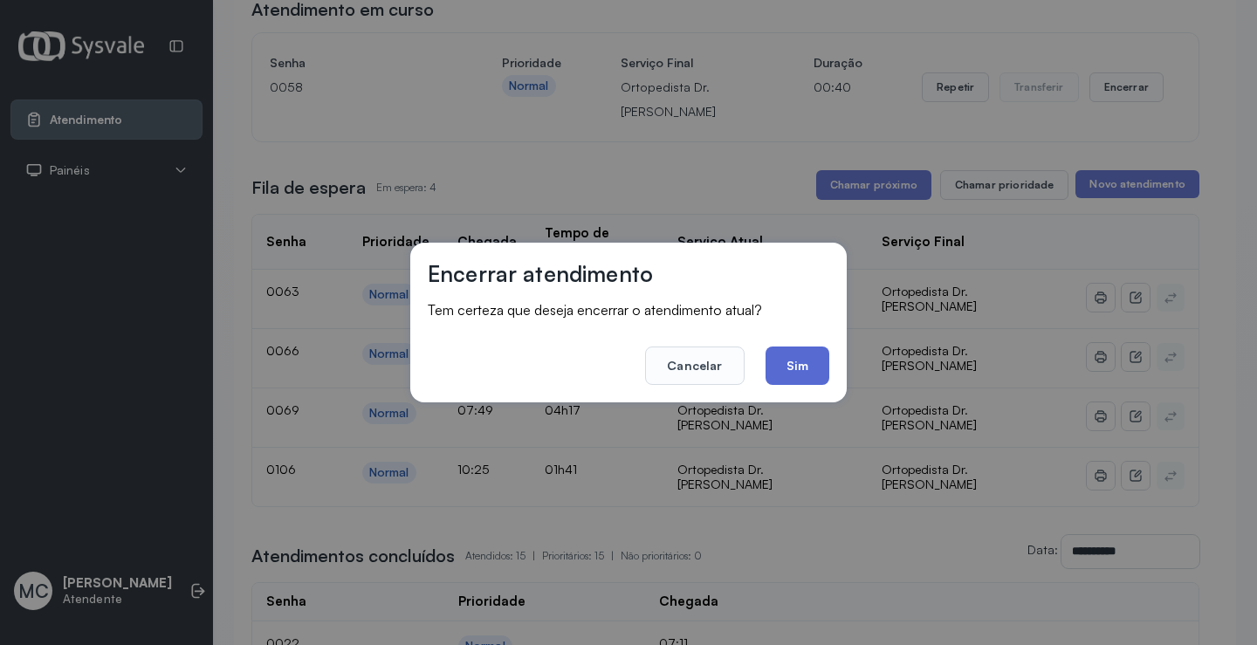
click at [815, 362] on button "Sim" at bounding box center [797, 366] width 64 height 38
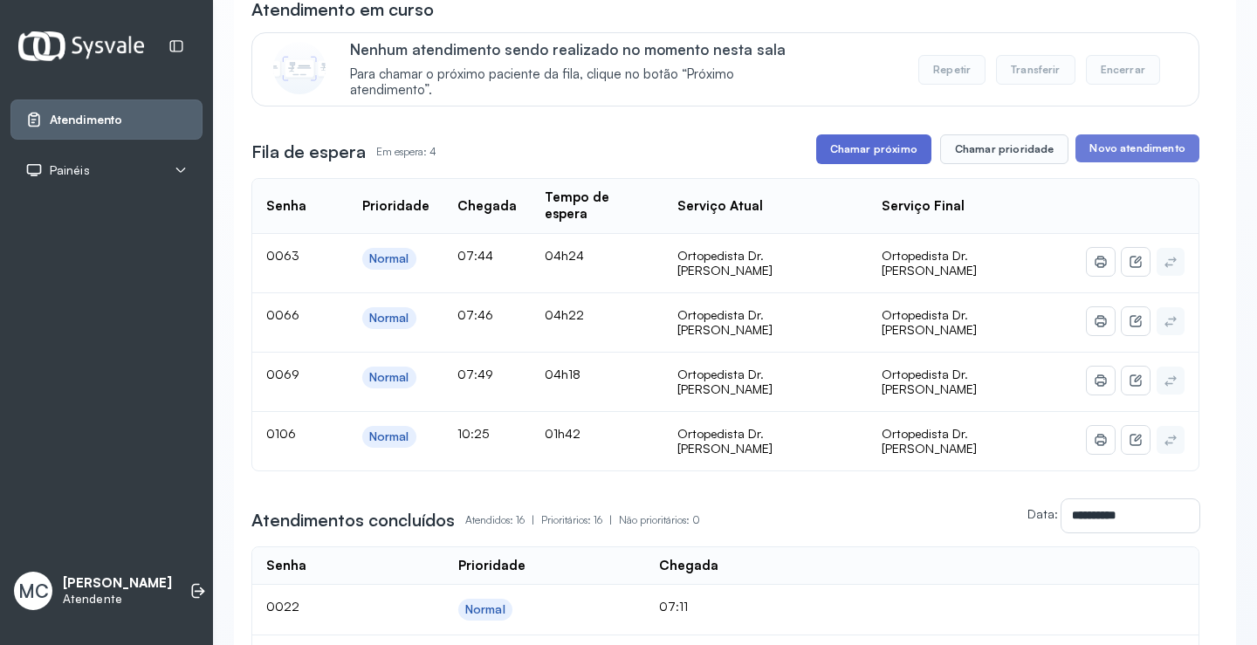
click at [848, 149] on button "Chamar próximo" at bounding box center [873, 149] width 115 height 30
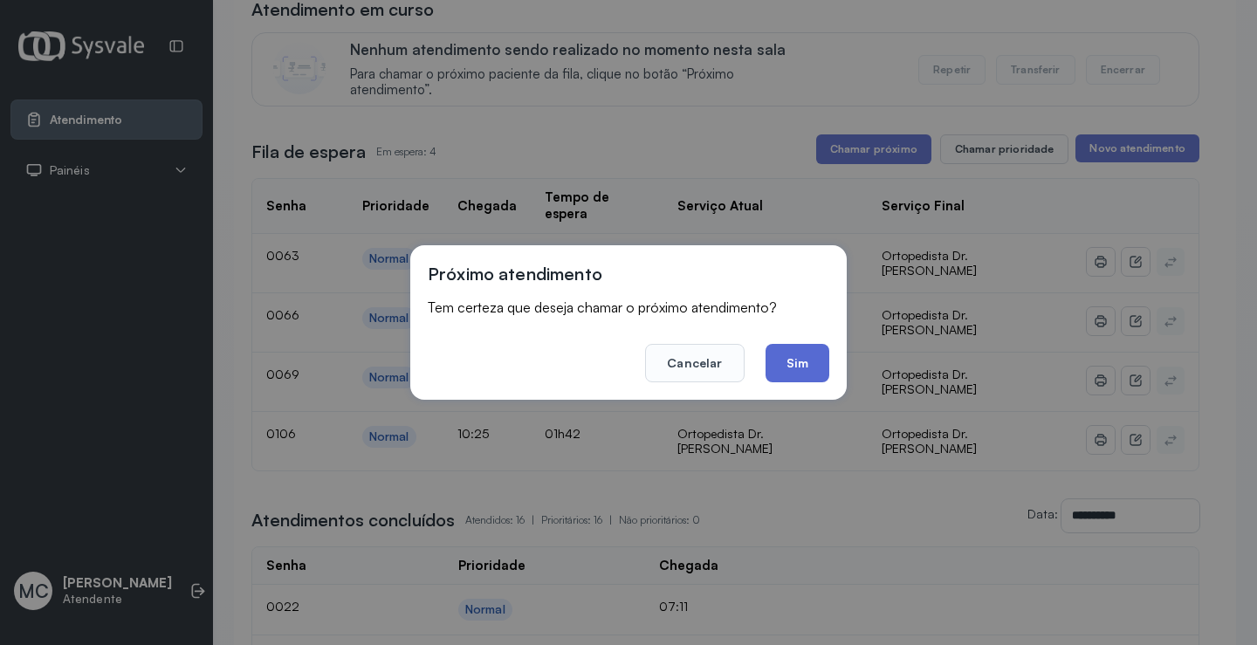
click at [781, 369] on button "Sim" at bounding box center [797, 363] width 64 height 38
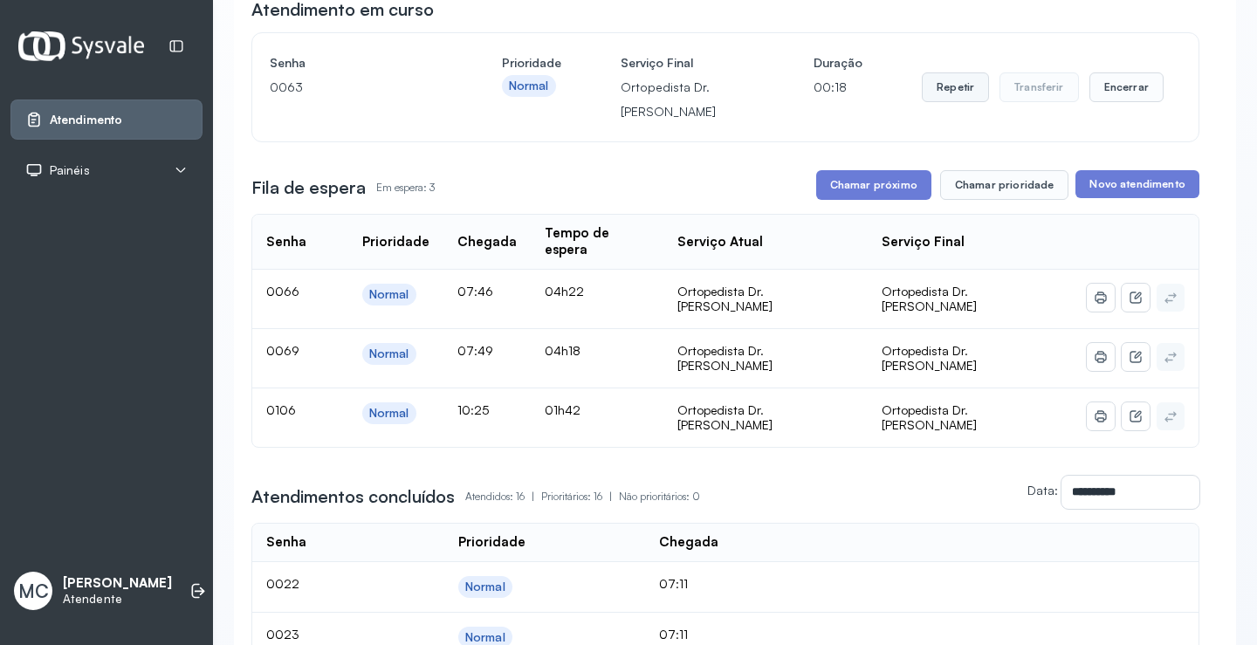
click at [959, 96] on button "Repetir" at bounding box center [955, 87] width 67 height 30
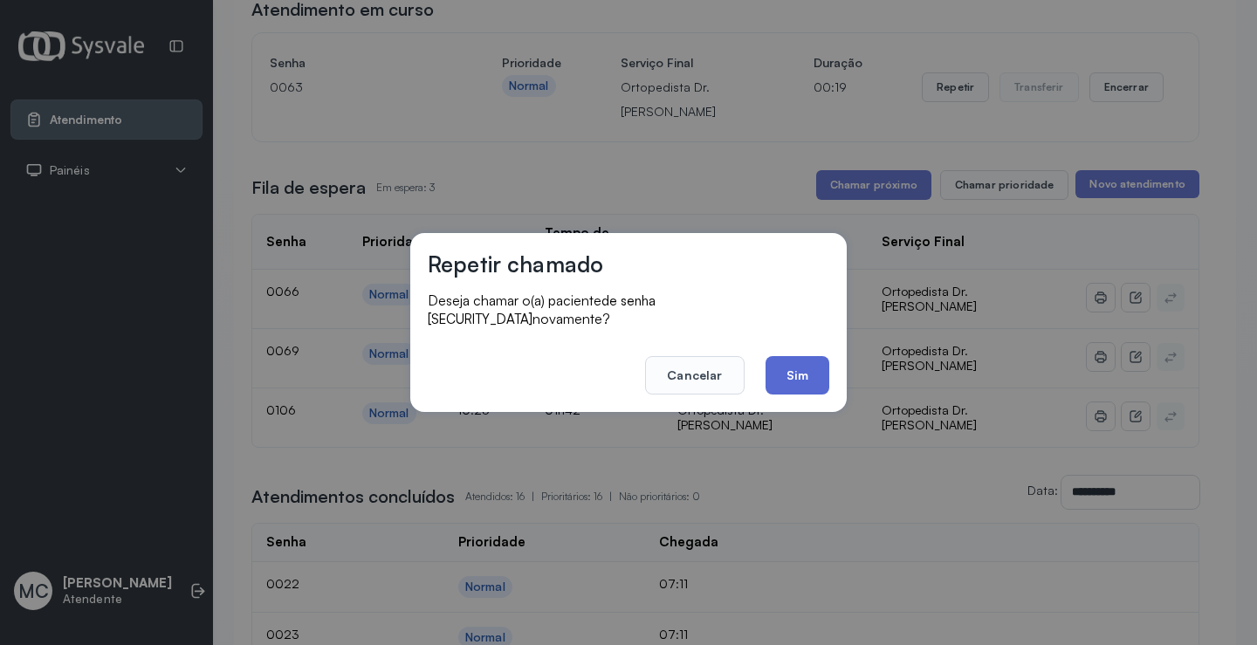
click at [817, 381] on button "Sim" at bounding box center [797, 375] width 64 height 38
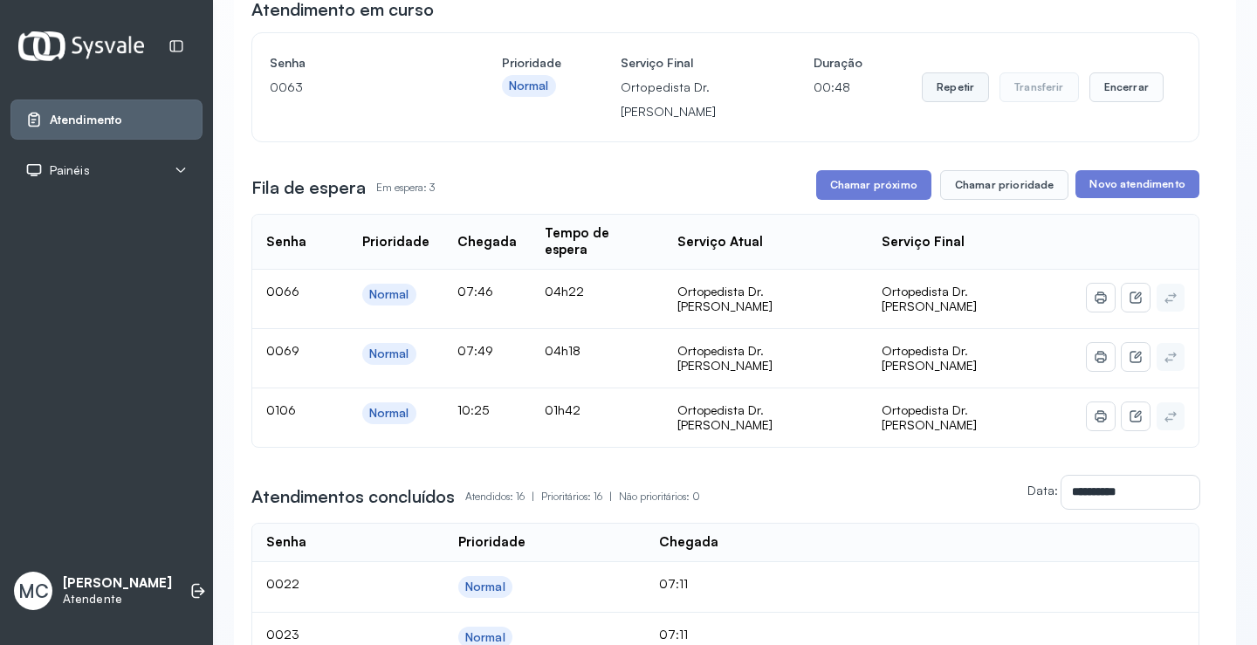
click at [945, 94] on button "Repetir" at bounding box center [955, 87] width 67 height 30
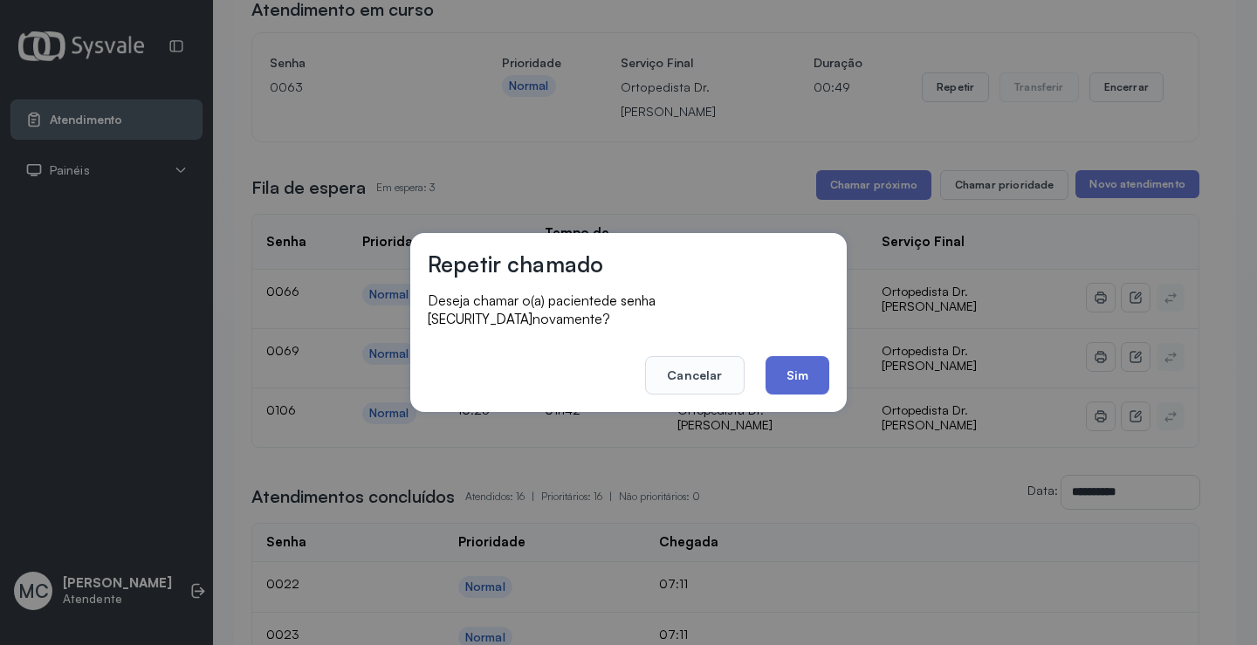
click at [800, 367] on button "Sim" at bounding box center [797, 375] width 64 height 38
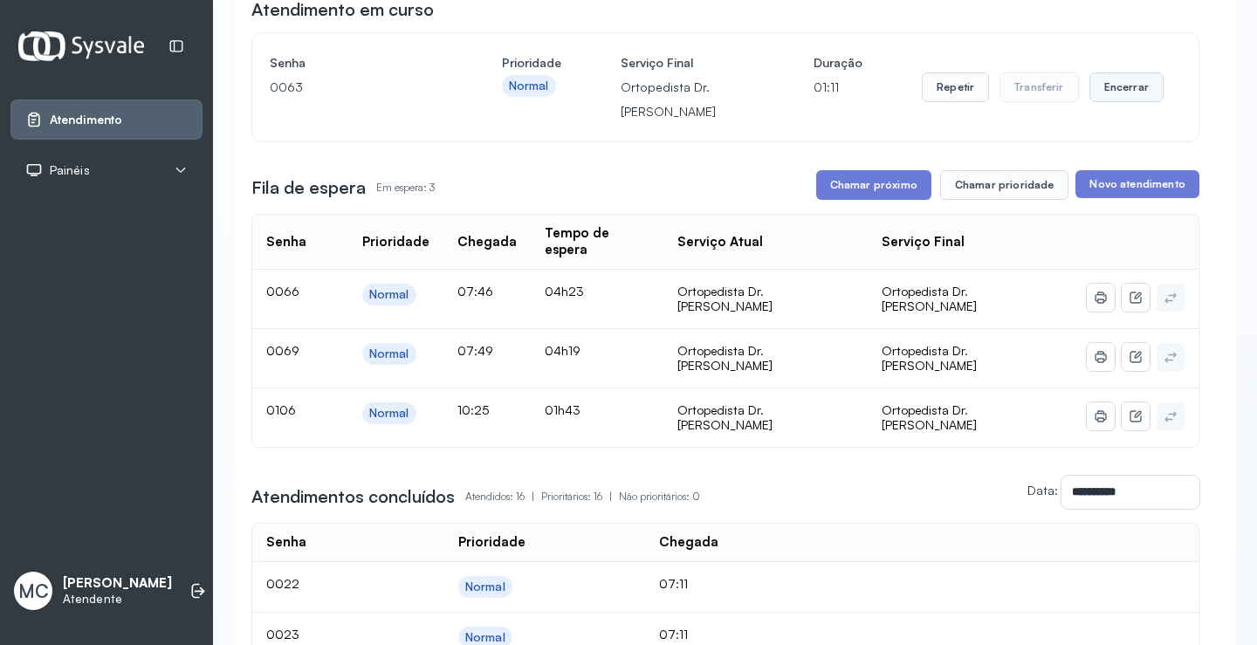
click at [1113, 84] on button "Encerrar" at bounding box center [1126, 87] width 74 height 30
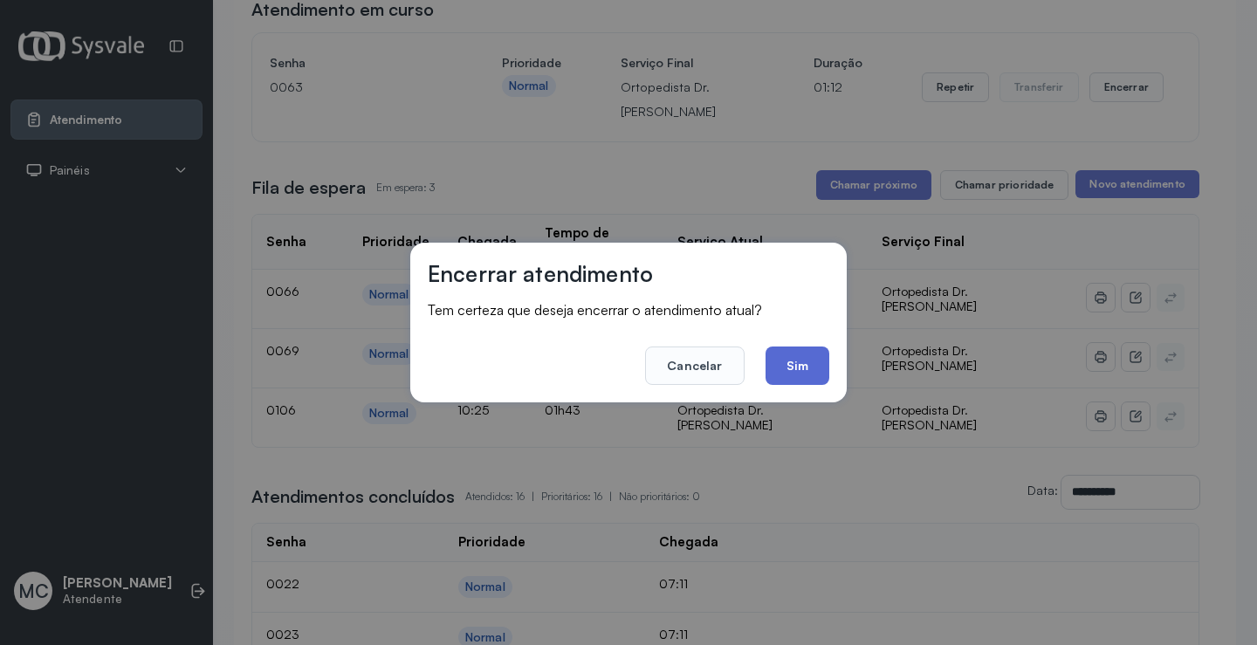
click at [800, 376] on button "Sim" at bounding box center [797, 366] width 64 height 38
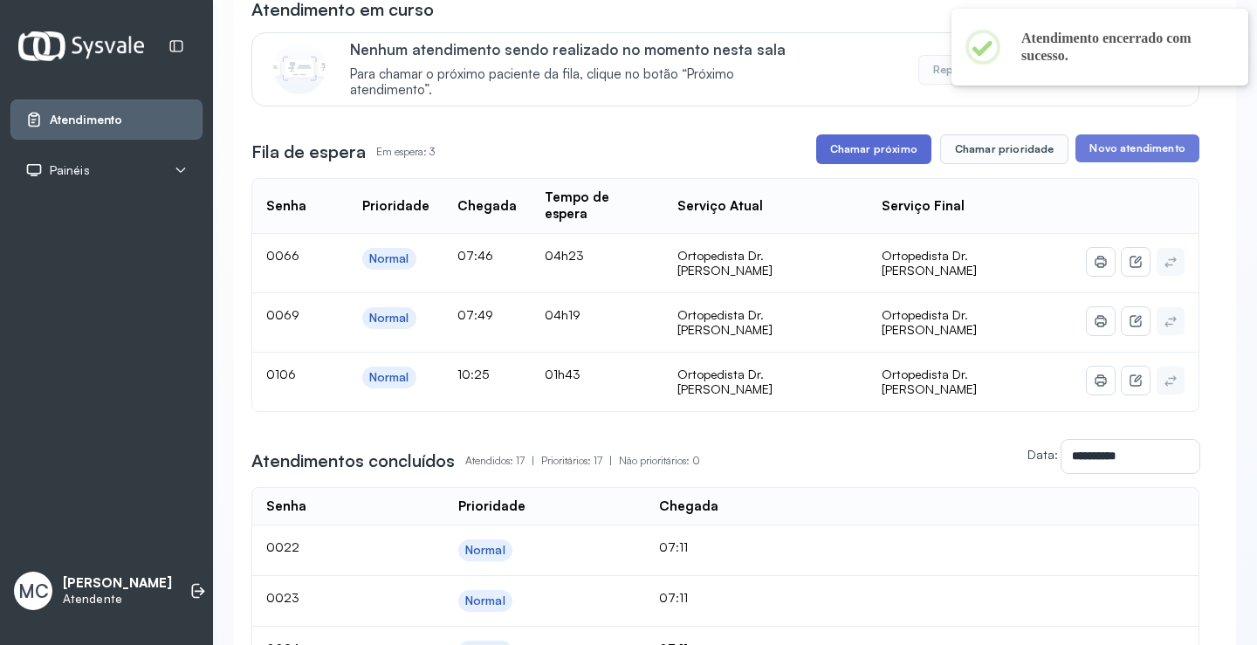
click at [882, 159] on button "Chamar próximo" at bounding box center [873, 149] width 115 height 30
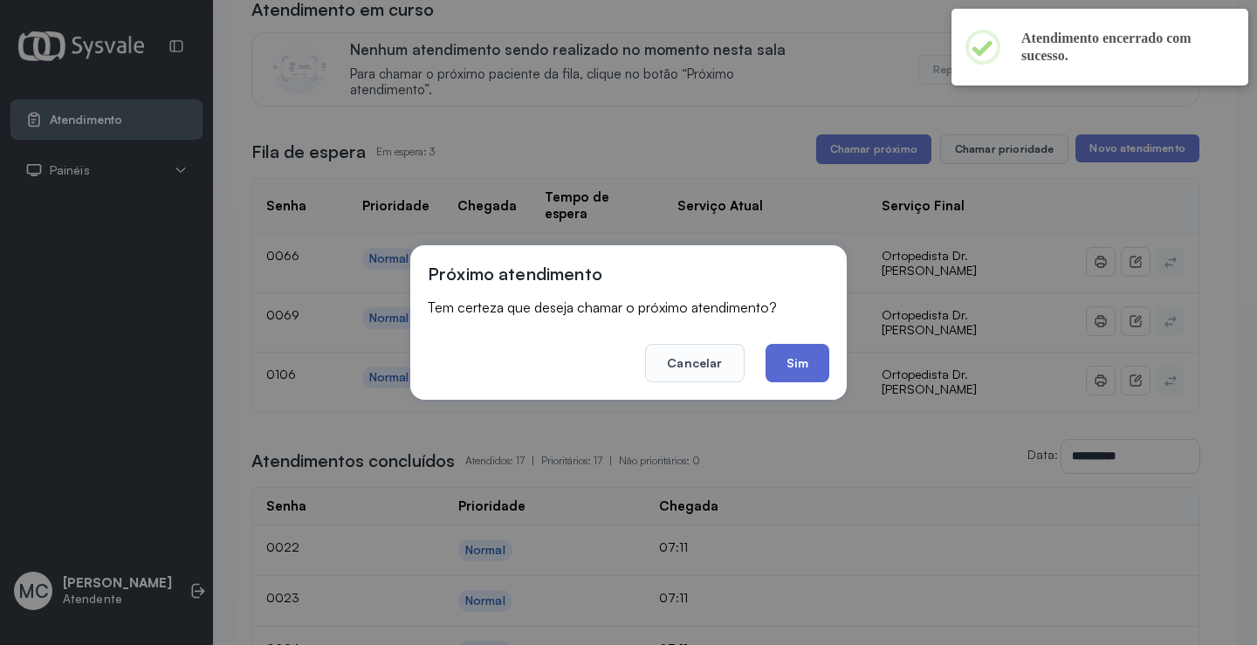
click at [772, 366] on button "Sim" at bounding box center [797, 363] width 64 height 38
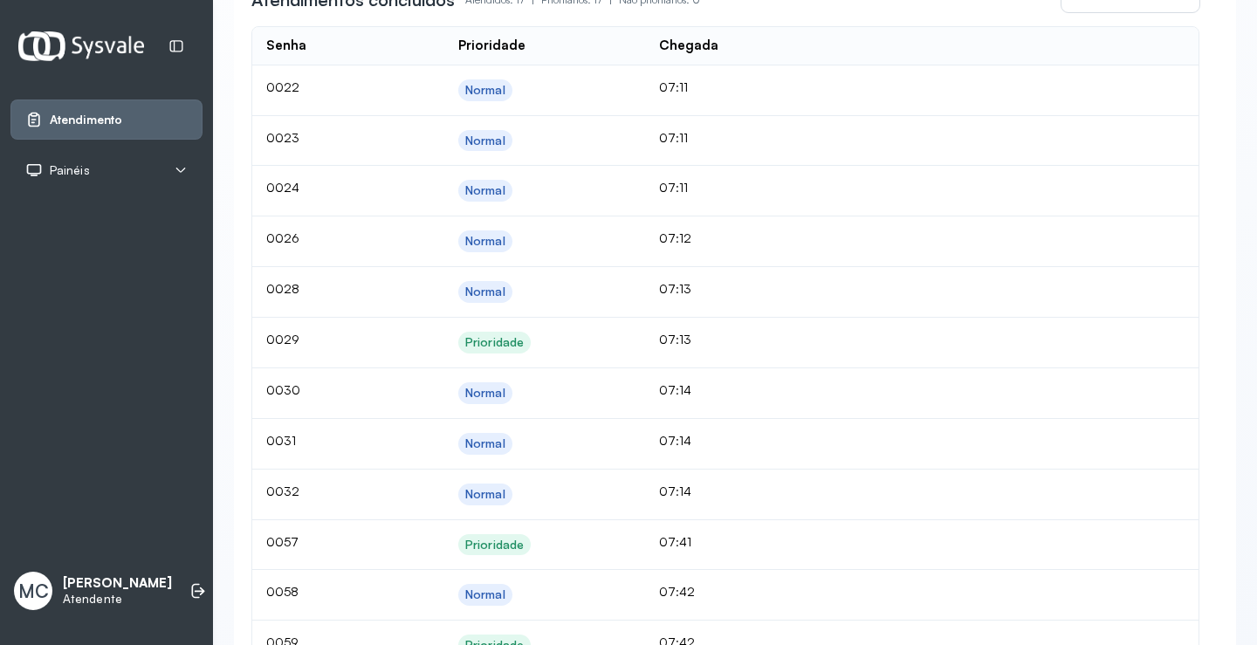
scroll to position [1, 0]
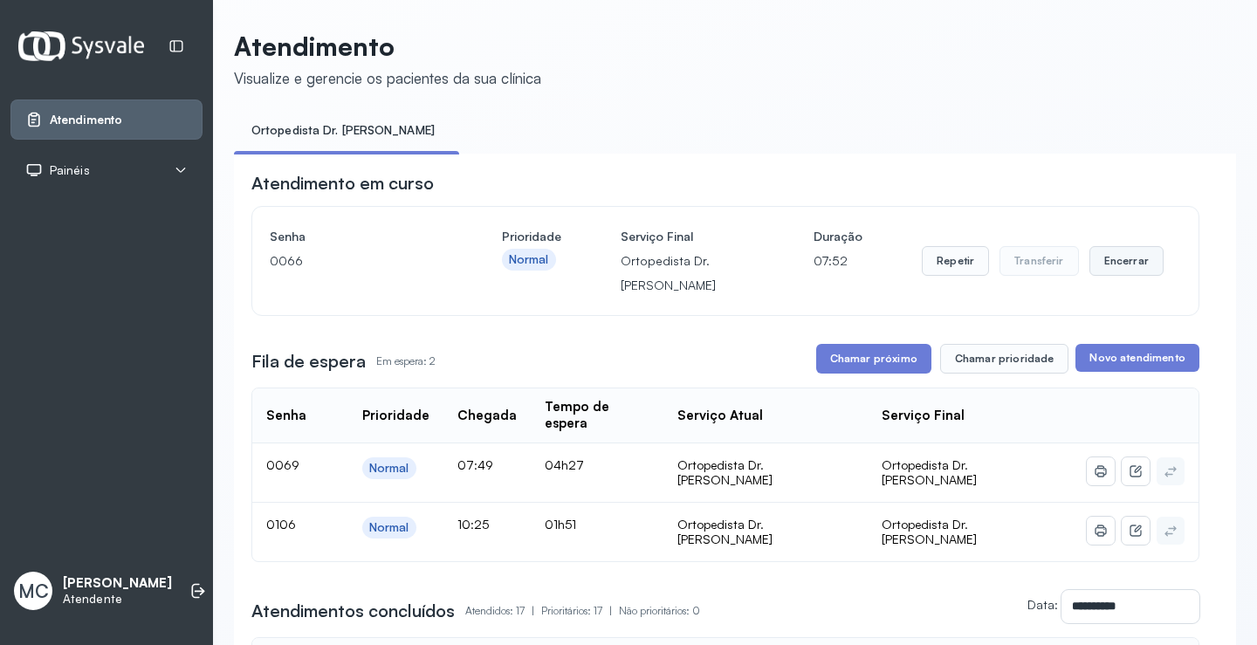
click at [1131, 258] on button "Encerrar" at bounding box center [1126, 261] width 74 height 30
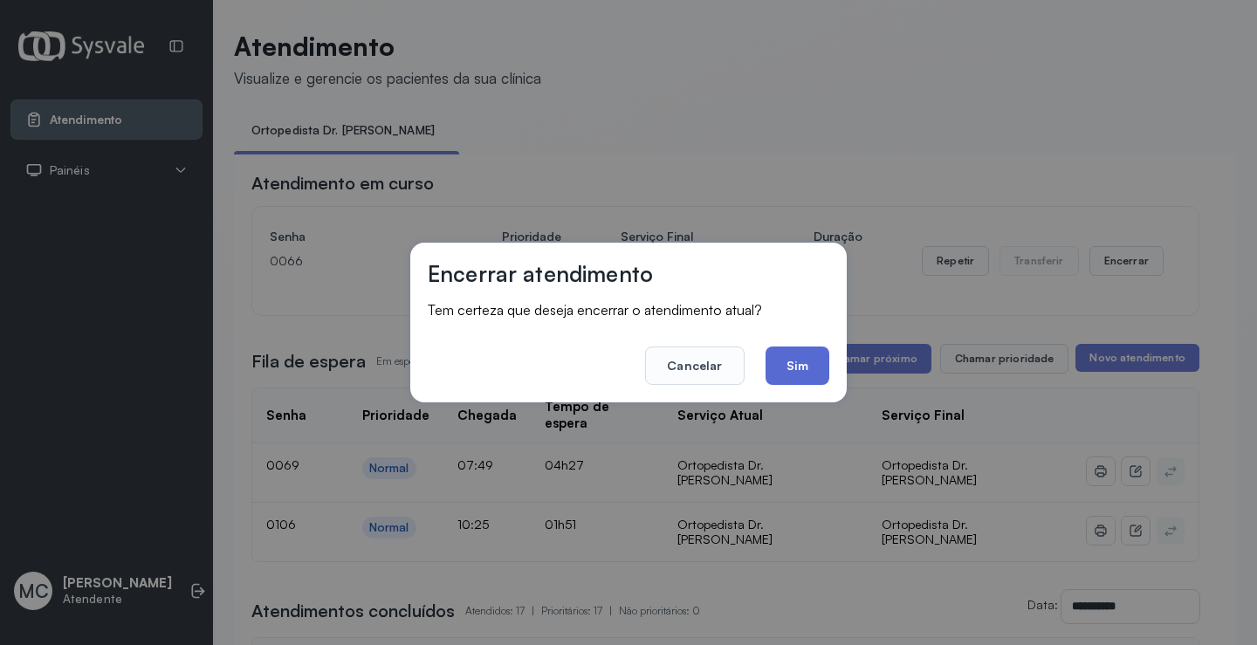
click at [810, 370] on button "Sim" at bounding box center [797, 366] width 64 height 38
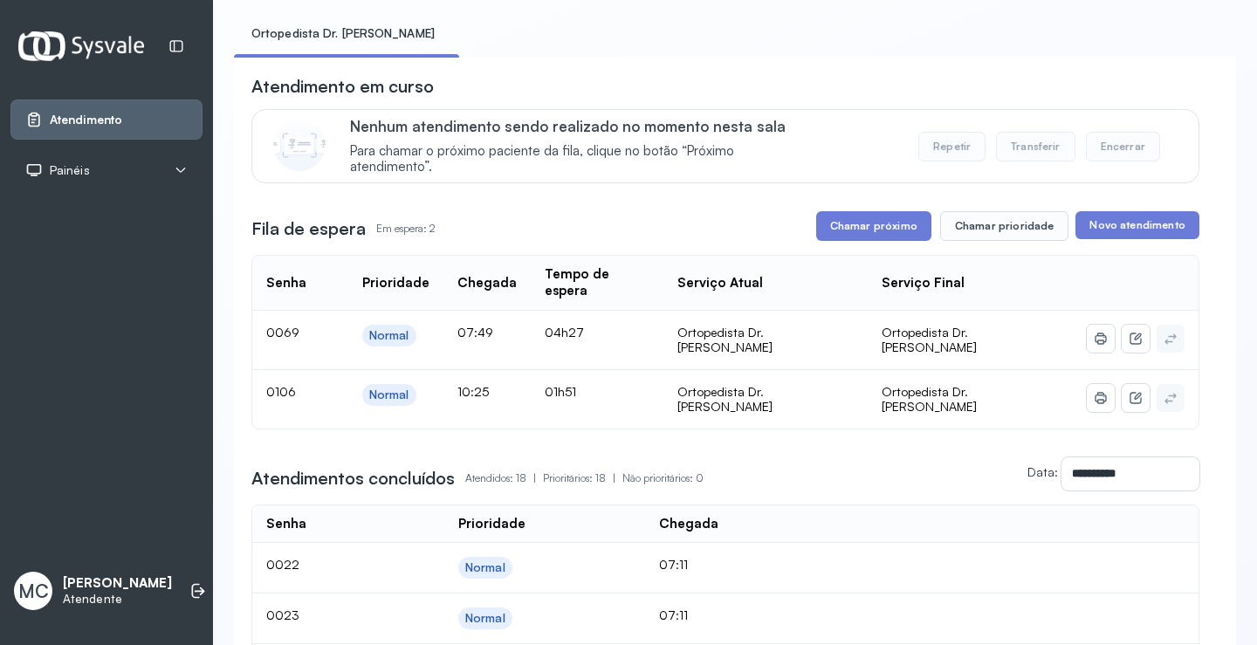
scroll to position [263, 0]
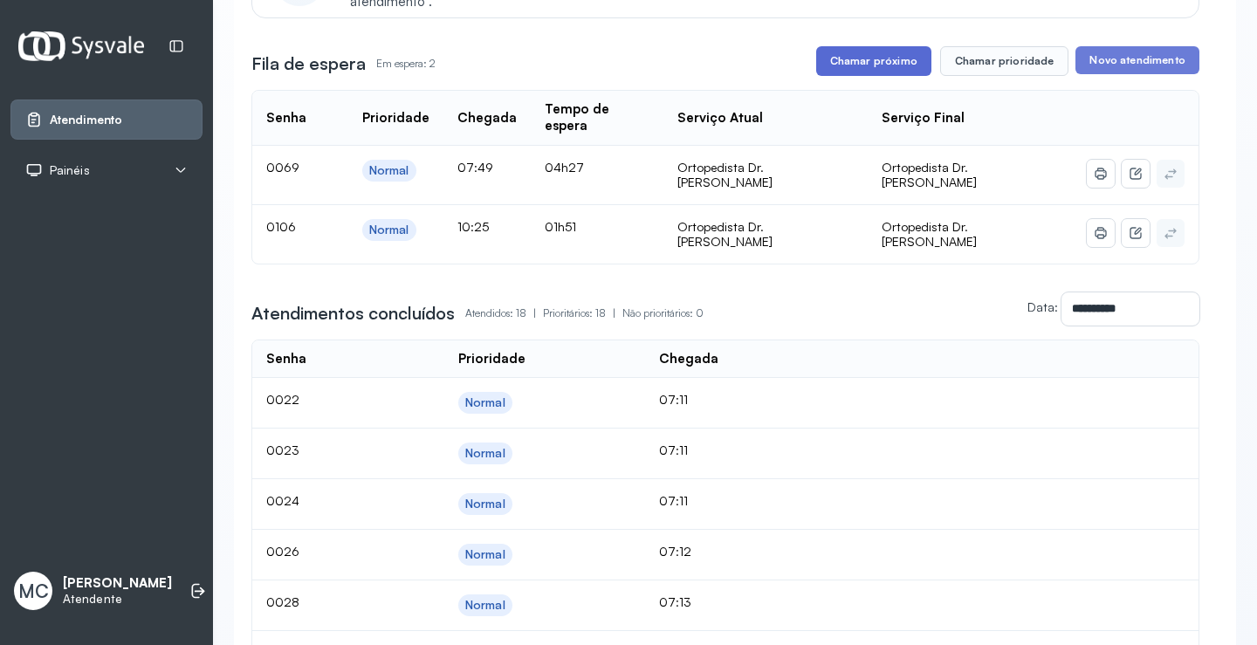
click at [861, 57] on button "Chamar próximo" at bounding box center [873, 61] width 115 height 30
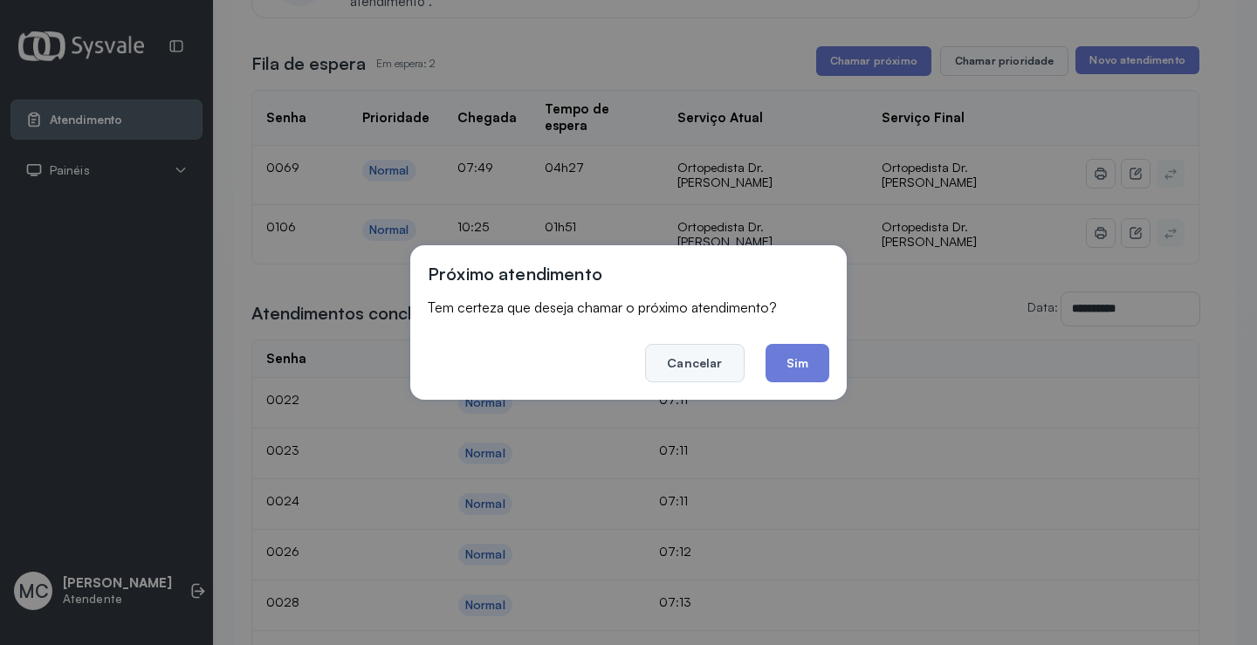
click at [726, 360] on button "Cancelar" at bounding box center [694, 363] width 99 height 38
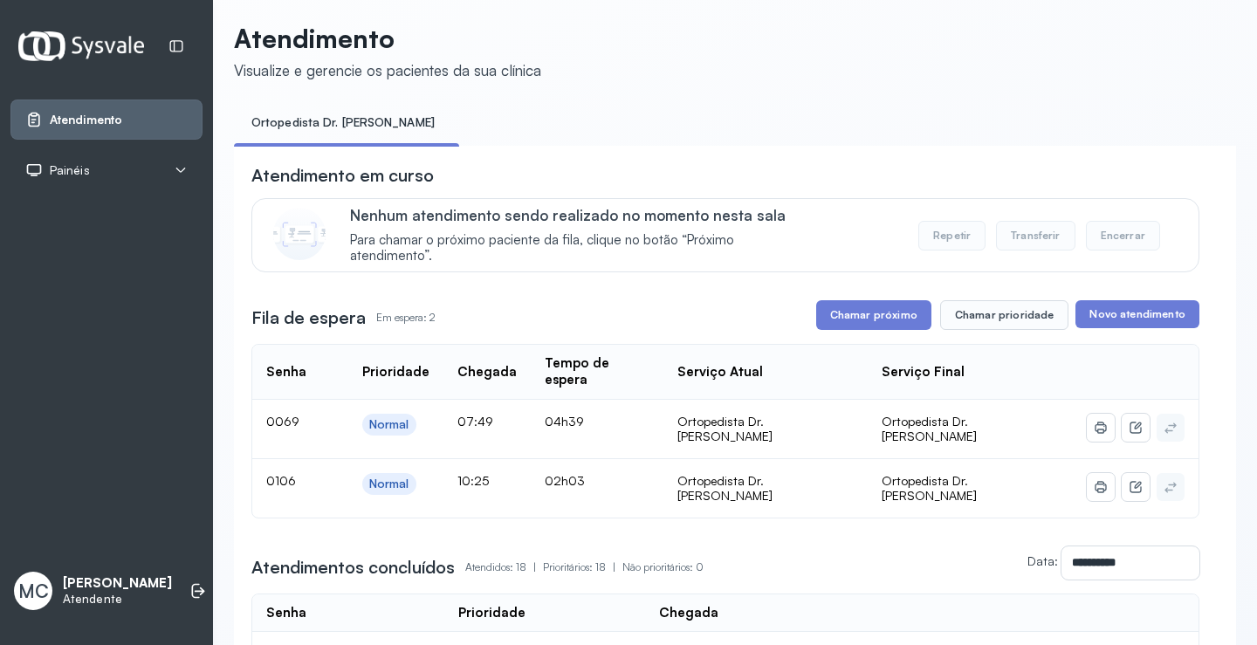
scroll to position [0, 0]
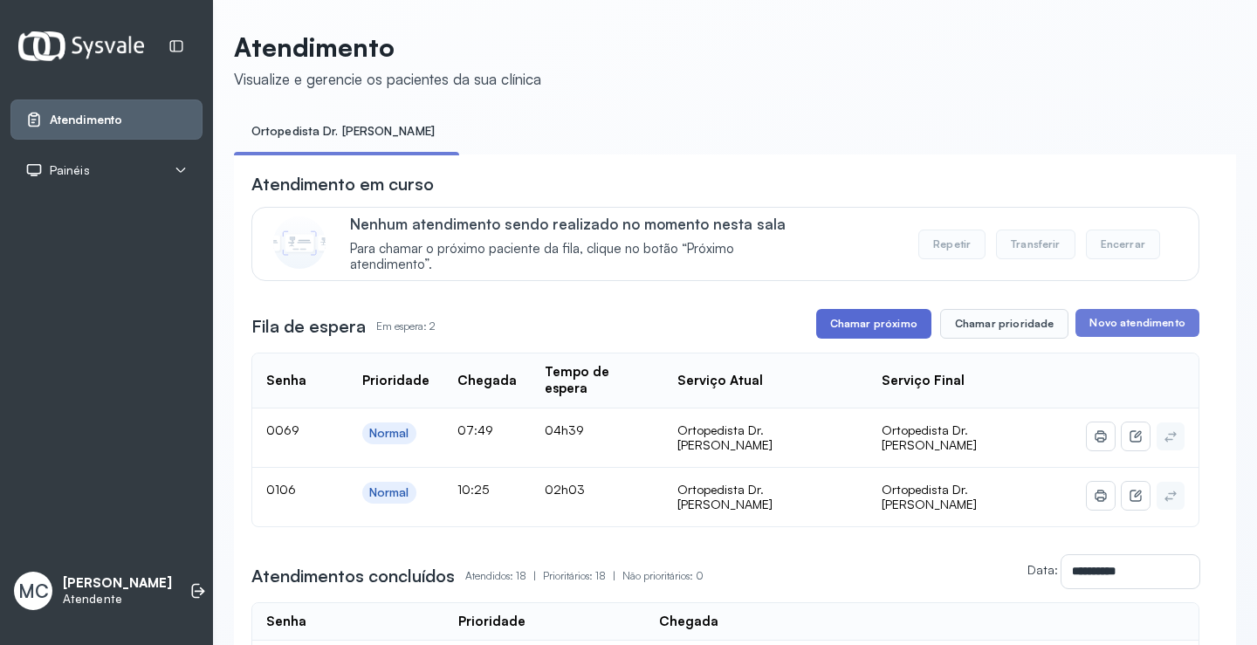
click at [868, 314] on button "Chamar próximo" at bounding box center [873, 324] width 115 height 30
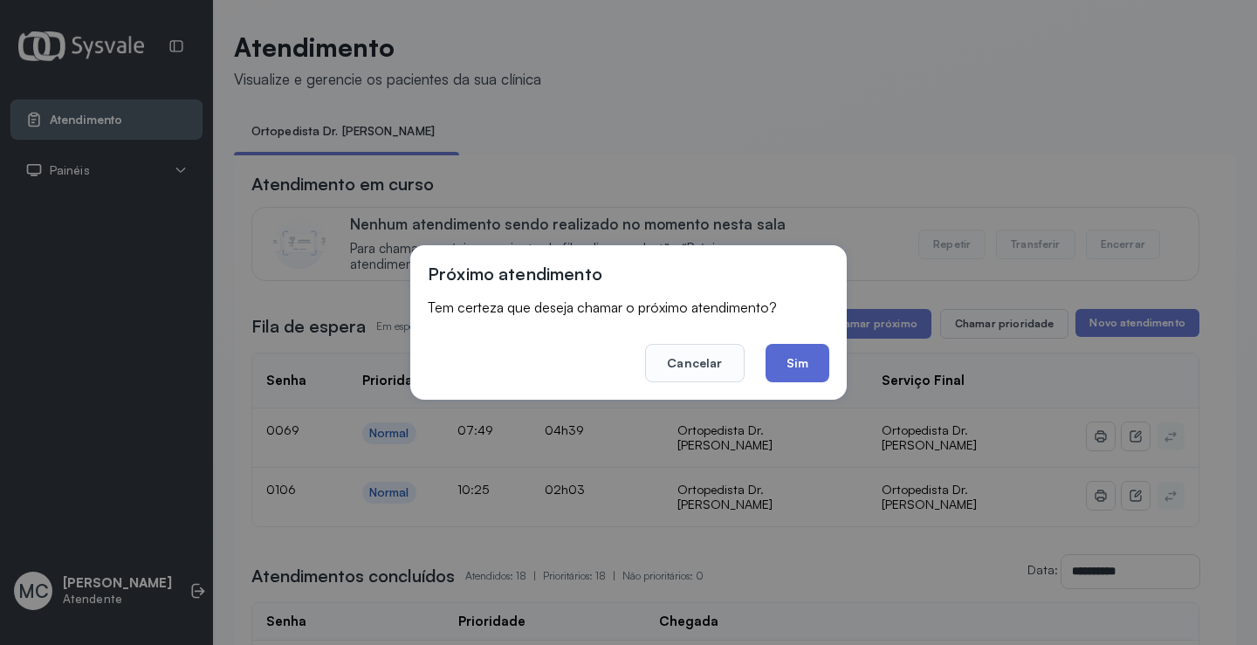
click at [802, 367] on button "Sim" at bounding box center [797, 363] width 64 height 38
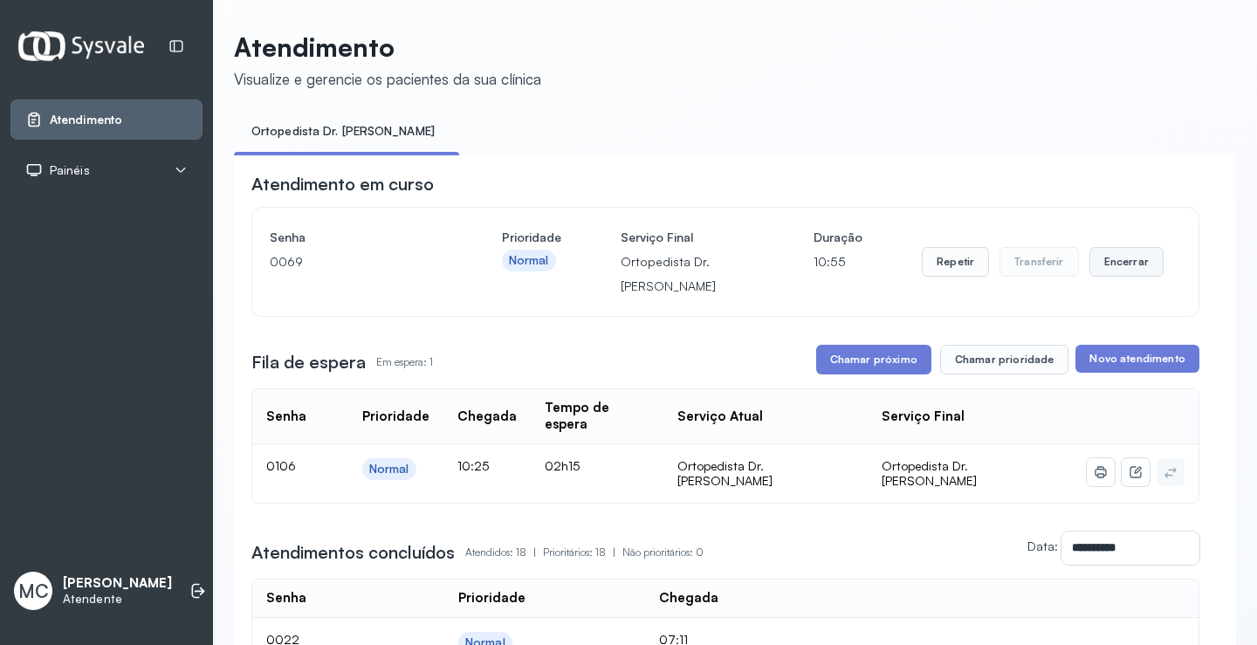
click at [1137, 264] on button "Encerrar" at bounding box center [1126, 262] width 74 height 30
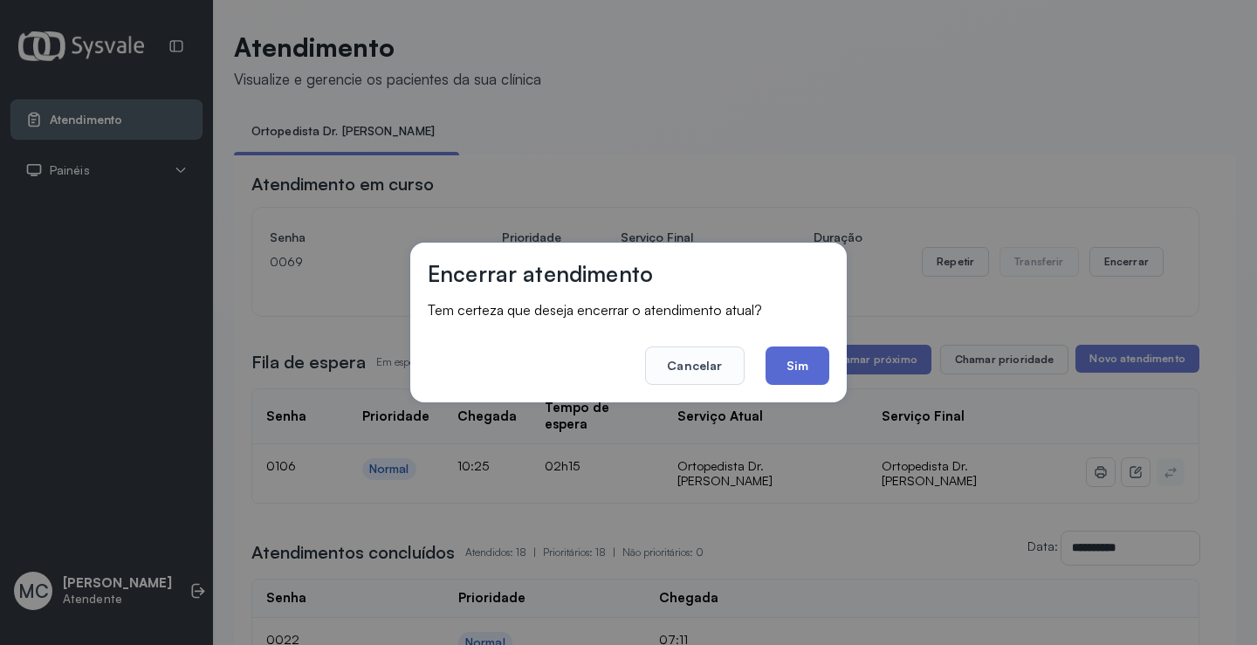
click at [819, 349] on button "Sim" at bounding box center [797, 366] width 64 height 38
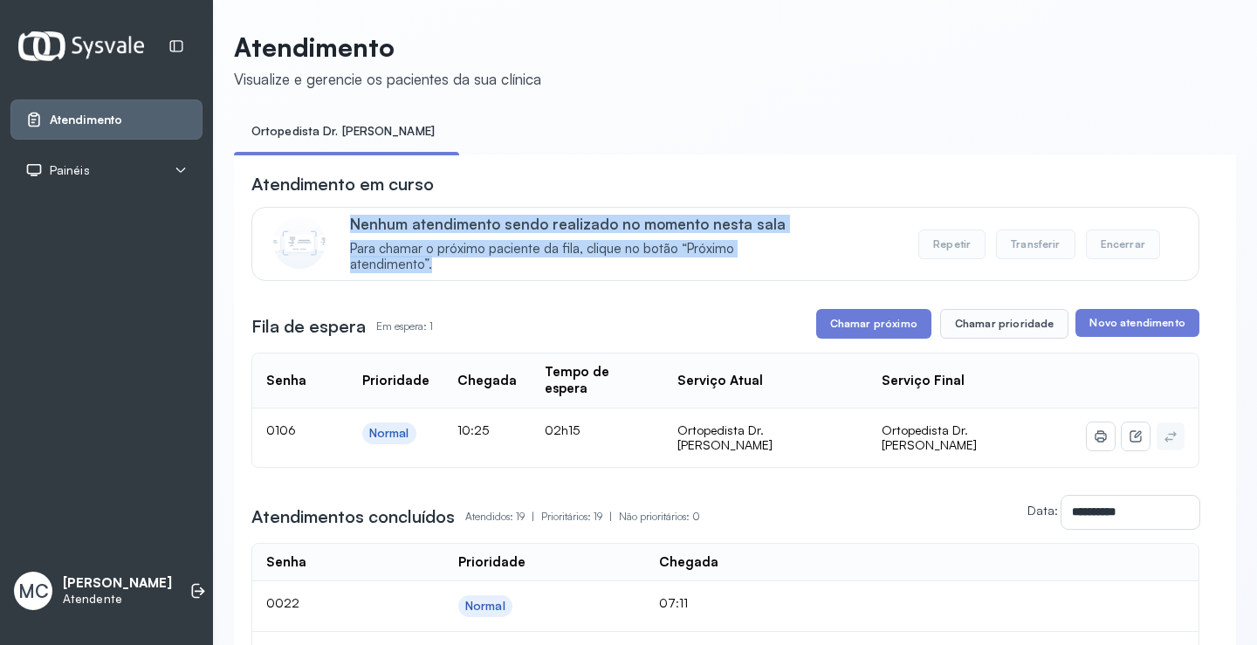
drag, startPoint x: 440, startPoint y: 273, endPoint x: 347, endPoint y: 229, distance: 103.5
click at [347, 229] on div "Nenhum atendimento sendo realizado no momento nesta sala Para chamar o próximo …" at bounding box center [725, 244] width 948 height 74
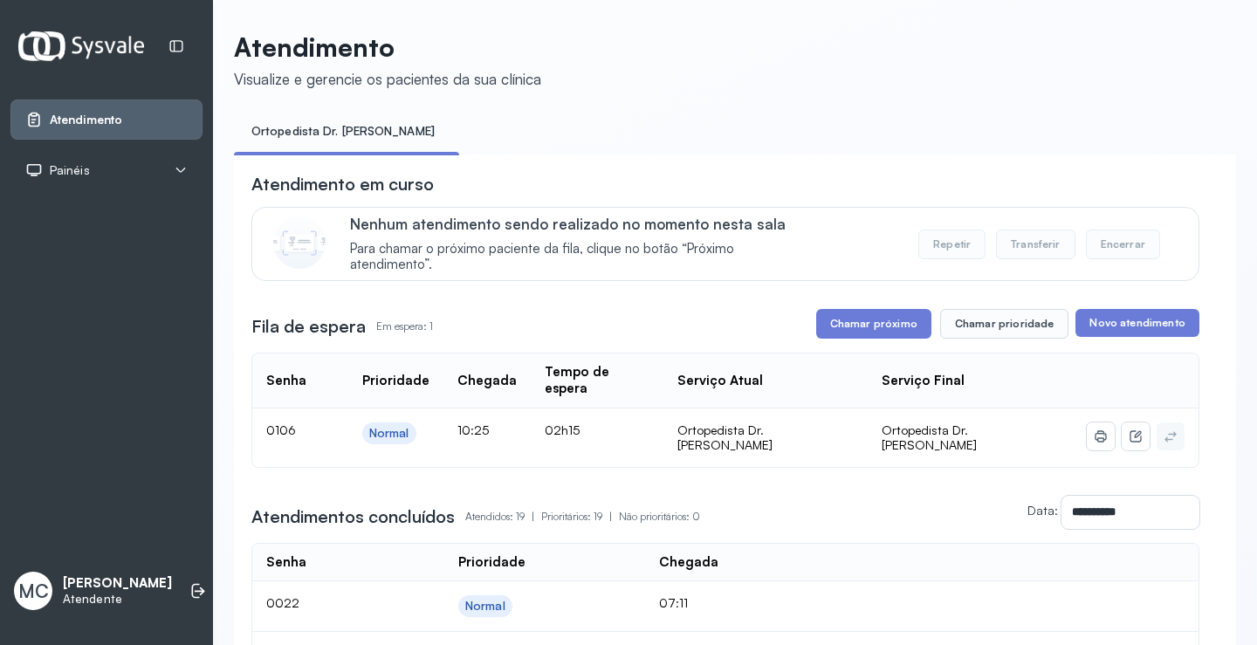
click at [468, 193] on div "Atendimento em curso" at bounding box center [725, 184] width 948 height 24
click at [875, 324] on button "Chamar próximo" at bounding box center [873, 324] width 115 height 30
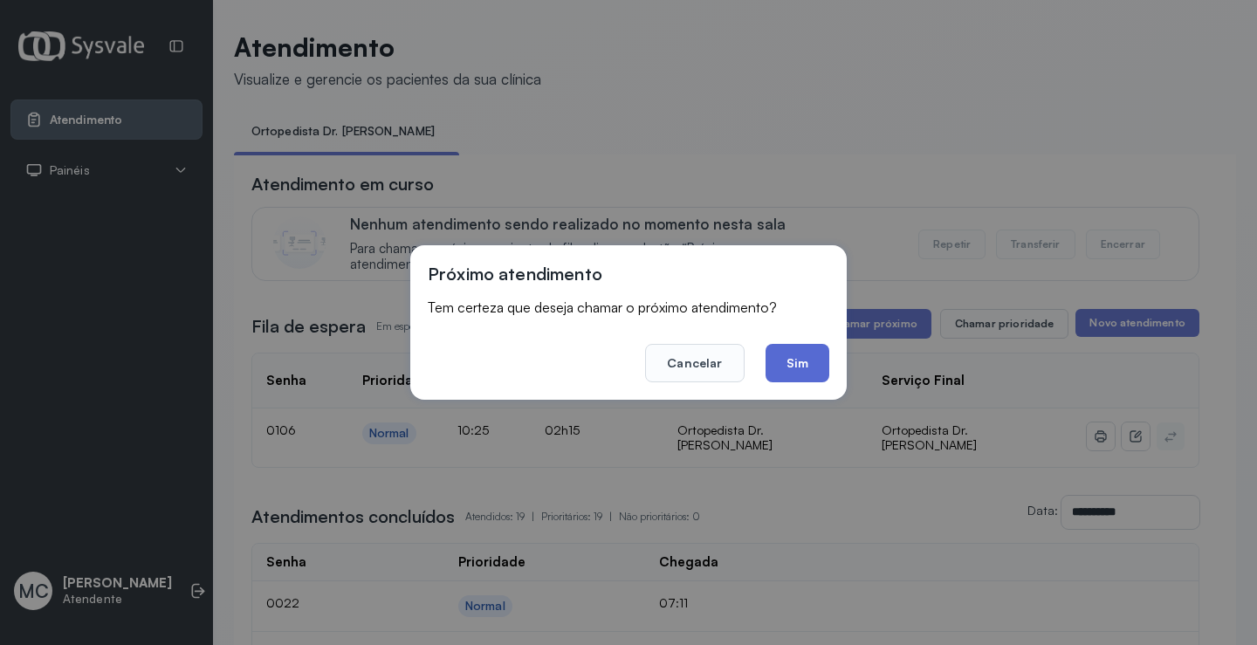
click at [795, 359] on button "Sim" at bounding box center [797, 363] width 64 height 38
